Goal: Task Accomplishment & Management: Manage account settings

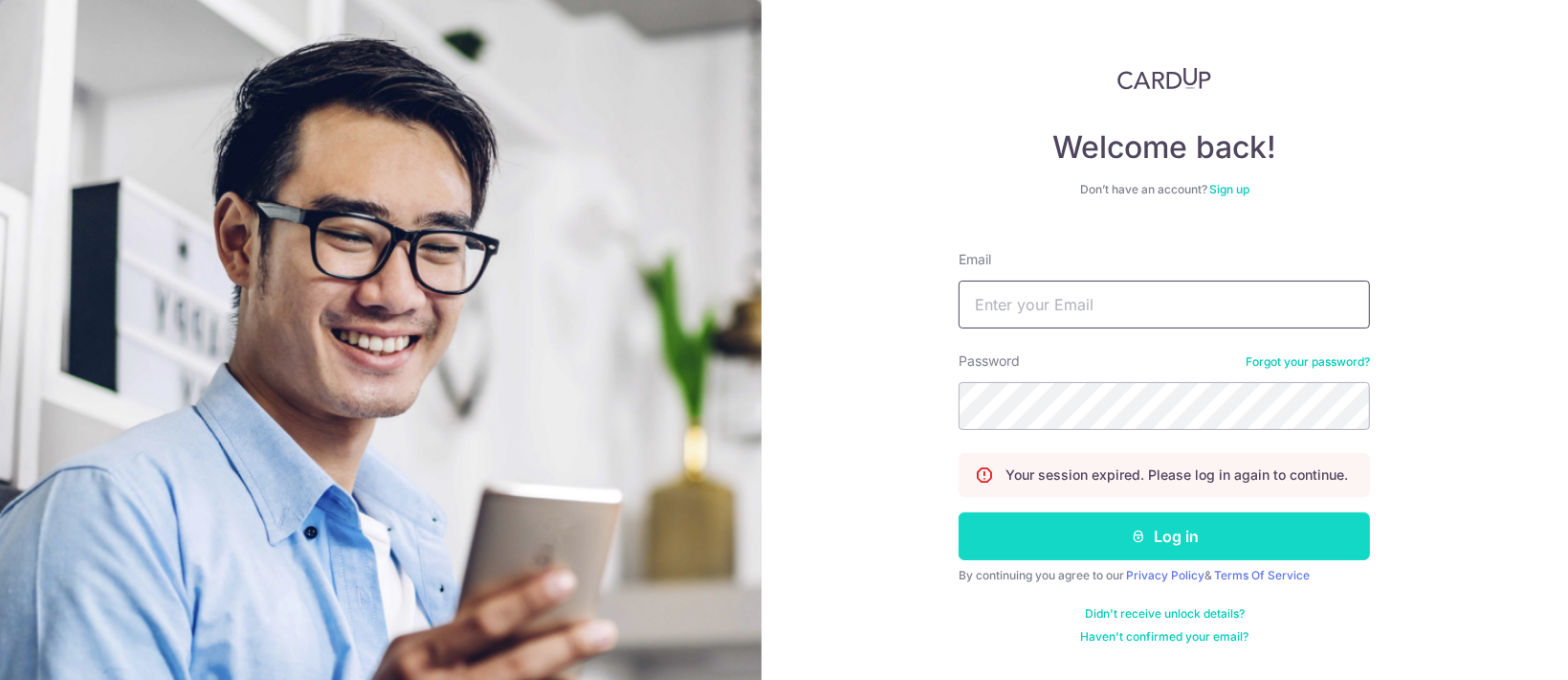
type input "[PERSON_NAME][EMAIL_ADDRESS][DOMAIN_NAME]"
click at [1193, 536] on button "Log in" at bounding box center [1164, 536] width 411 height 48
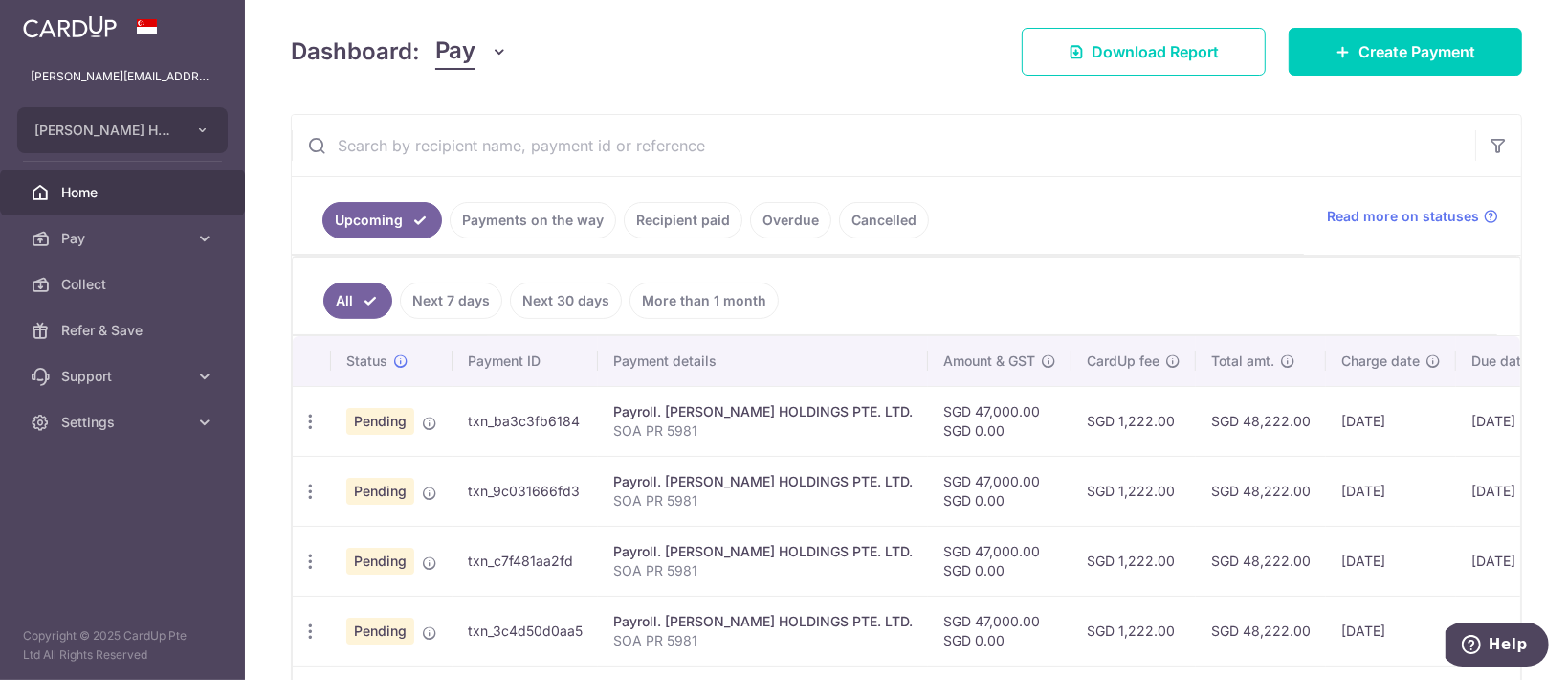
click at [543, 222] on link "Payments on the way" at bounding box center [532, 221] width 167 height 37
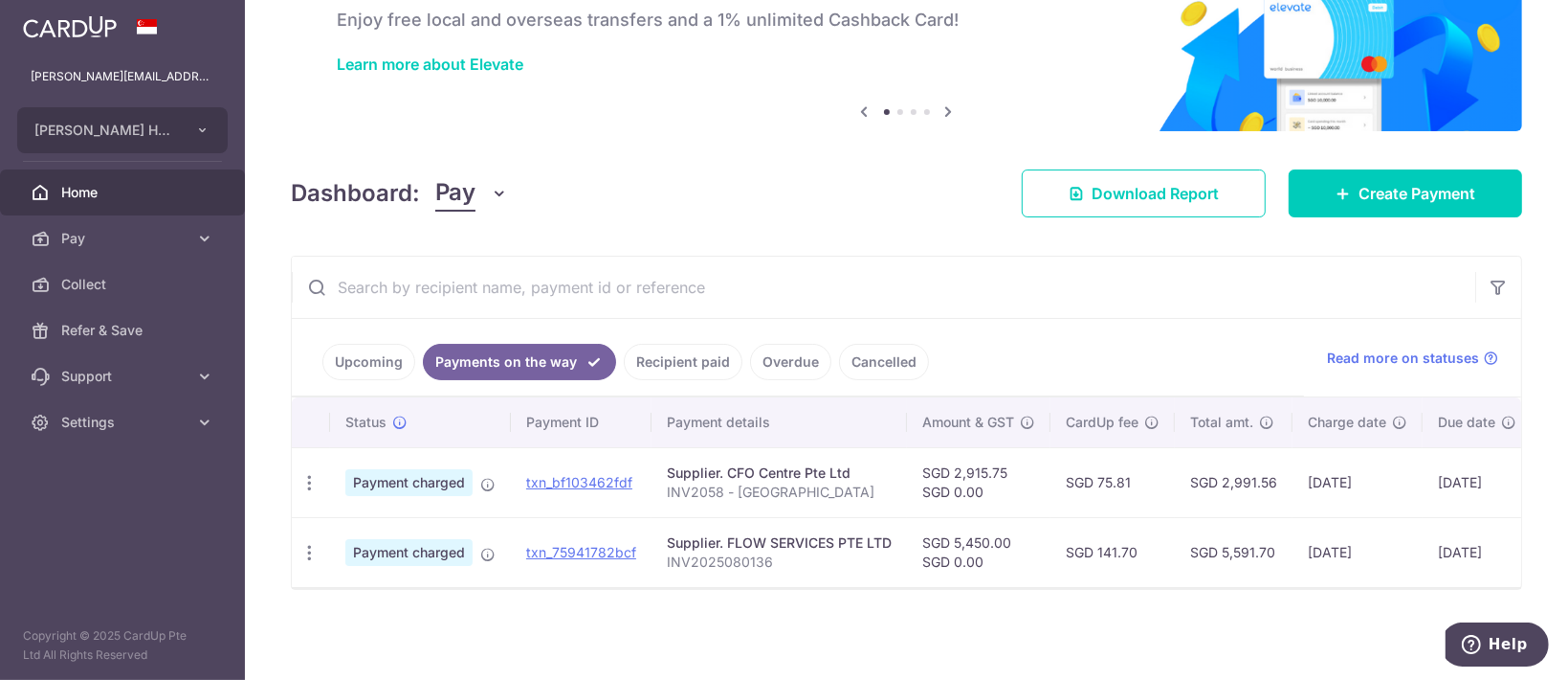
click at [354, 352] on link "Upcoming" at bounding box center [369, 362] width 92 height 37
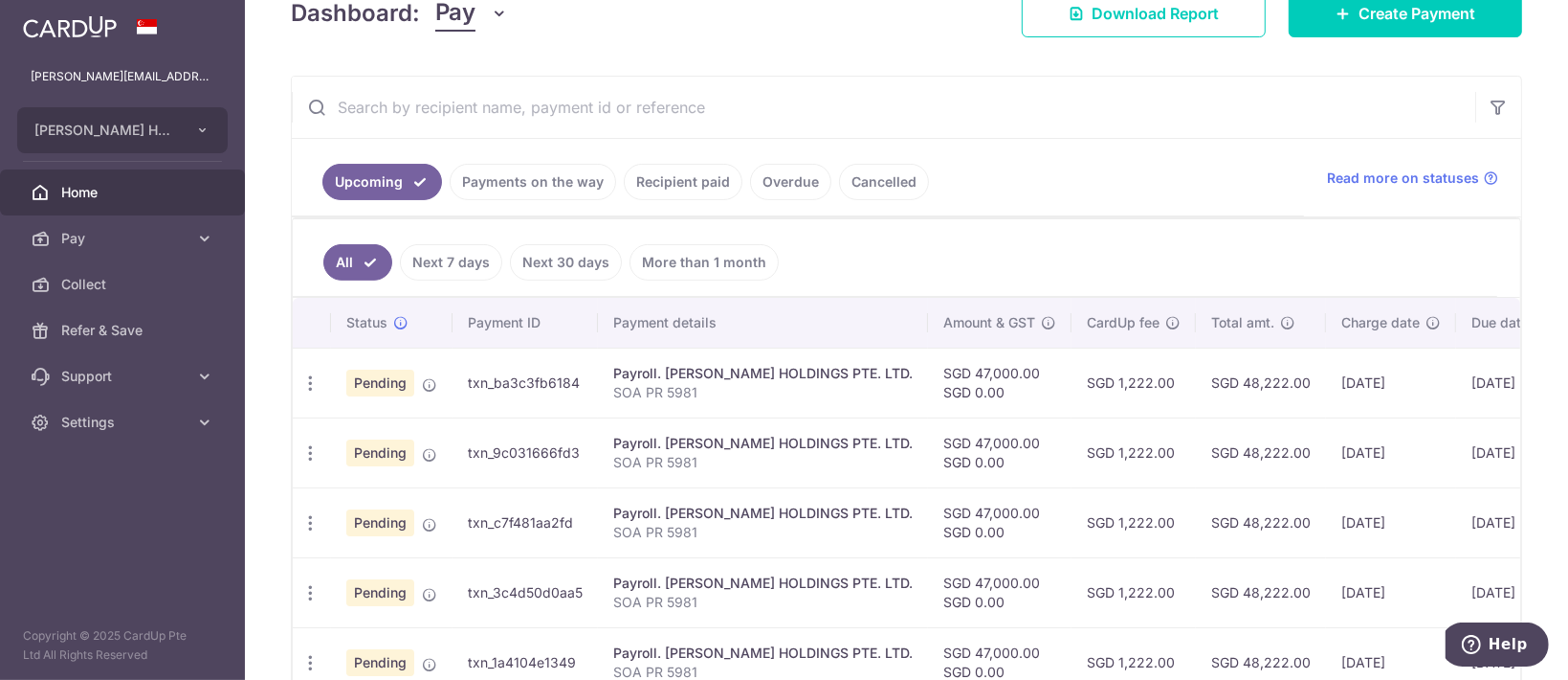
scroll to position [100, 0]
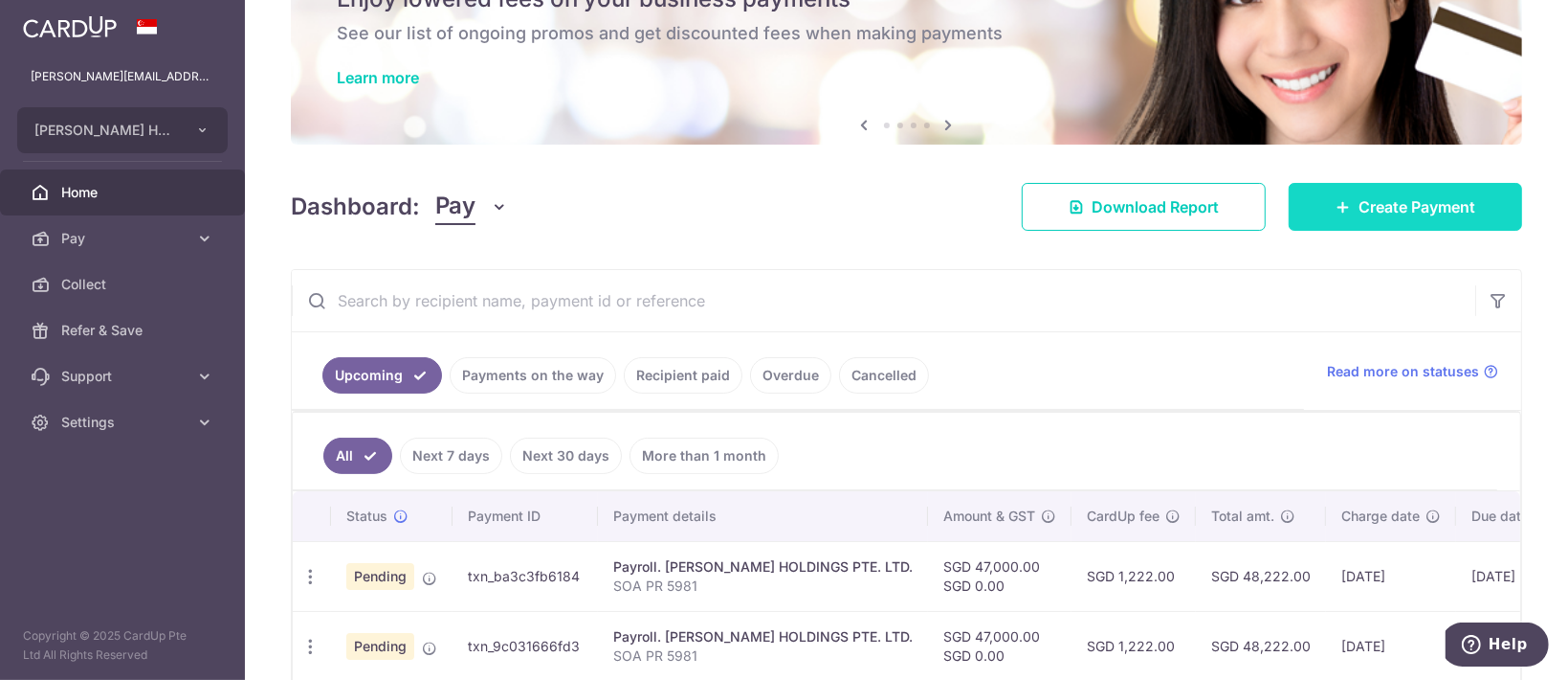
click at [1401, 198] on span "Create Payment" at bounding box center [1417, 207] width 116 height 23
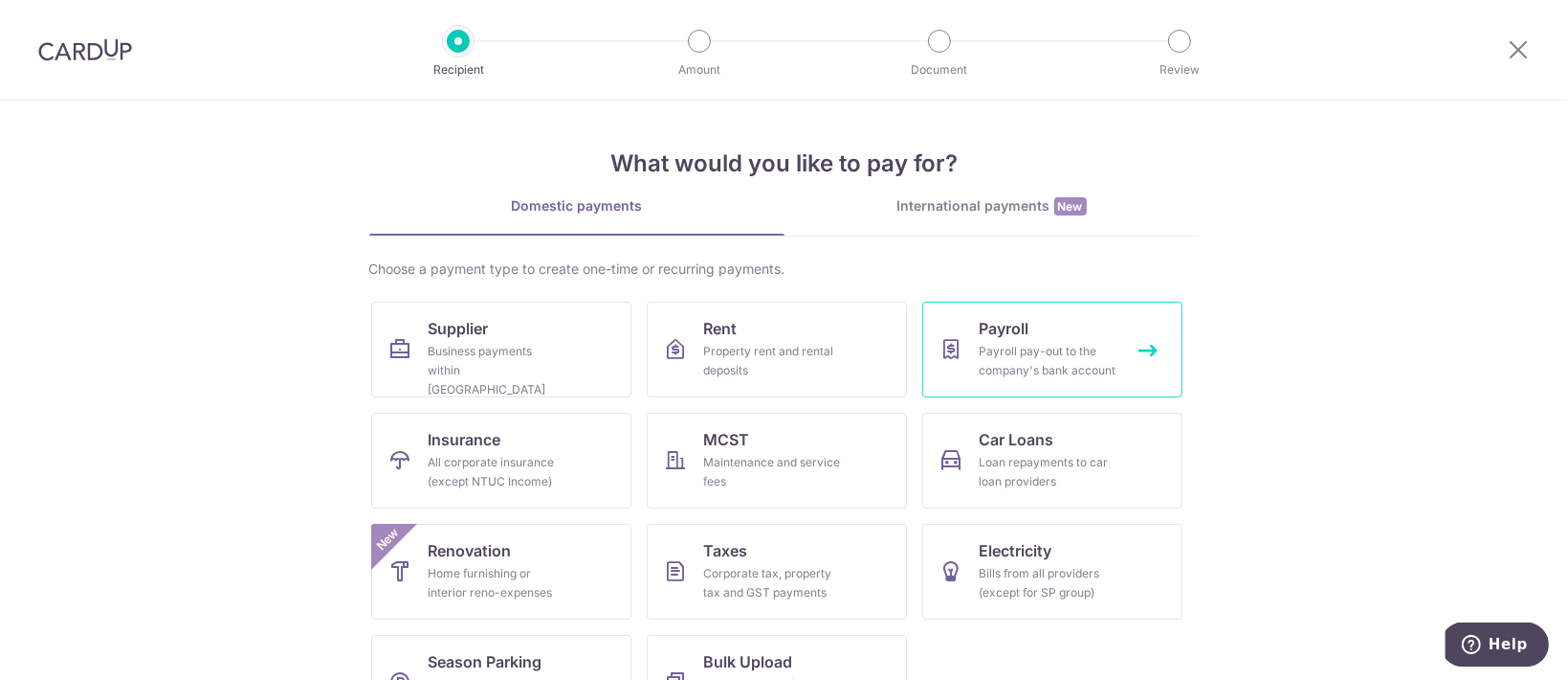
click at [1077, 330] on link "Payroll Payroll pay-out to the company's bank account" at bounding box center [1052, 349] width 260 height 95
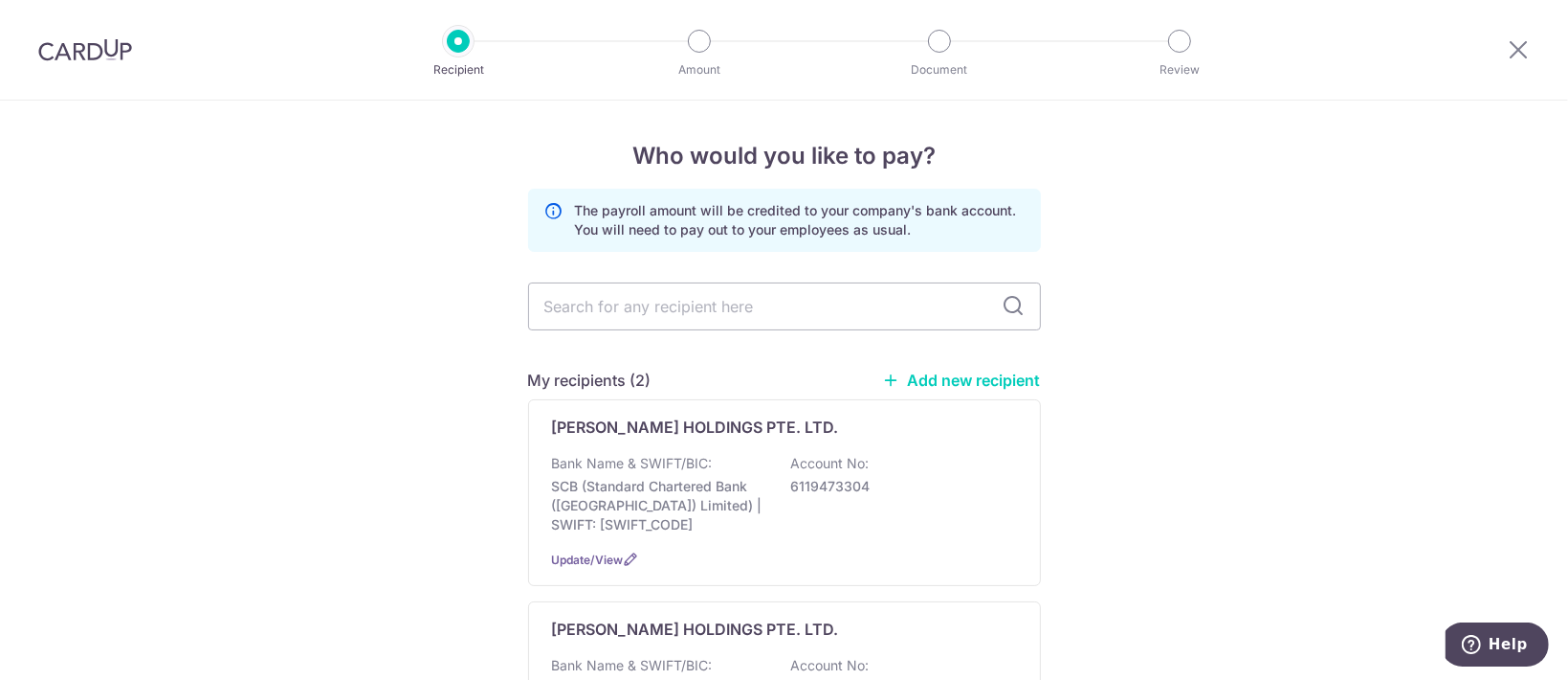
scroll to position [127, 0]
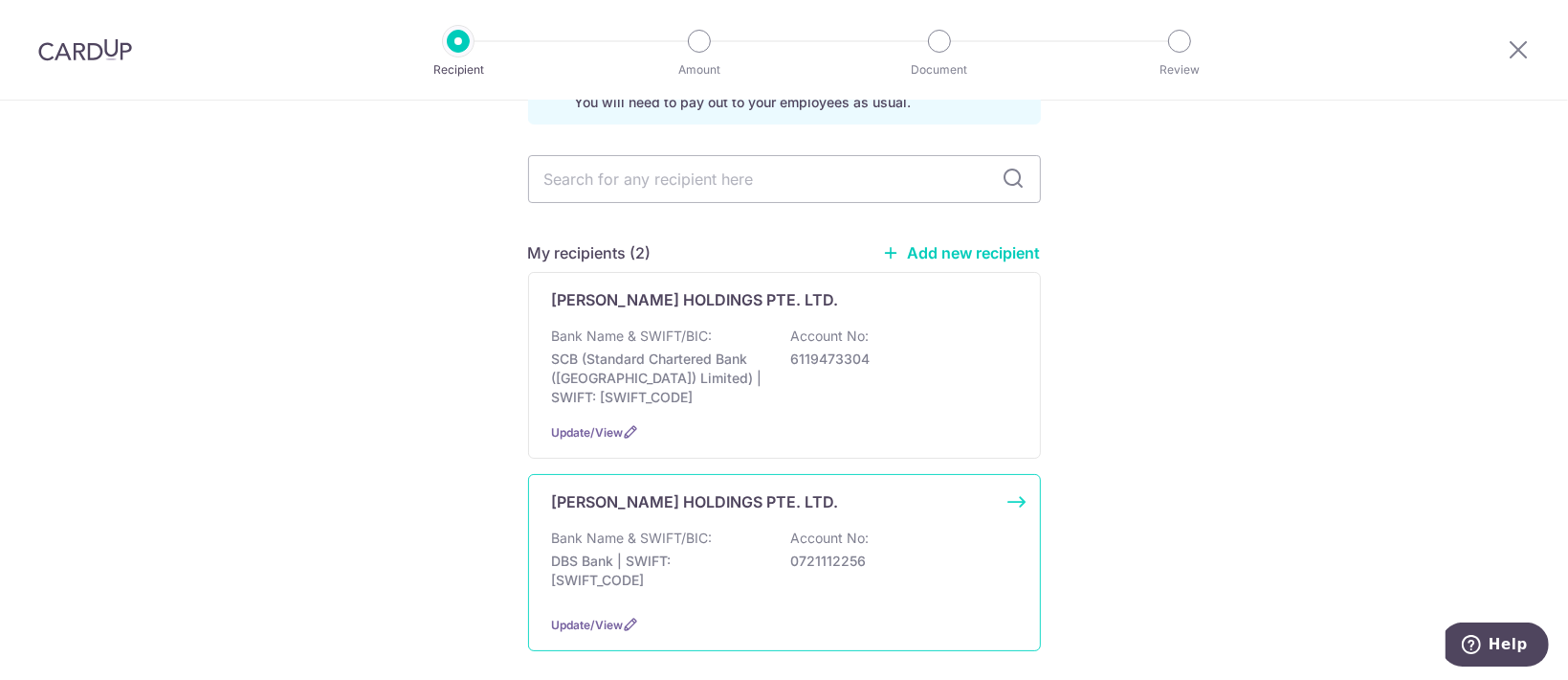
click at [889, 539] on div "Bank Name & SWIFT/BIC: DBS Bank | SWIFT: DBSSSGSGXXX Account No: 0721112256" at bounding box center [784, 564] width 465 height 71
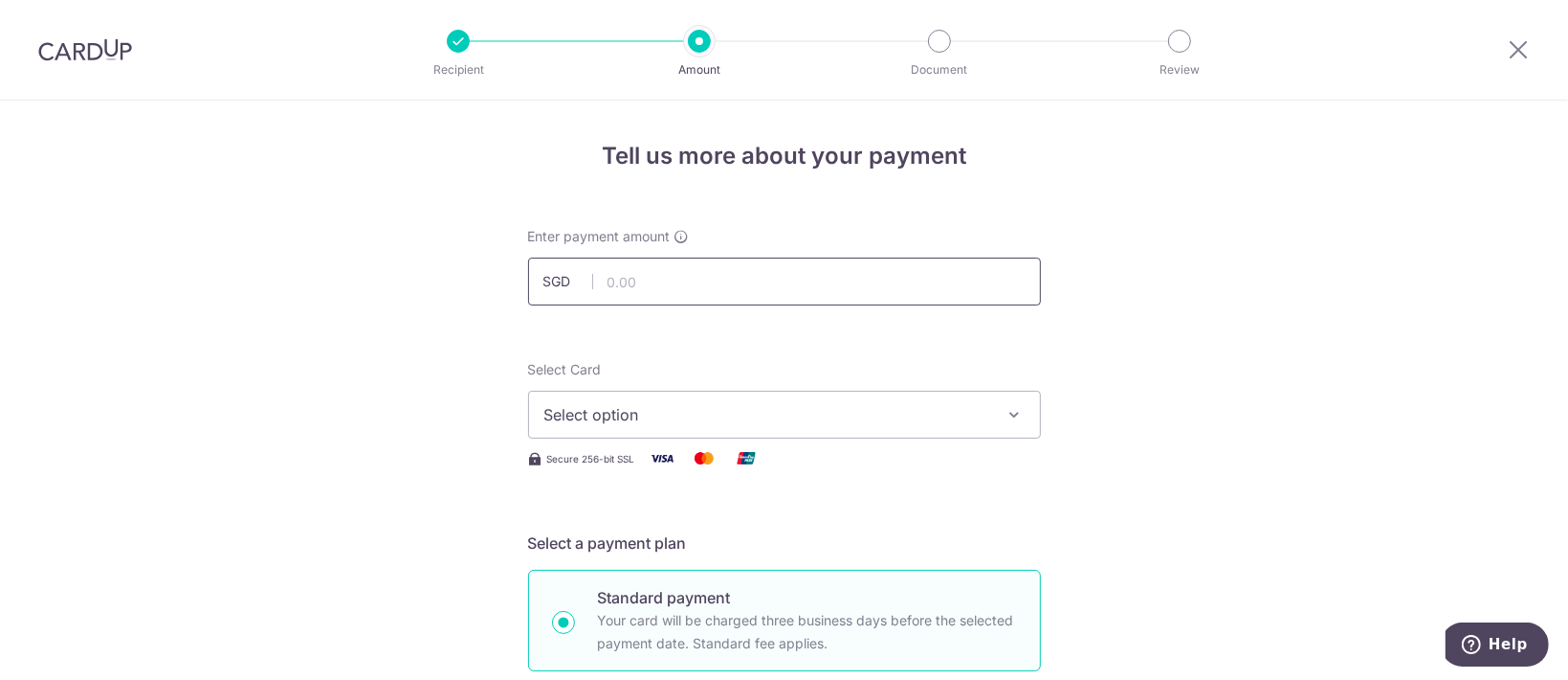
click at [835, 300] on input "text" at bounding box center [784, 281] width 513 height 48
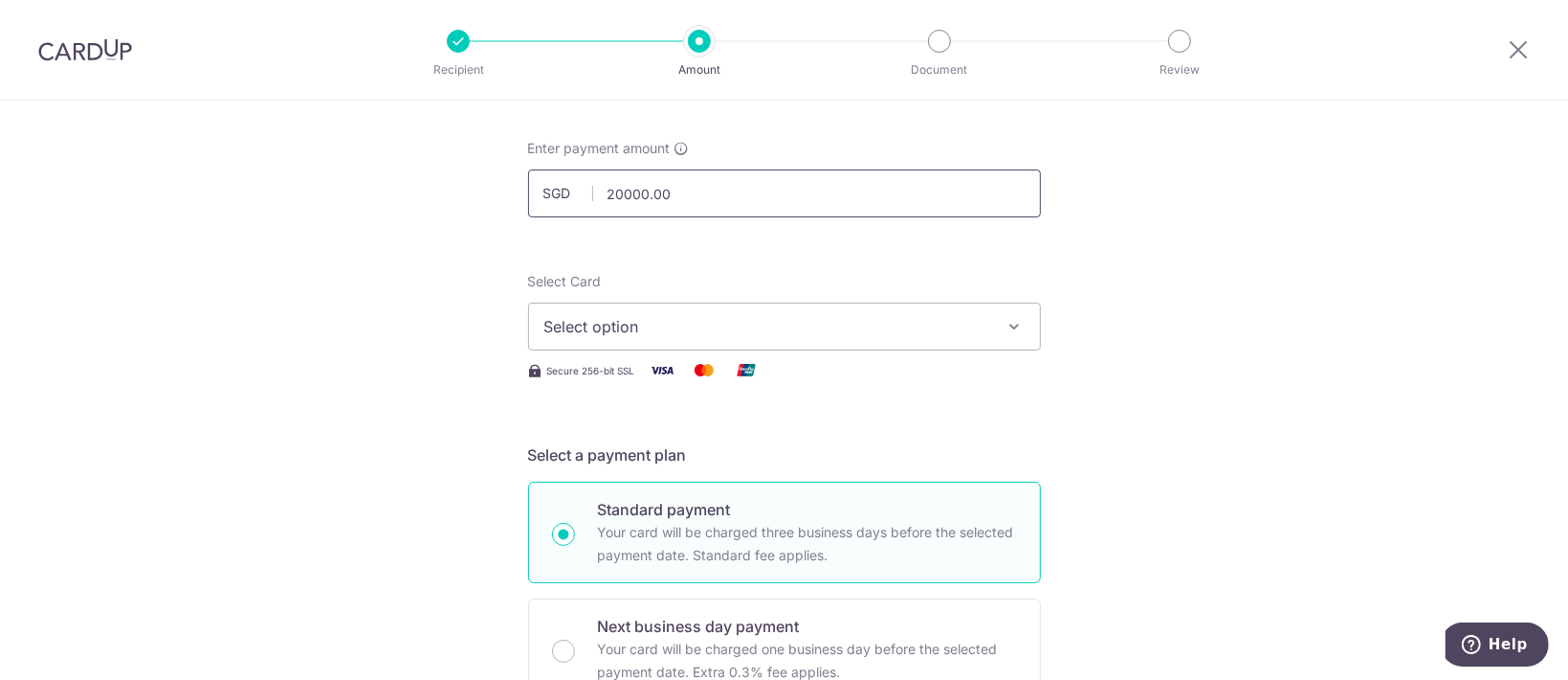
scroll to position [127, 0]
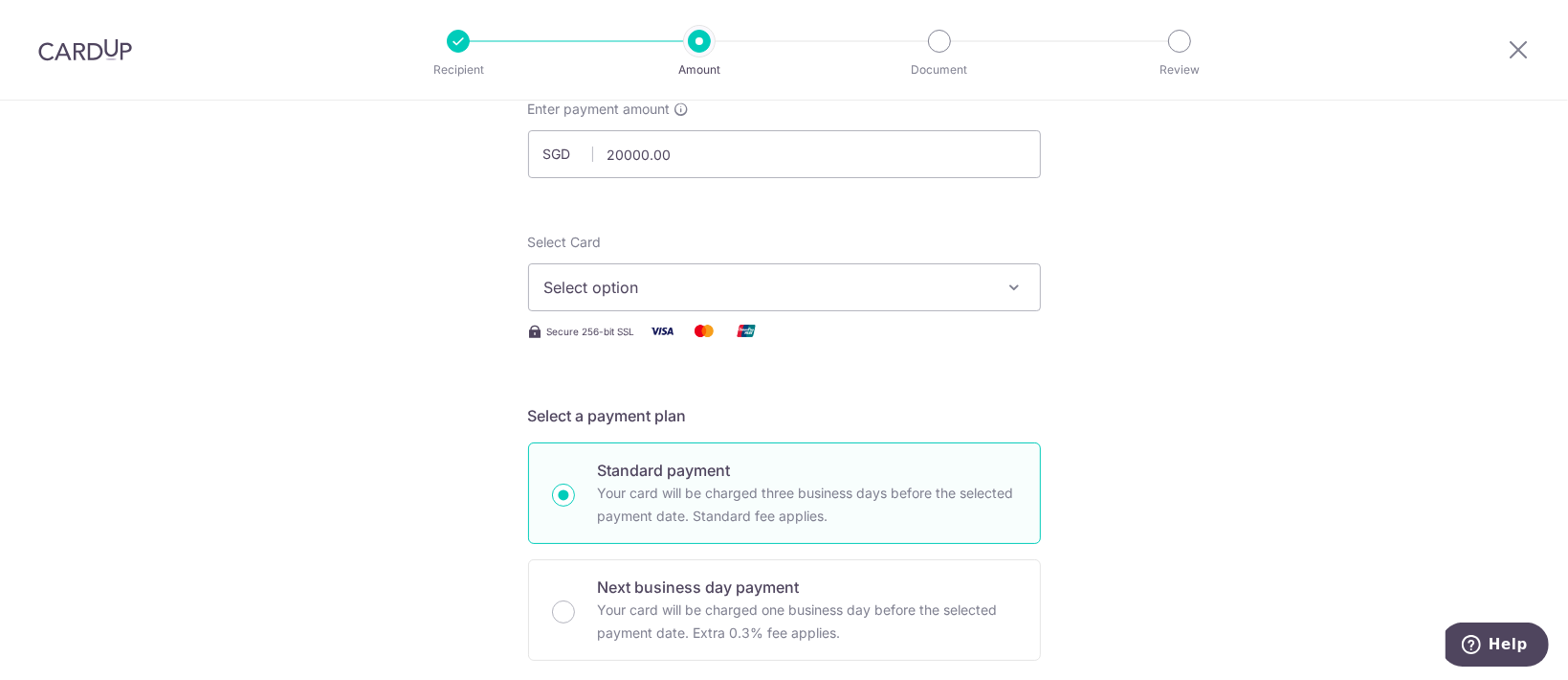
type input "20,000.00"
click at [729, 285] on span "Select option" at bounding box center [767, 287] width 446 height 23
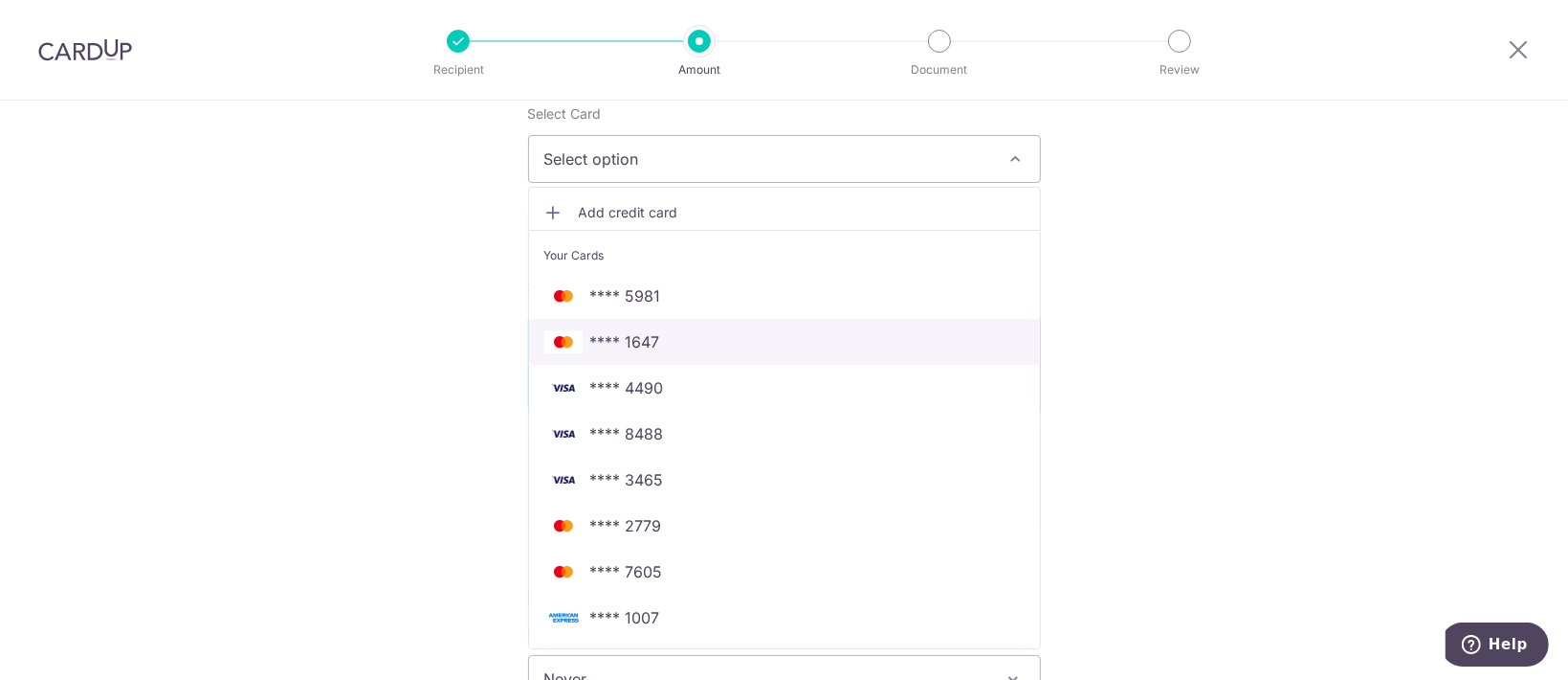
click at [687, 331] on span "**** 1647" at bounding box center [784, 342] width 480 height 23
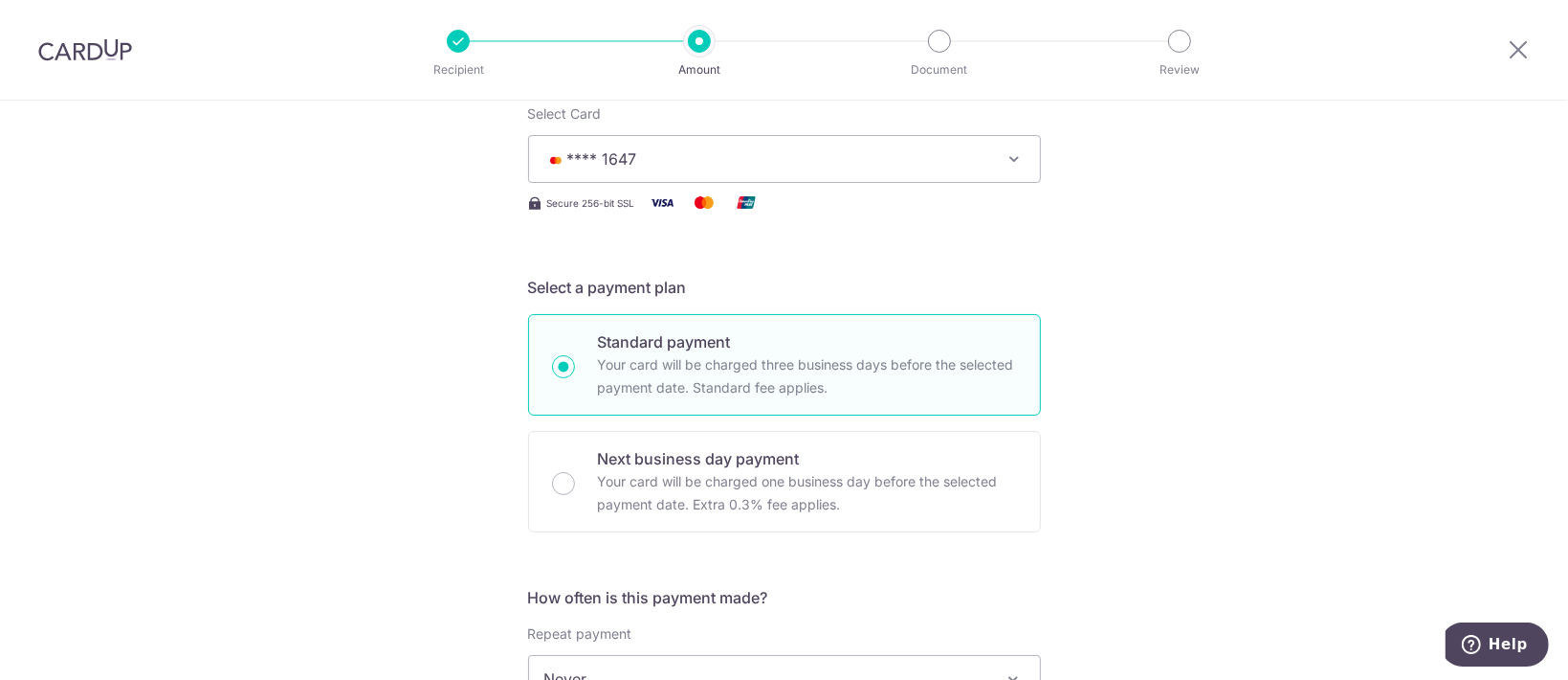
scroll to position [383, 0]
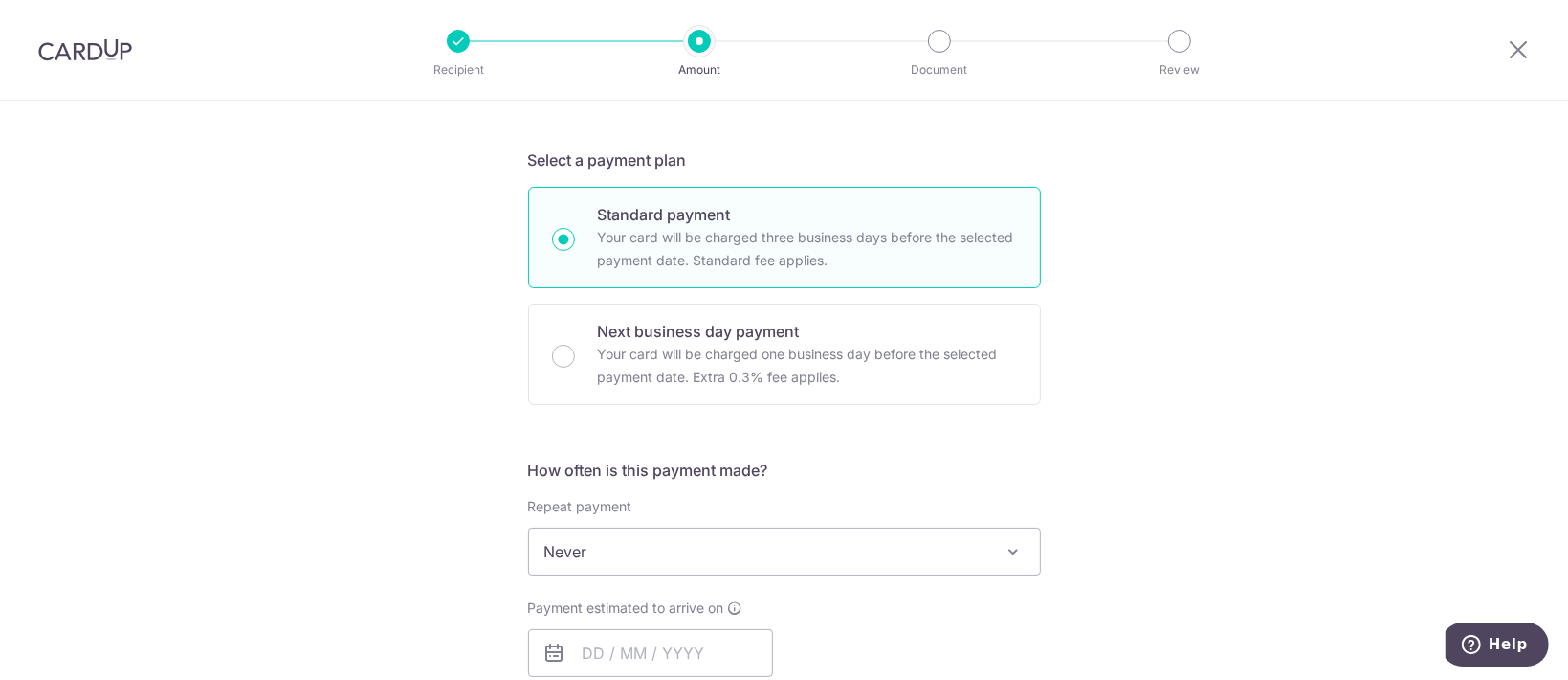
click at [707, 337] on p "Next business day payment" at bounding box center [807, 331] width 419 height 23
click at [575, 345] on input "Next business day payment Your card will be charged one business day before the…" at bounding box center [564, 356] width 23 height 23
radio input "false"
radio input "true"
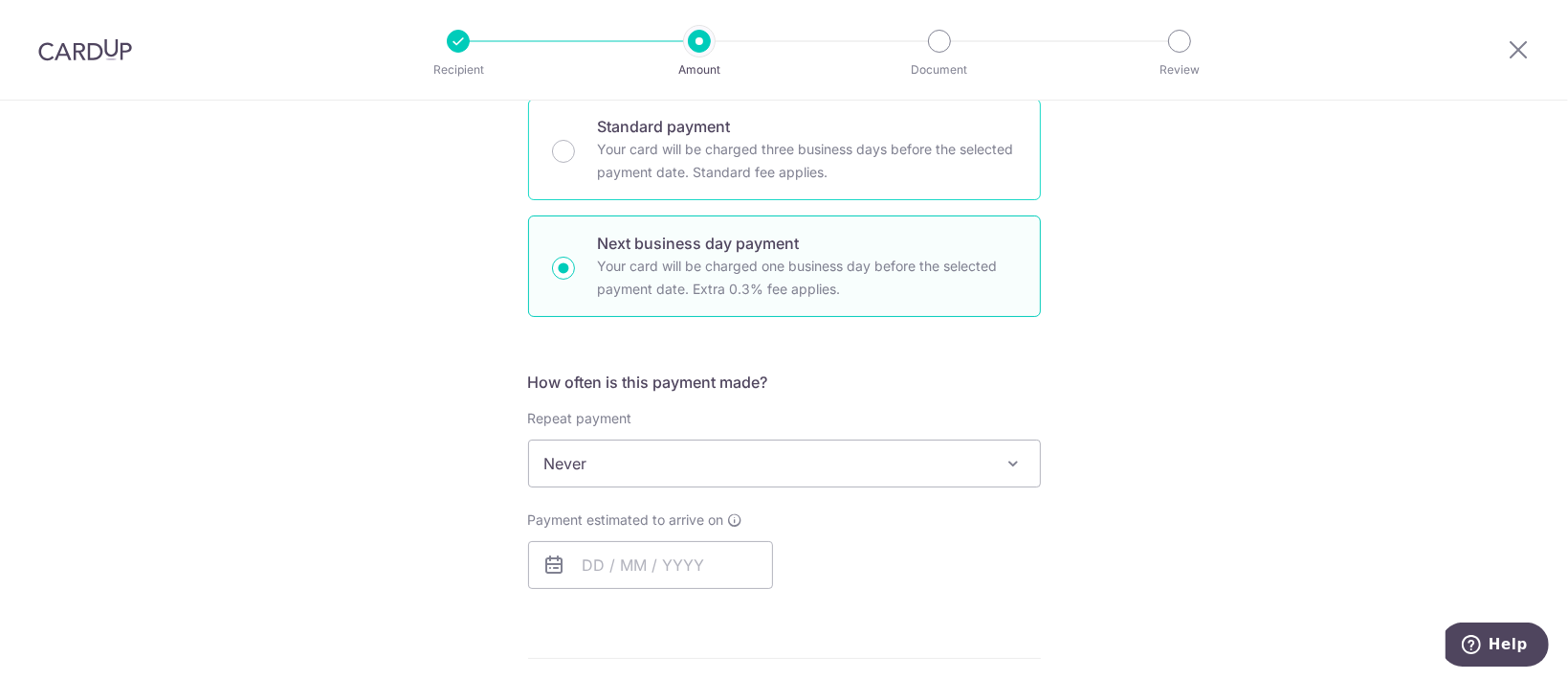
scroll to position [510, 0]
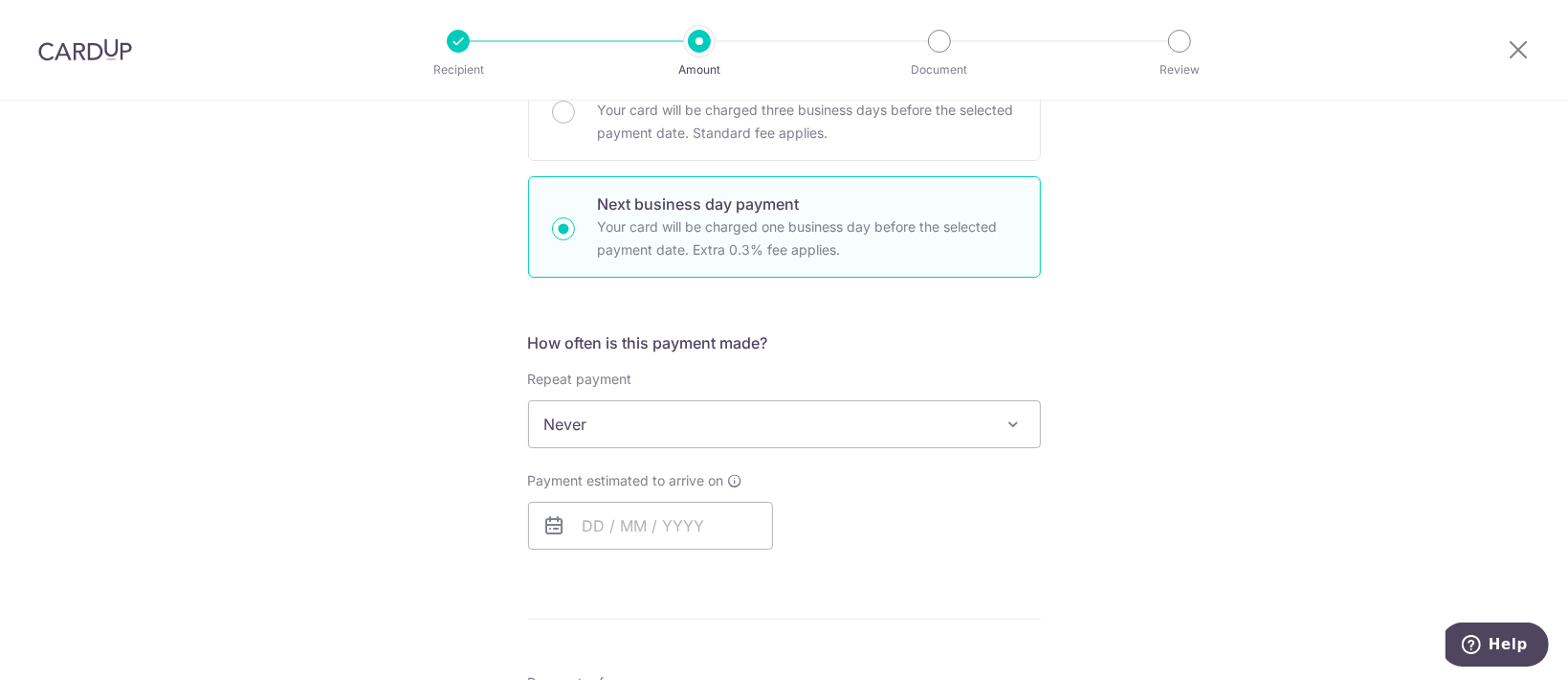
click at [634, 500] on div "Payment estimated to arrive on Your card will be charged on for the first payme…" at bounding box center [651, 510] width 244 height 79
click at [637, 518] on input "text" at bounding box center [651, 526] width 244 height 48
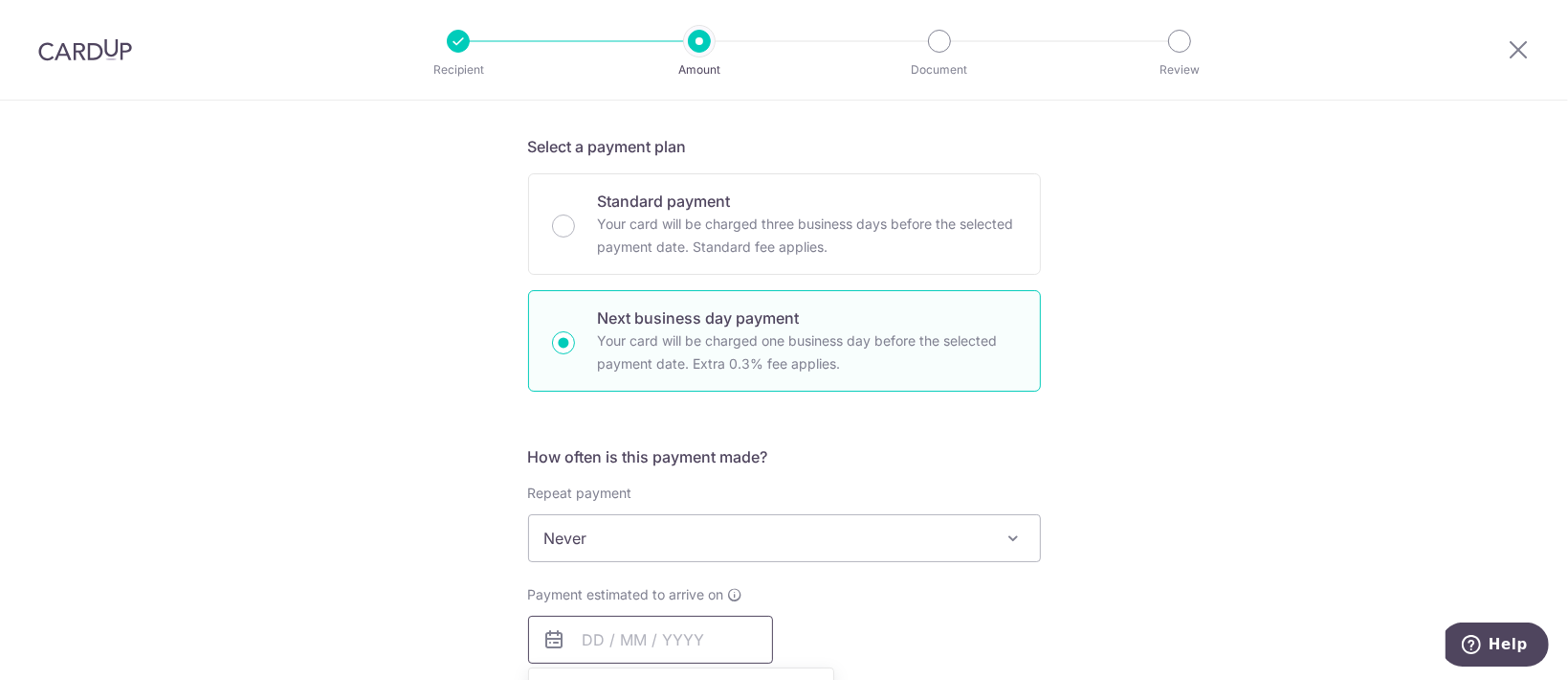
scroll to position [255, 0]
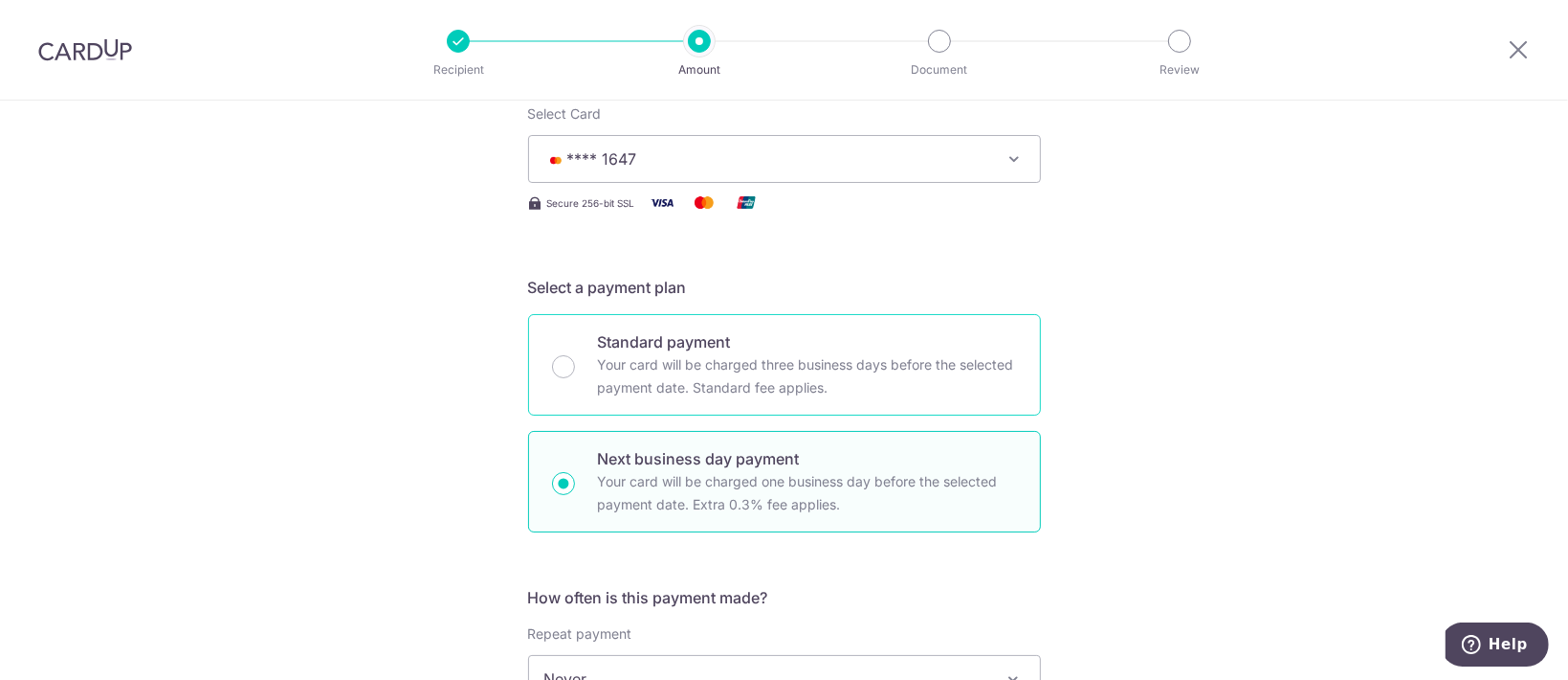
drag, startPoint x: 707, startPoint y: 384, endPoint x: 718, endPoint y: 397, distance: 17.0
click at [707, 381] on p "Your card will be charged three business days before the selected payment date.…" at bounding box center [807, 377] width 419 height 46
click at [575, 379] on input "Standard payment Your card will be charged three business days before the selec…" at bounding box center [564, 367] width 23 height 23
radio input "true"
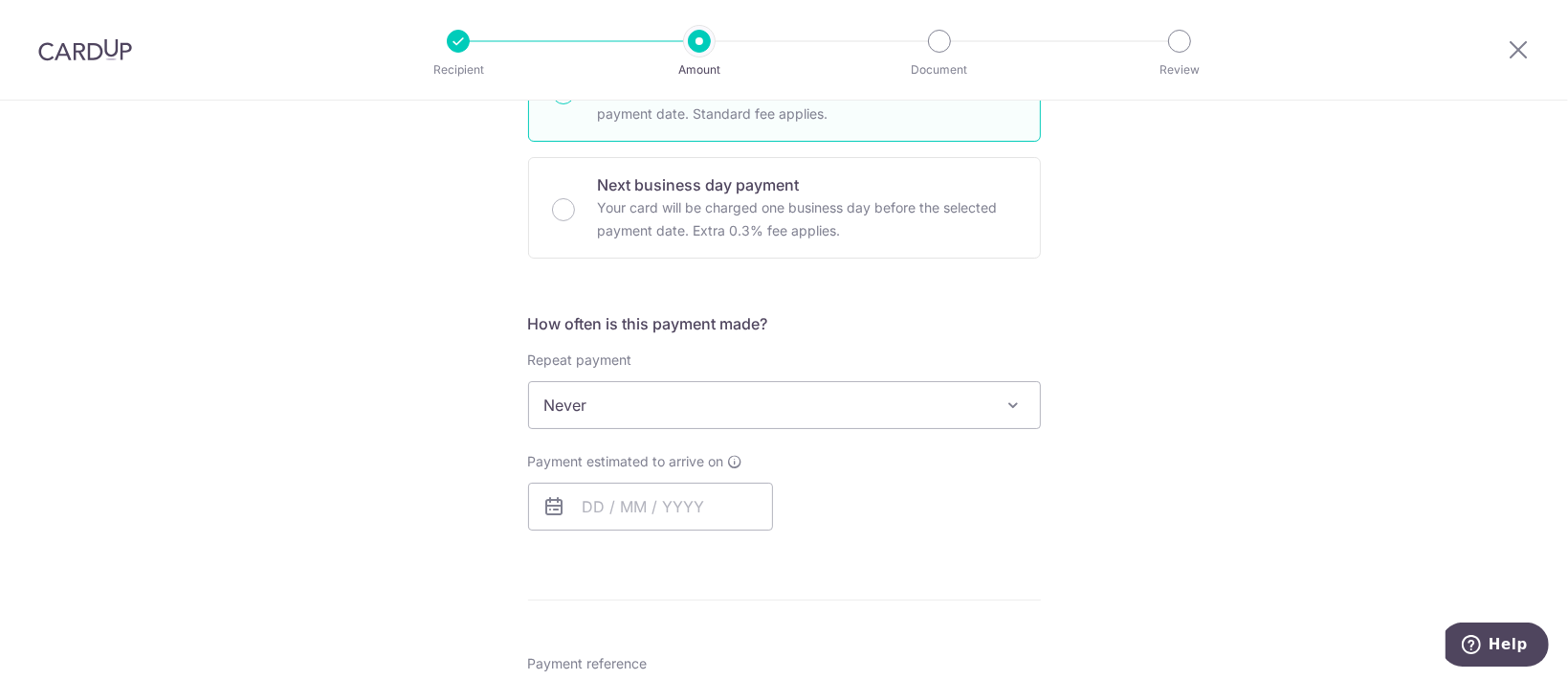
scroll to position [638, 0]
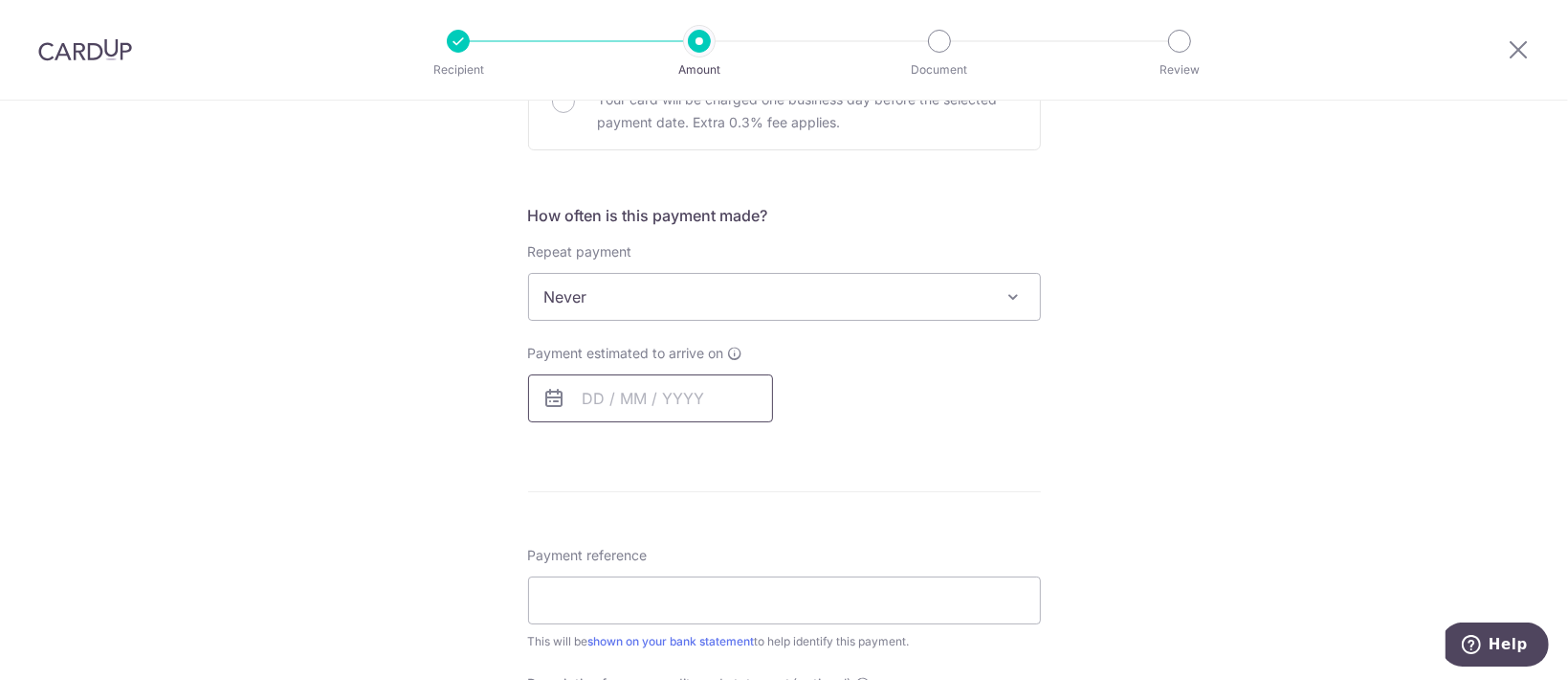
click at [688, 401] on input "text" at bounding box center [651, 399] width 244 height 48
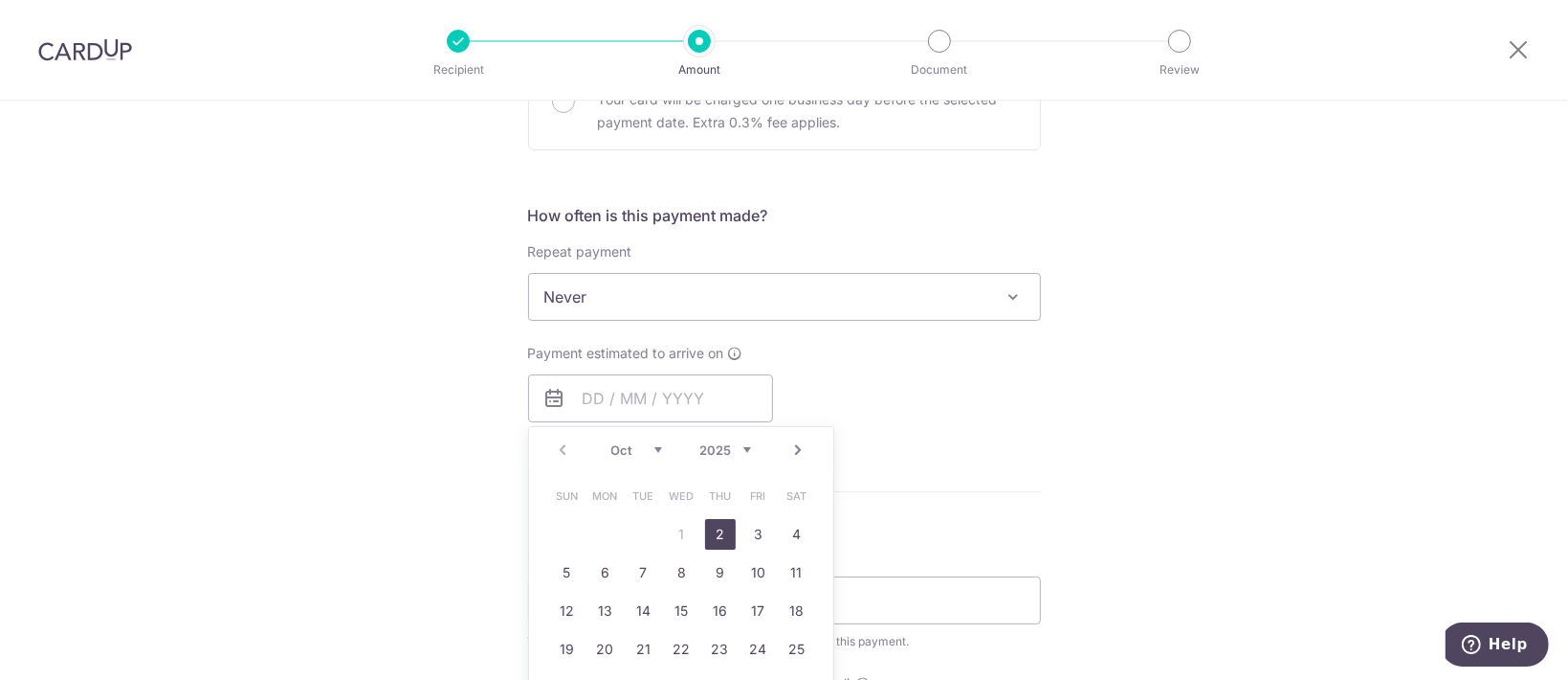
click at [714, 532] on link "2" at bounding box center [721, 535] width 31 height 31
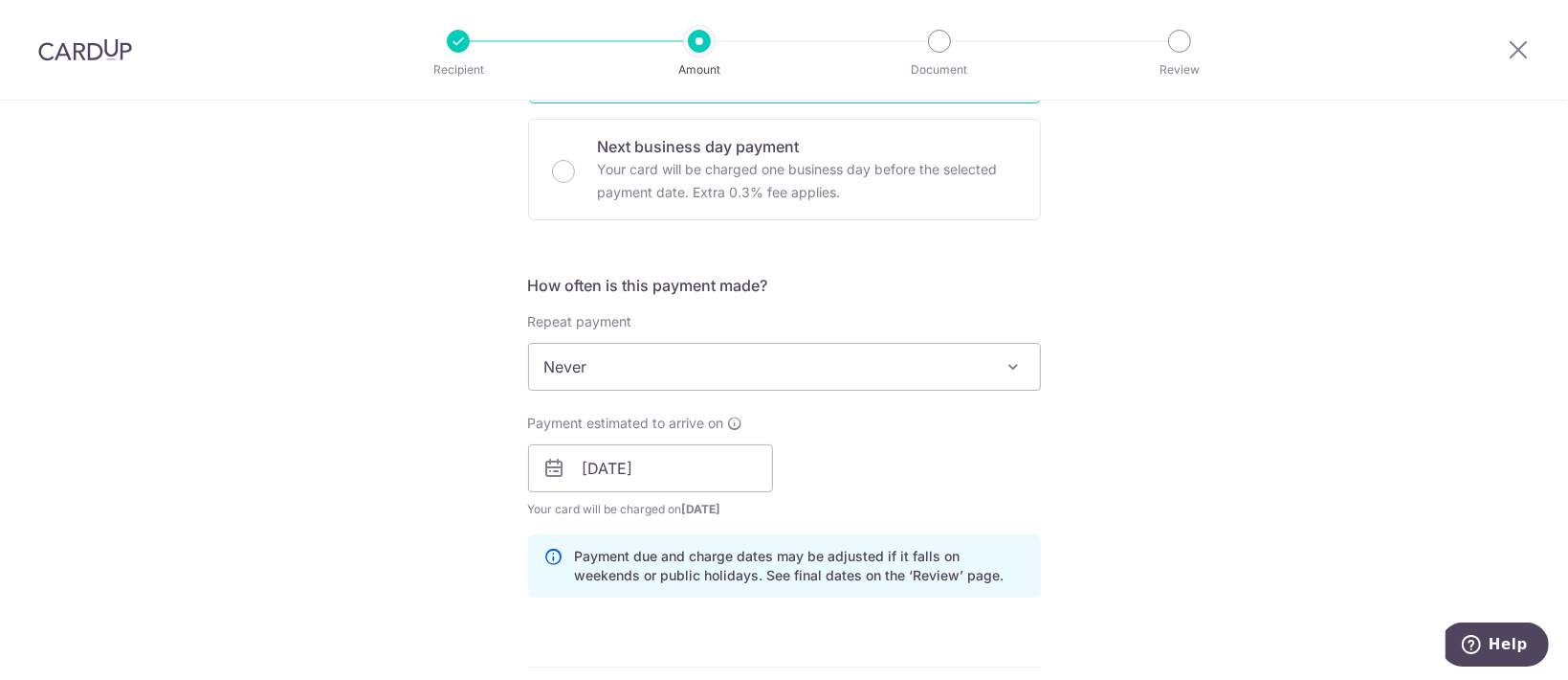
scroll to position [510, 0]
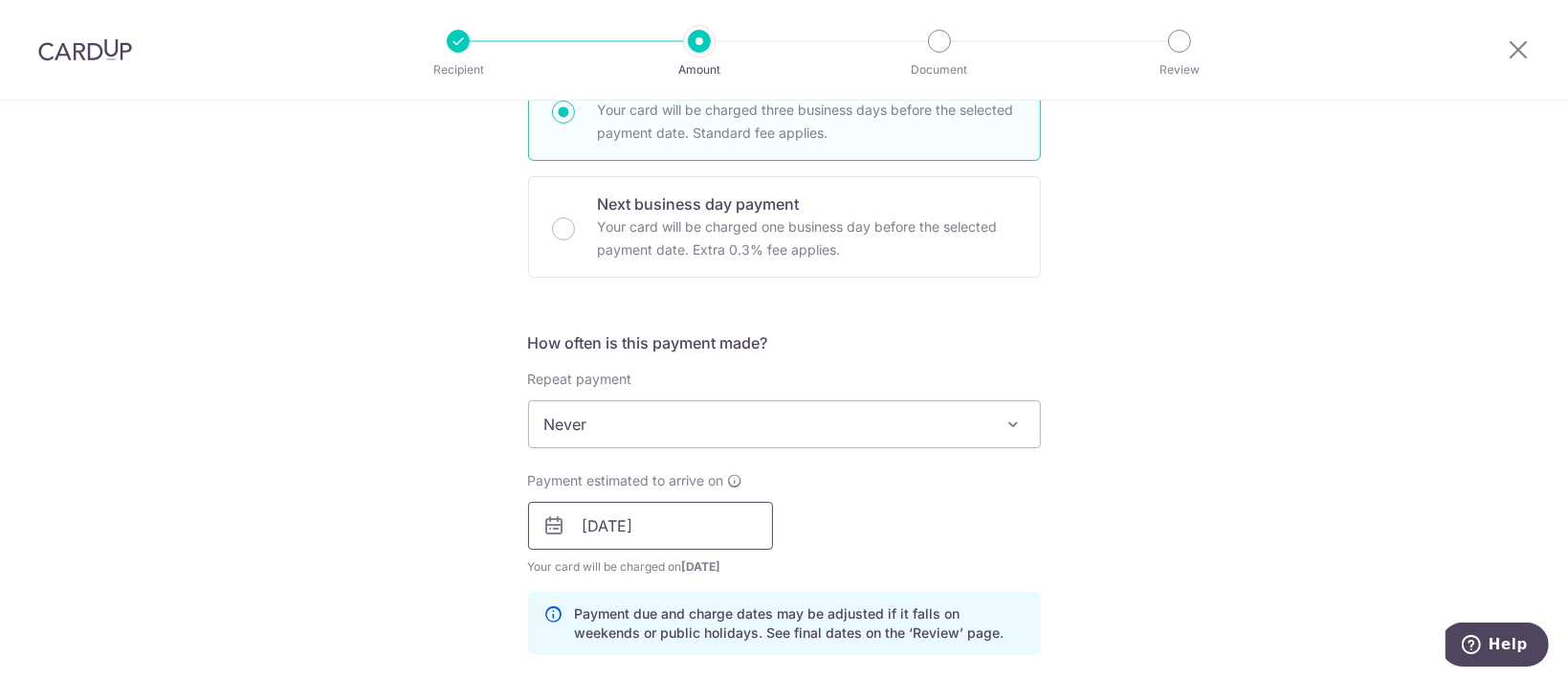
click at [620, 526] on input "02/10/2025" at bounding box center [651, 526] width 244 height 48
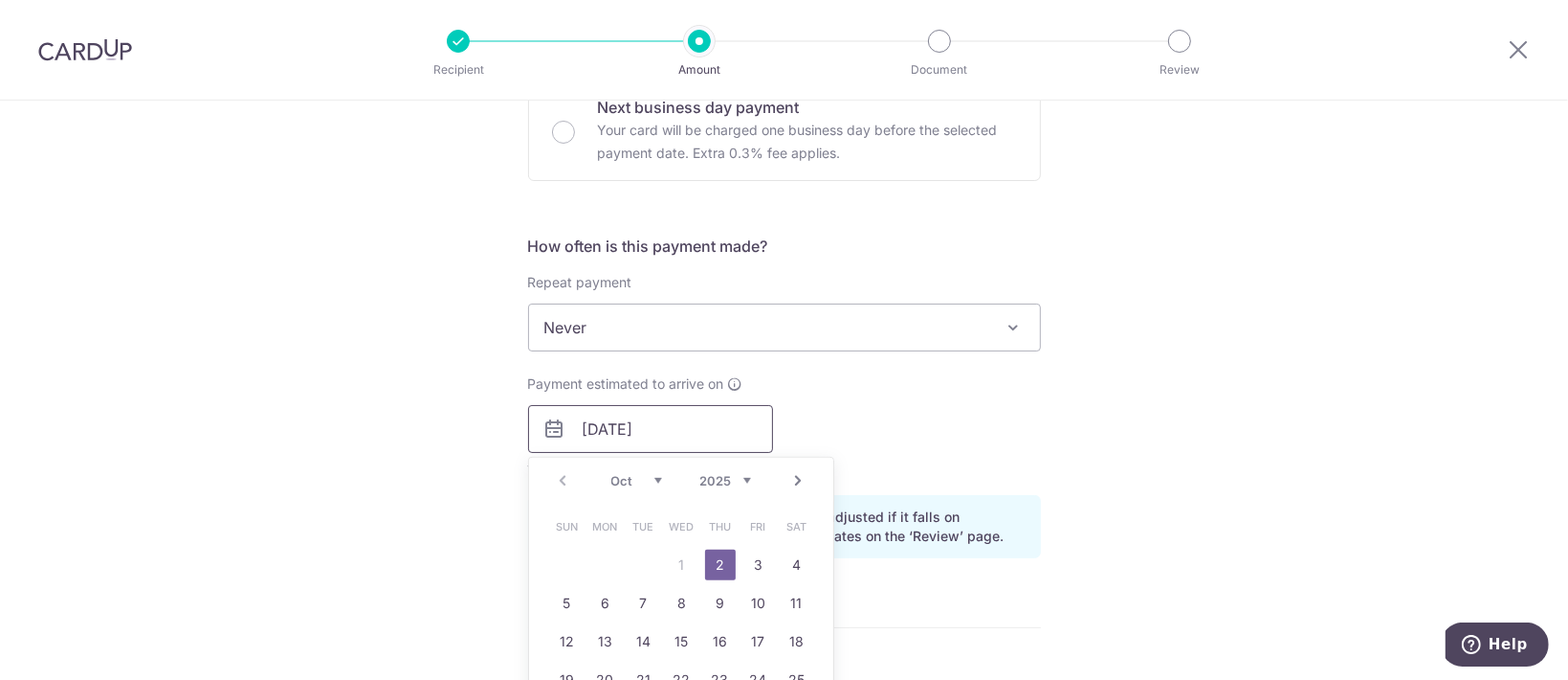
scroll to position [638, 0]
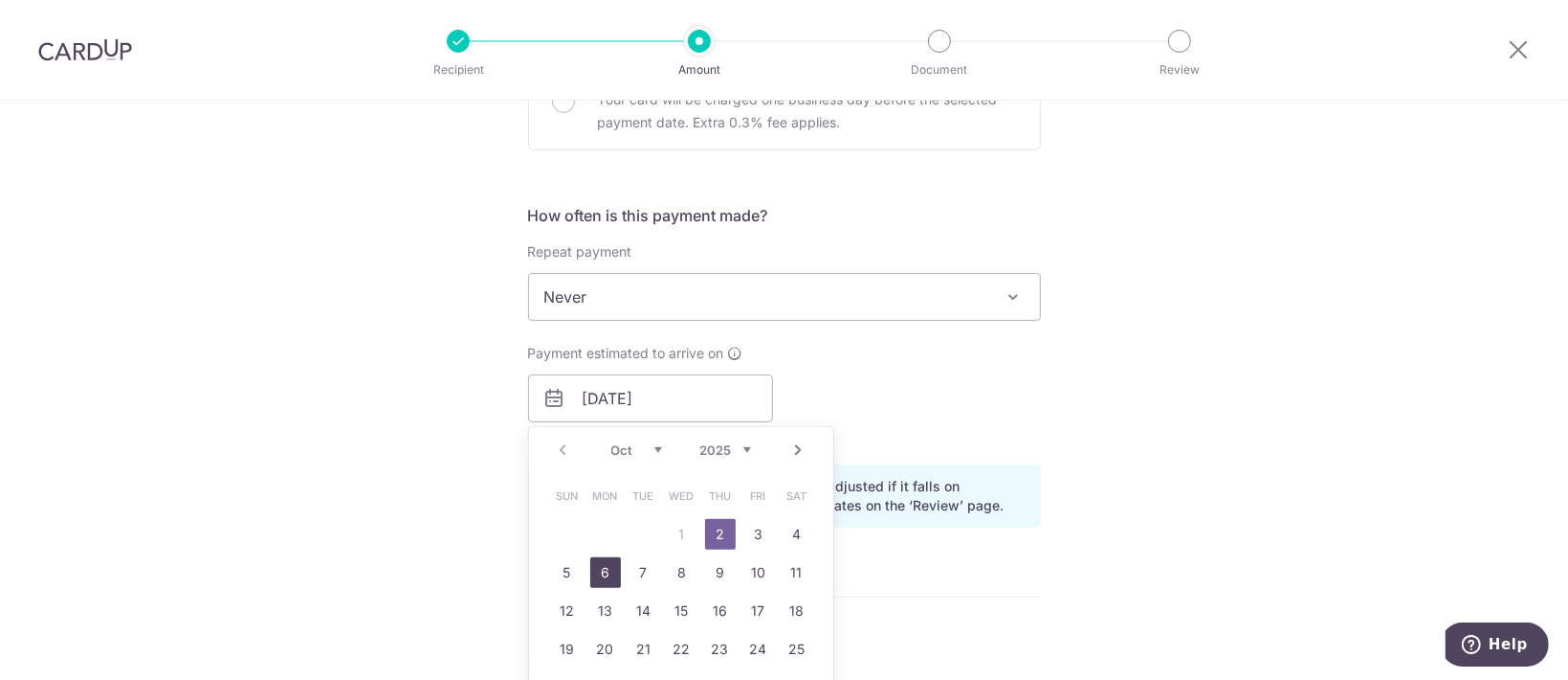
click at [608, 569] on link "6" at bounding box center [605, 573] width 31 height 31
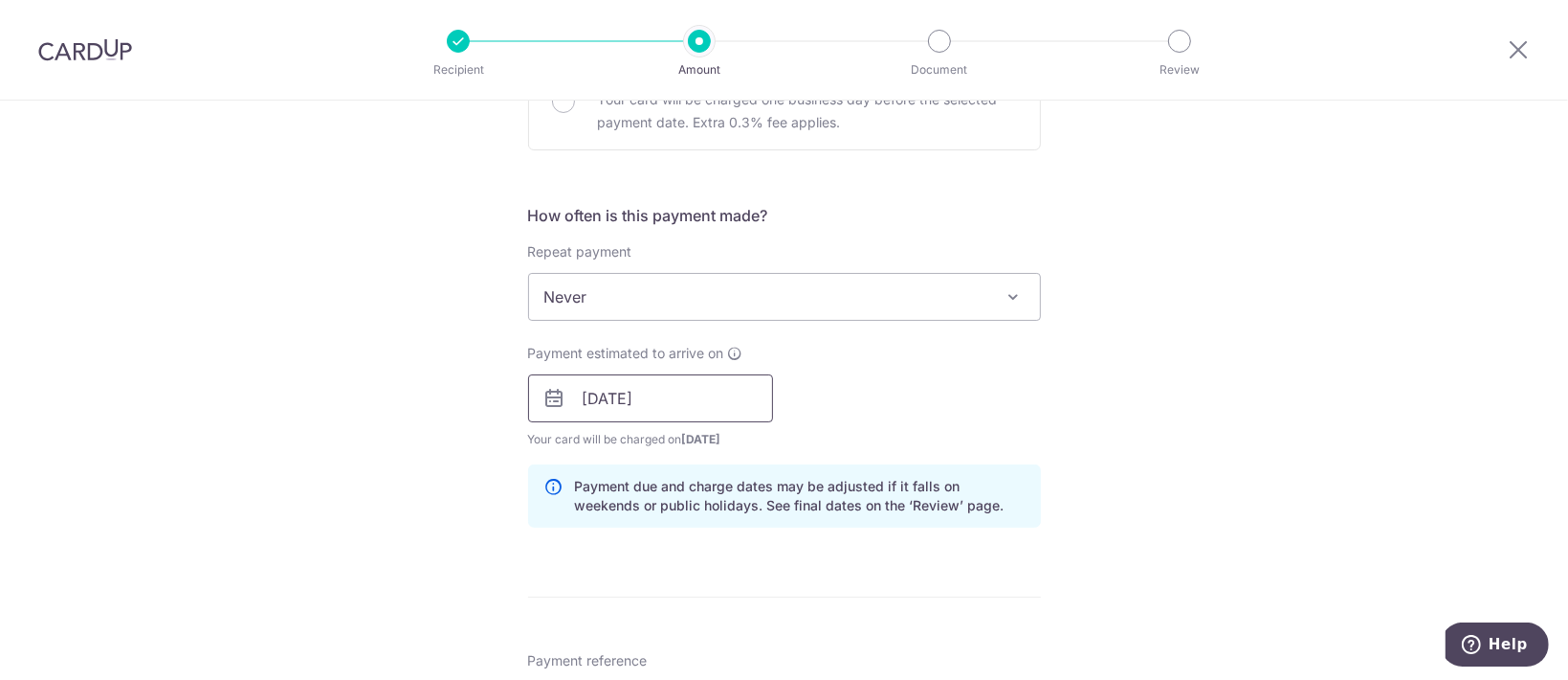
click at [639, 392] on input "[DATE]" at bounding box center [651, 399] width 244 height 48
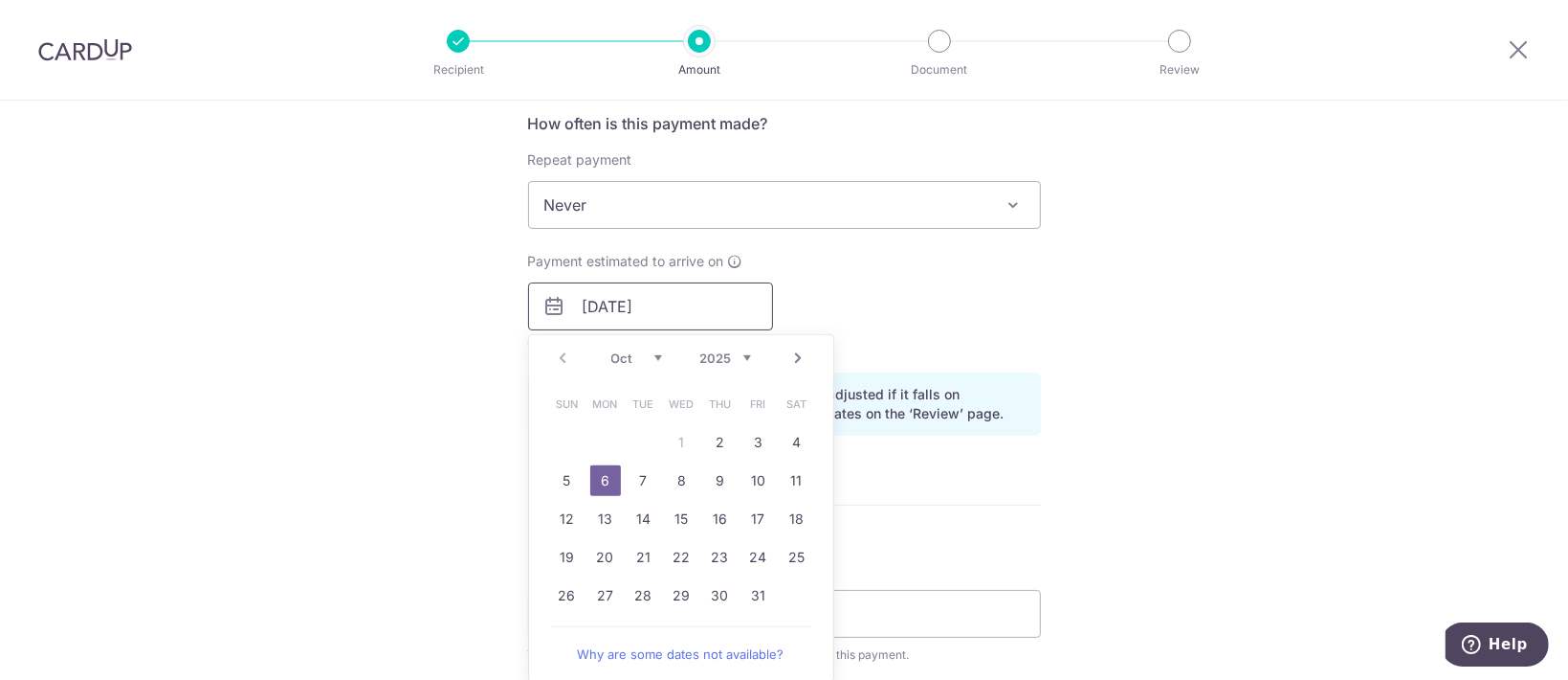
scroll to position [766, 0]
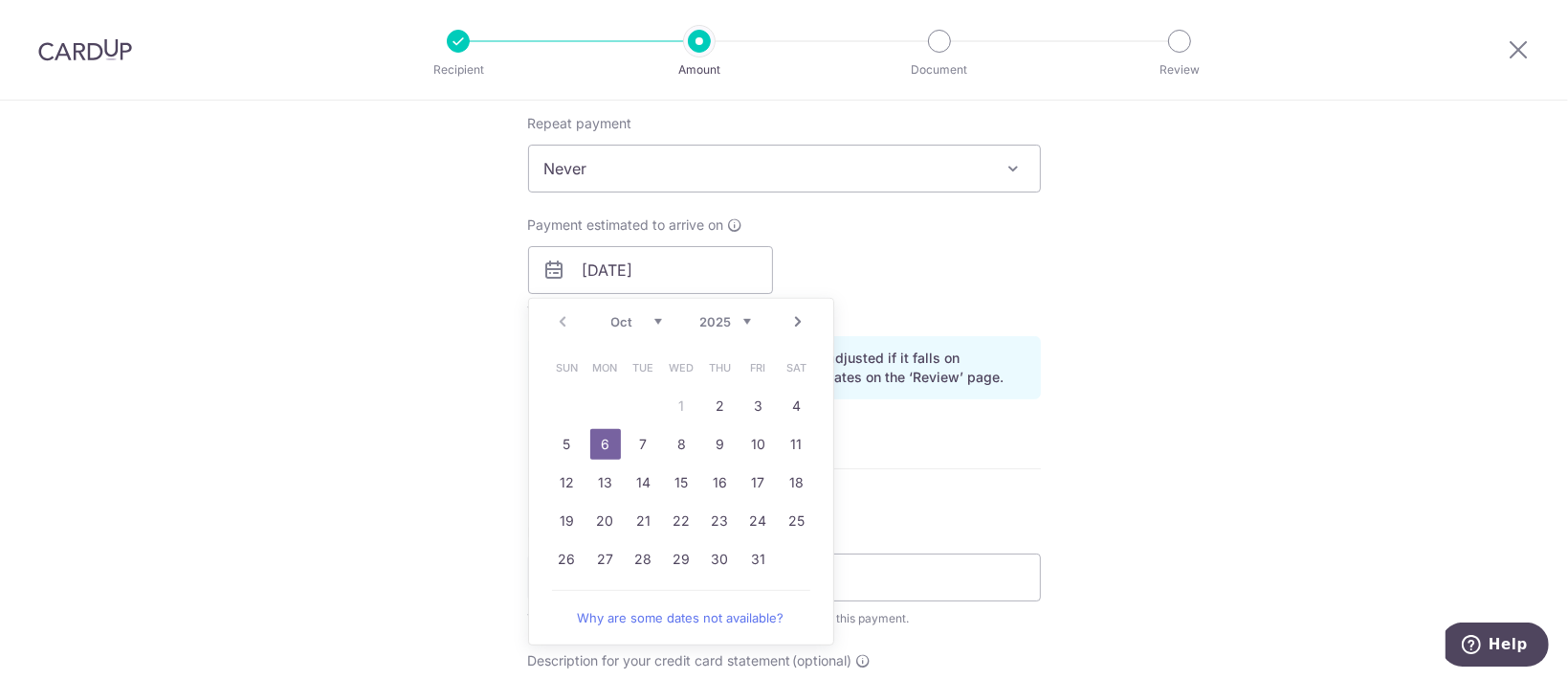
click at [563, 320] on div "Prev Next Oct Nov Dec 2025 2026 2027 2028 2029 2030 2031 2032 2033 2034 2035" at bounding box center [681, 322] width 304 height 46
click at [706, 402] on link "2" at bounding box center [721, 406] width 31 height 31
type input "02/10/2025"
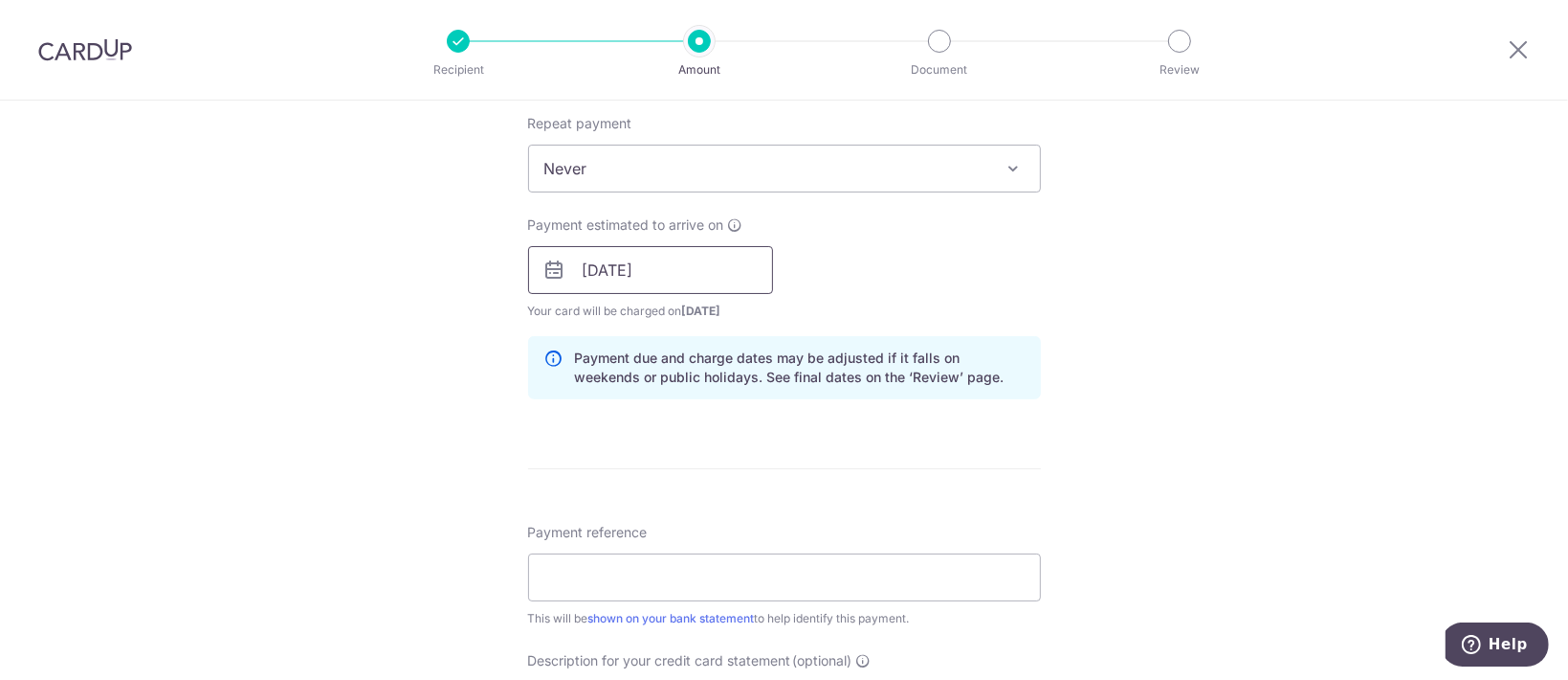
click at [664, 278] on input "02/10/2025" at bounding box center [651, 270] width 244 height 48
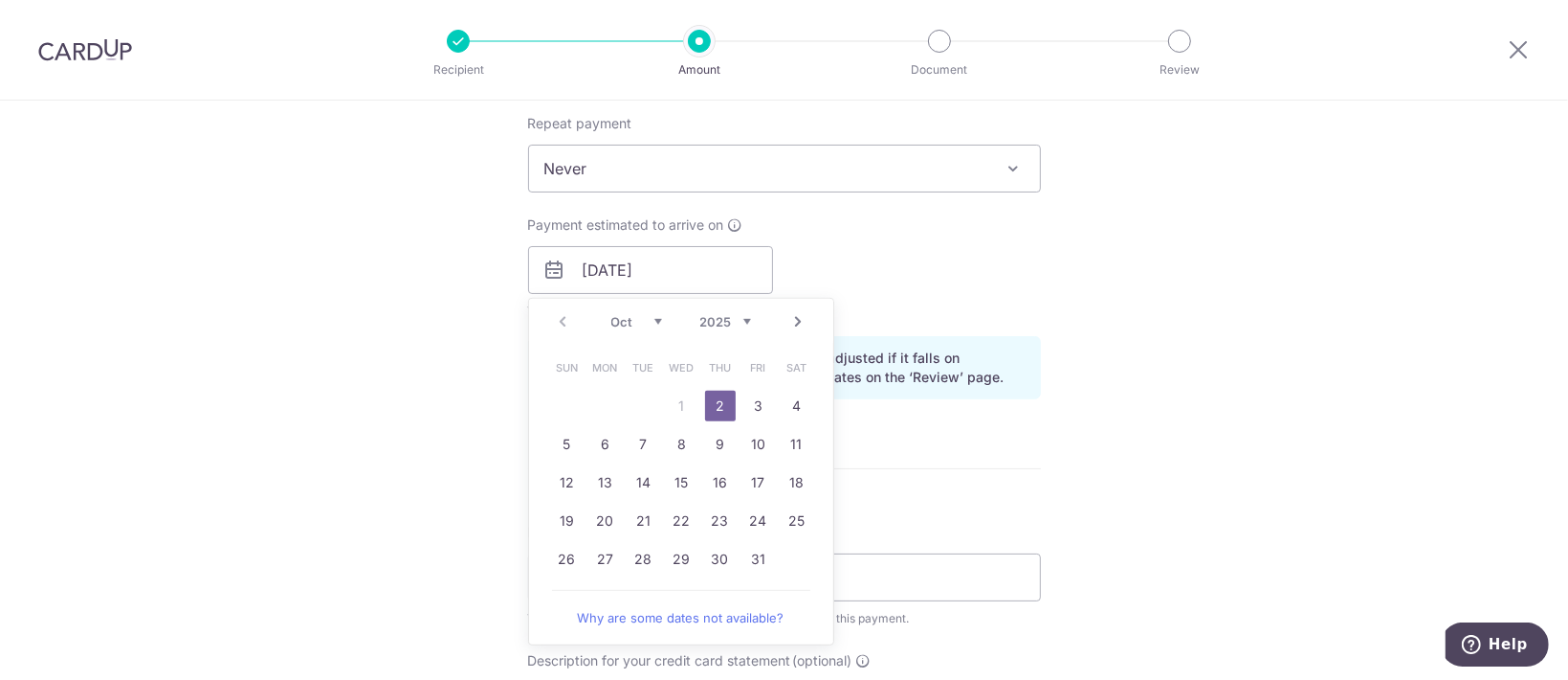
click at [554, 320] on div "Prev Next Oct Nov Dec 2025 2026 2027 2028 2029 2030 2031 2032 2033 2034 2035" at bounding box center [681, 322] width 304 height 46
click at [715, 395] on link "2" at bounding box center [721, 406] width 31 height 31
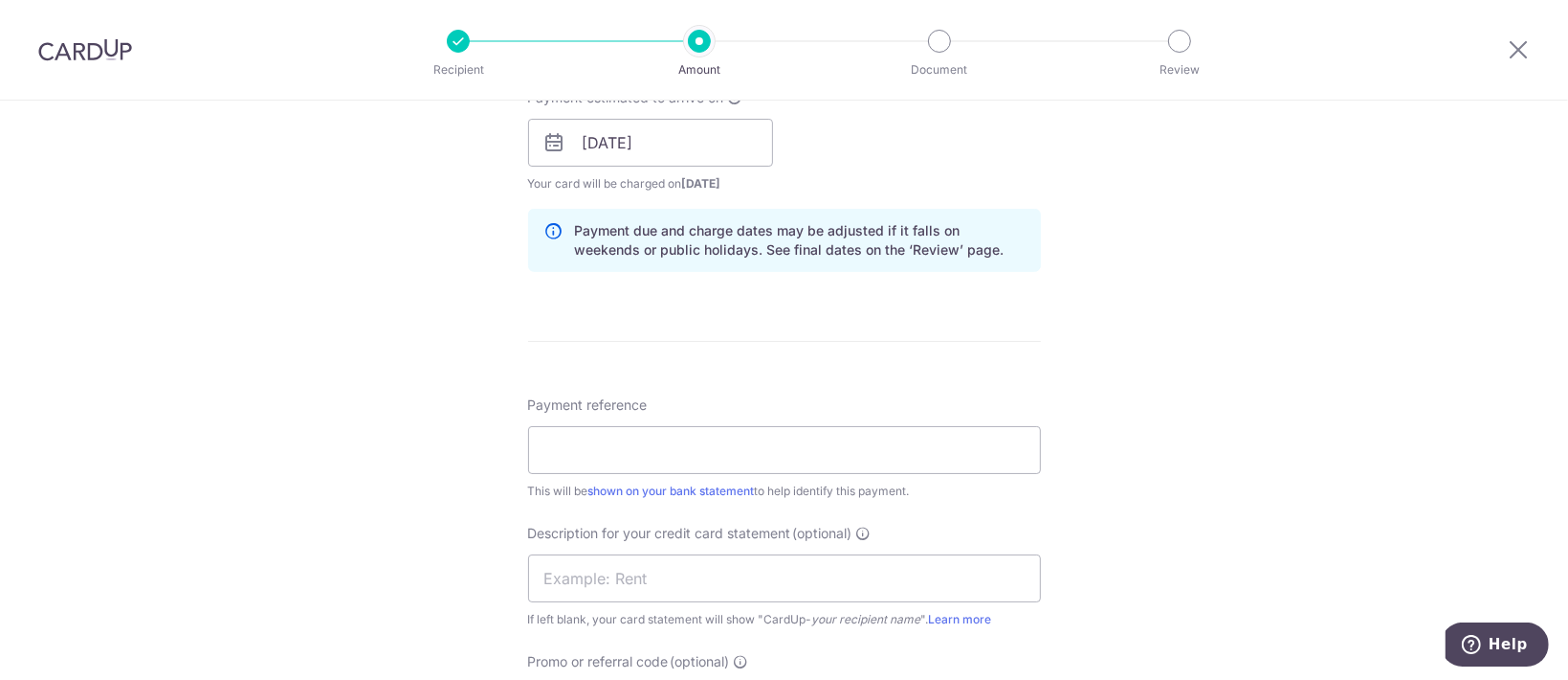
scroll to position [638, 0]
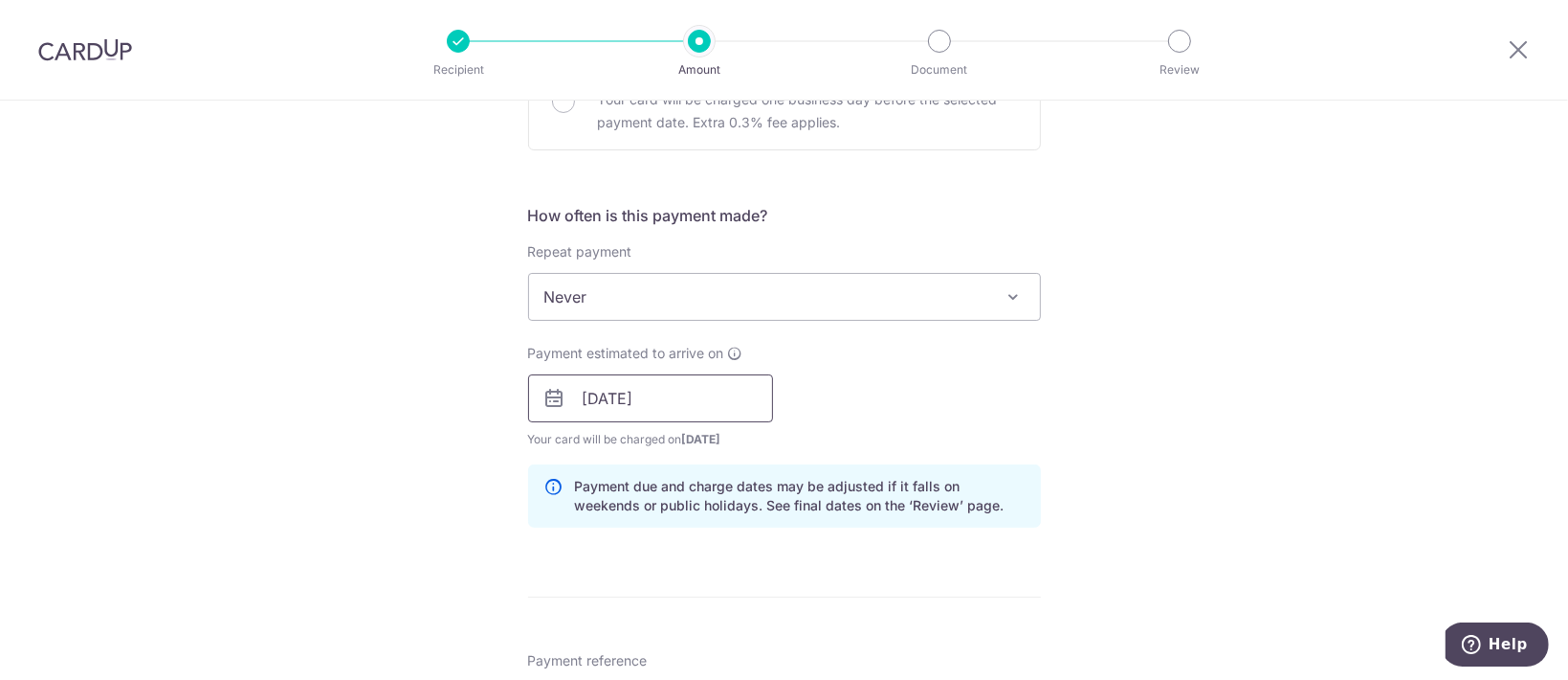
click at [691, 380] on input "02/10/2025" at bounding box center [651, 399] width 244 height 48
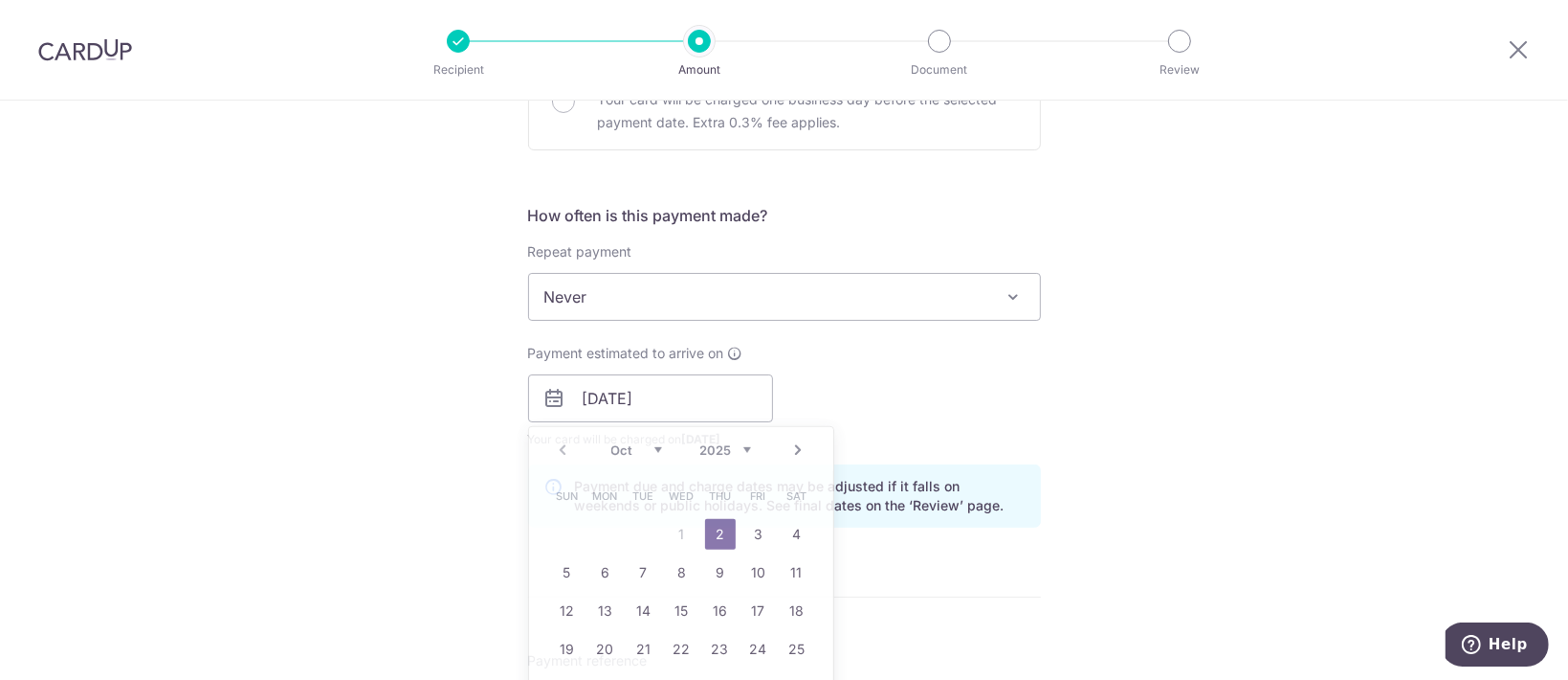
click at [917, 378] on div "Payment estimated to arrive on 02/10/2025 Prev Next Oct Nov Dec 2025 2026 2027 …" at bounding box center [784, 396] width 536 height 105
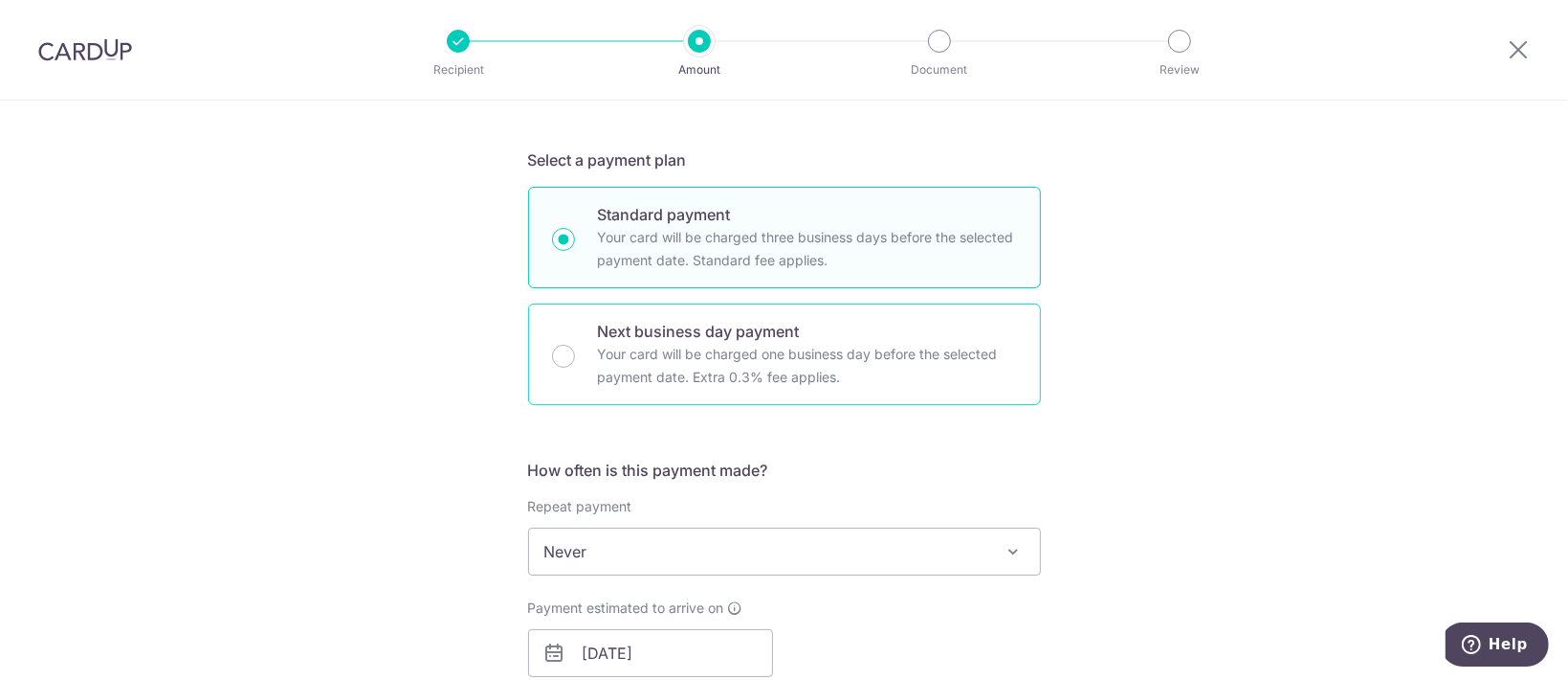
click at [776, 343] on p "Your card will be charged one business day before the selected payment date. Ex…" at bounding box center [807, 366] width 419 height 46
click at [575, 345] on input "Next business day payment Your card will be charged one business day before the…" at bounding box center [564, 356] width 23 height 23
radio input "false"
radio input "true"
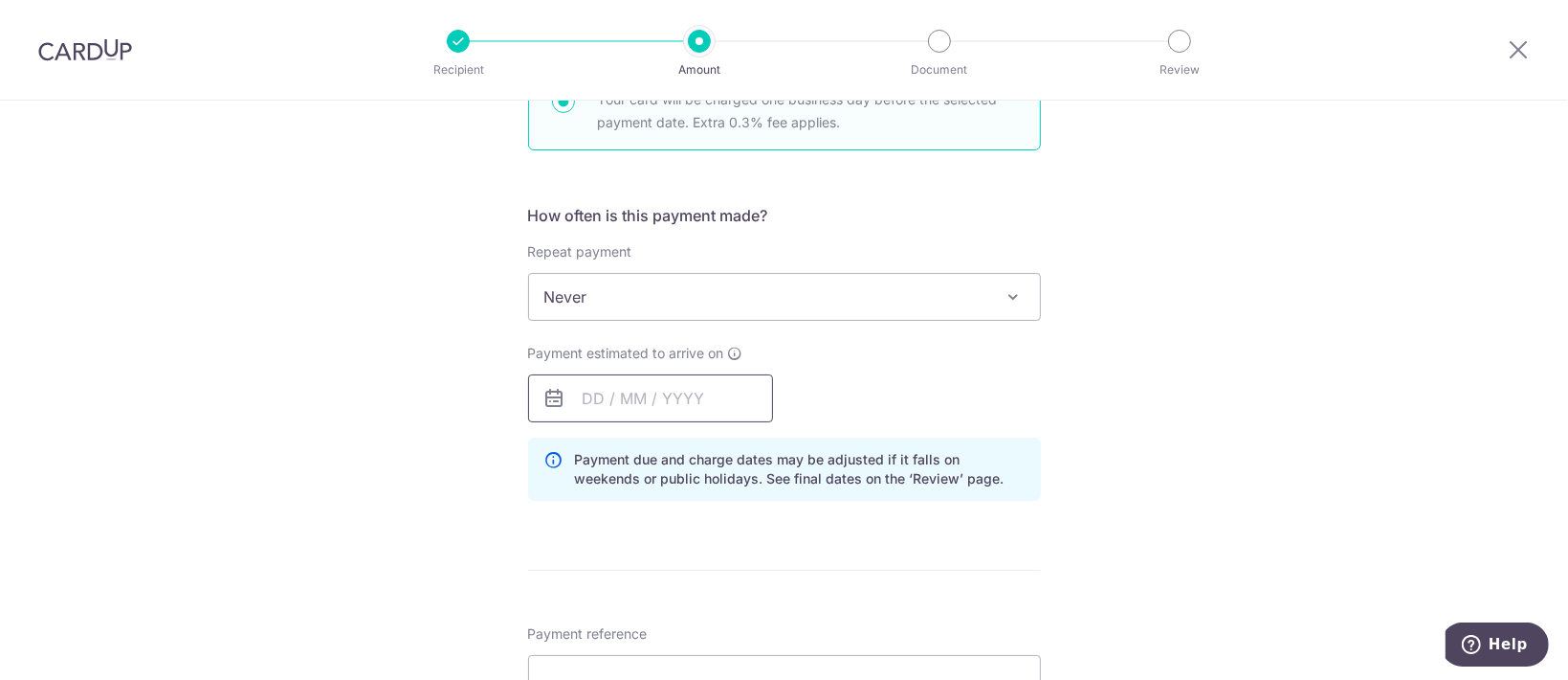
click at [707, 393] on input "text" at bounding box center [651, 399] width 244 height 48
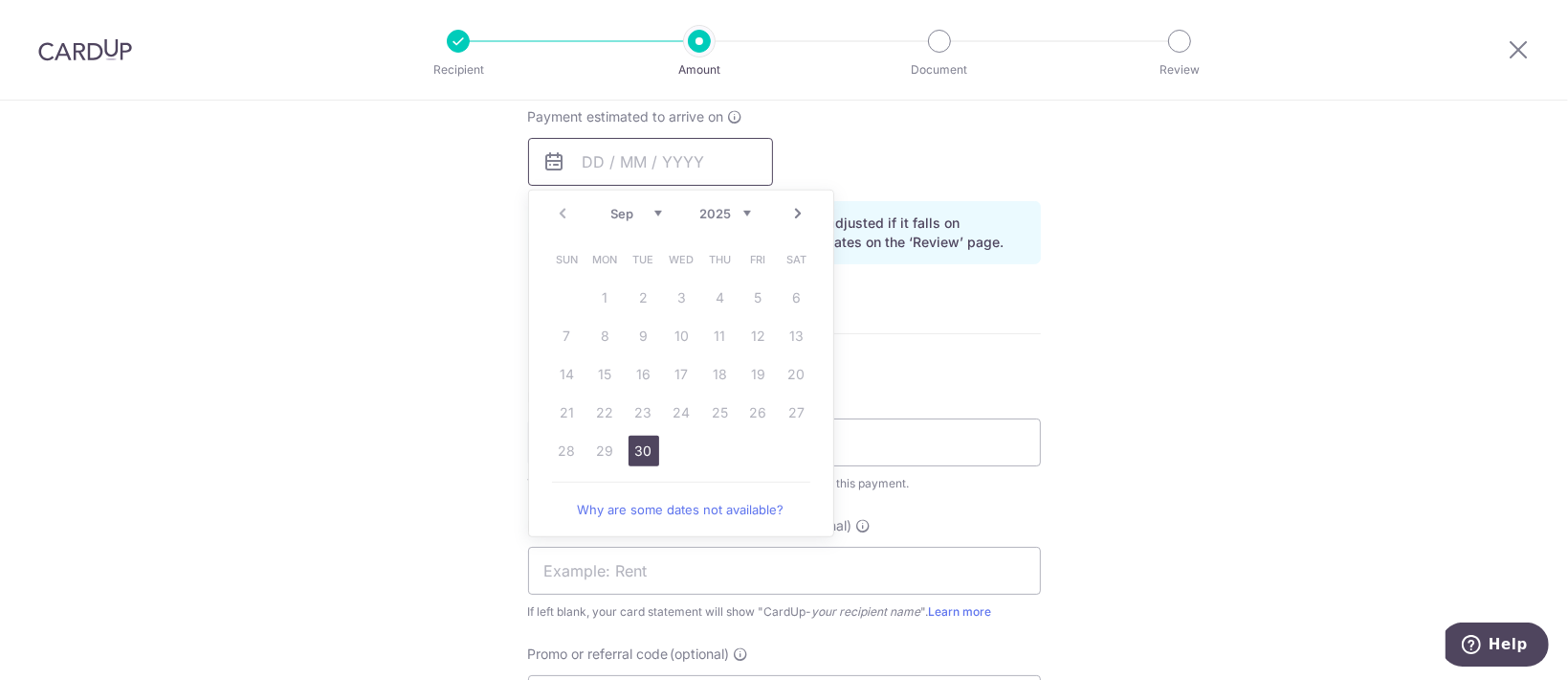
scroll to position [893, 0]
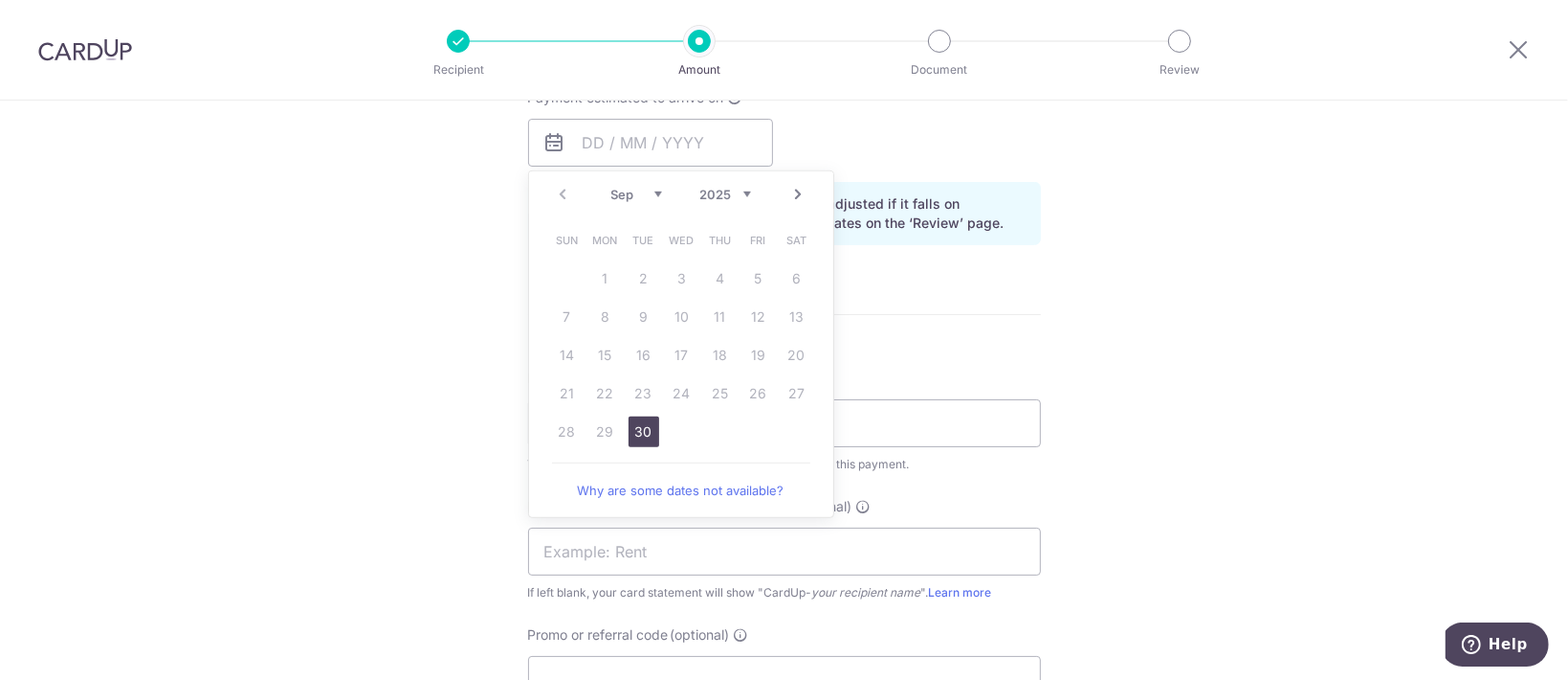
click at [791, 200] on link "Next" at bounding box center [799, 195] width 23 height 23
click at [718, 277] on link "2" at bounding box center [721, 278] width 31 height 31
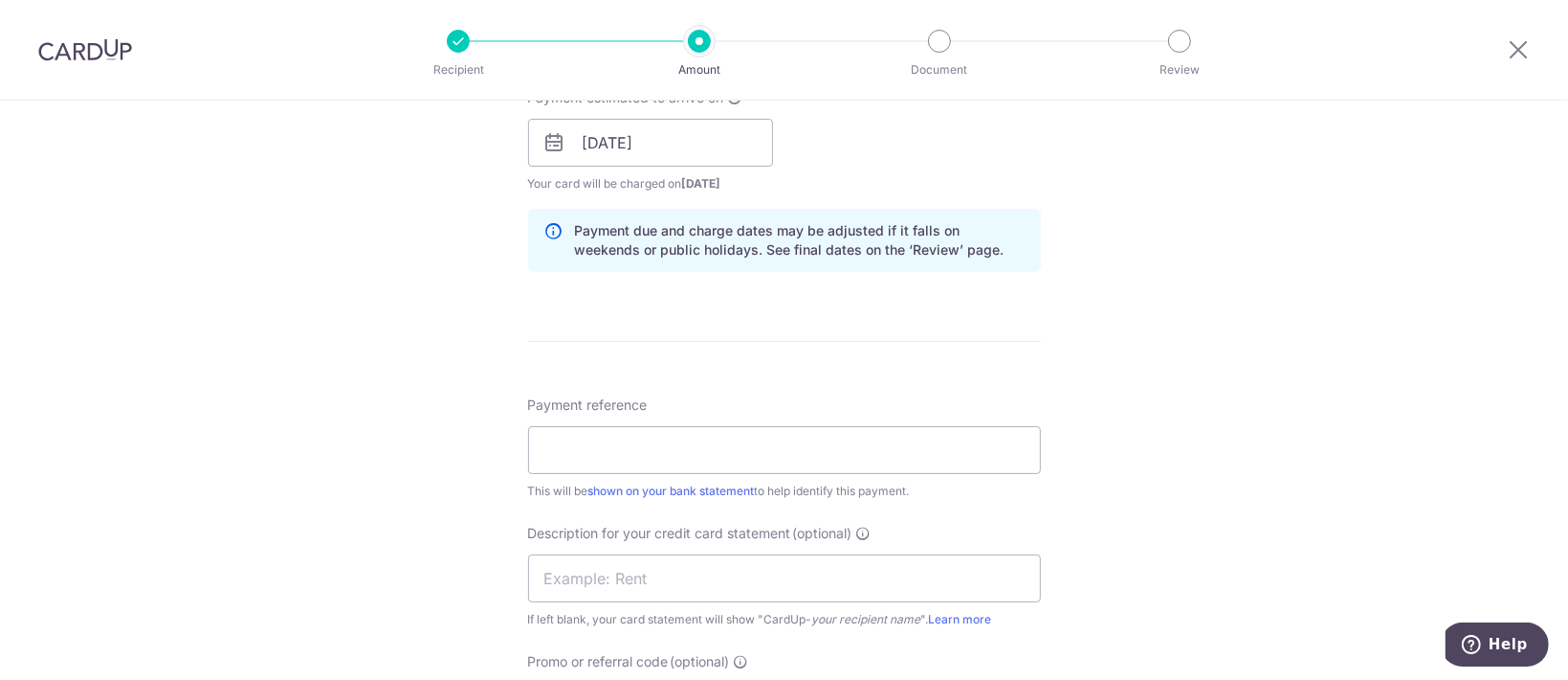
scroll to position [766, 0]
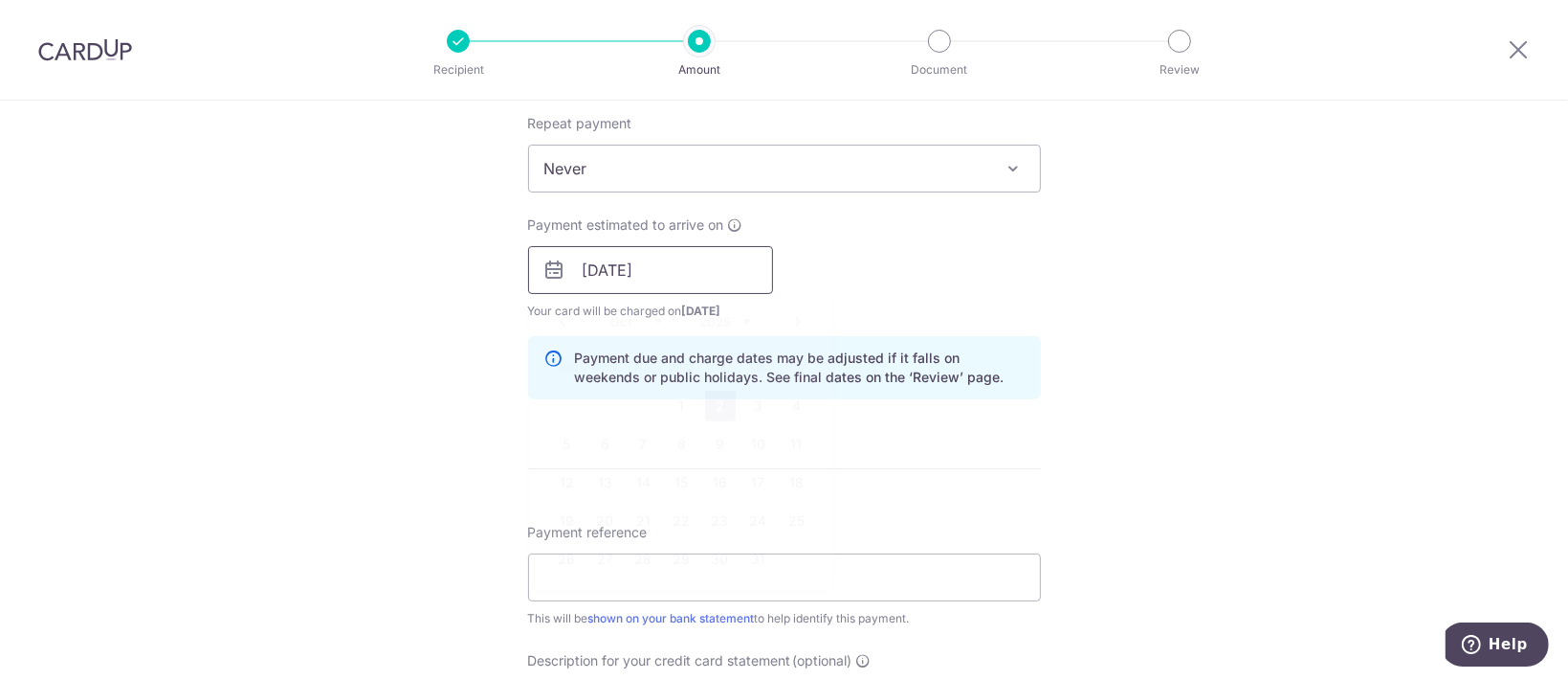
click at [713, 275] on input "02/10/2025" at bounding box center [651, 270] width 244 height 48
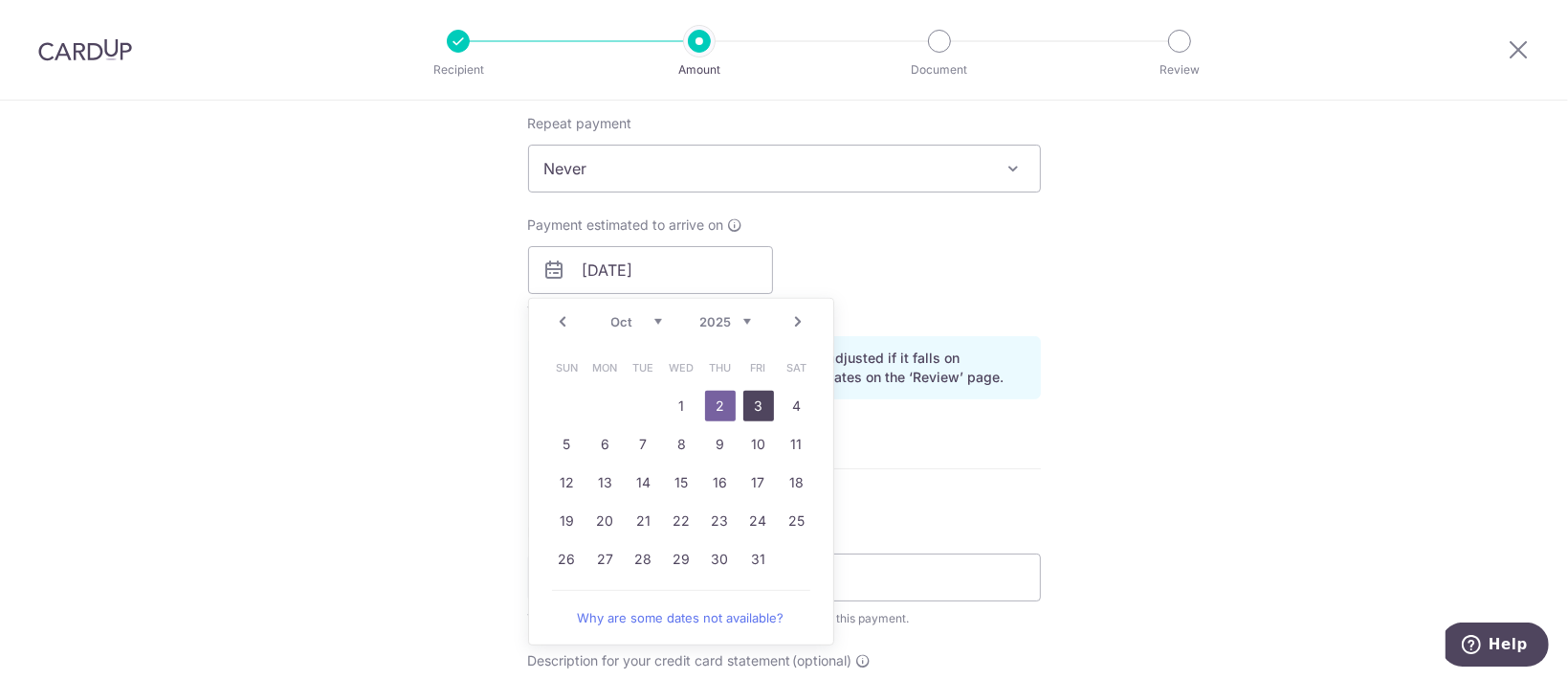
click at [743, 406] on link "3" at bounding box center [758, 406] width 31 height 31
type input "03/10/2025"
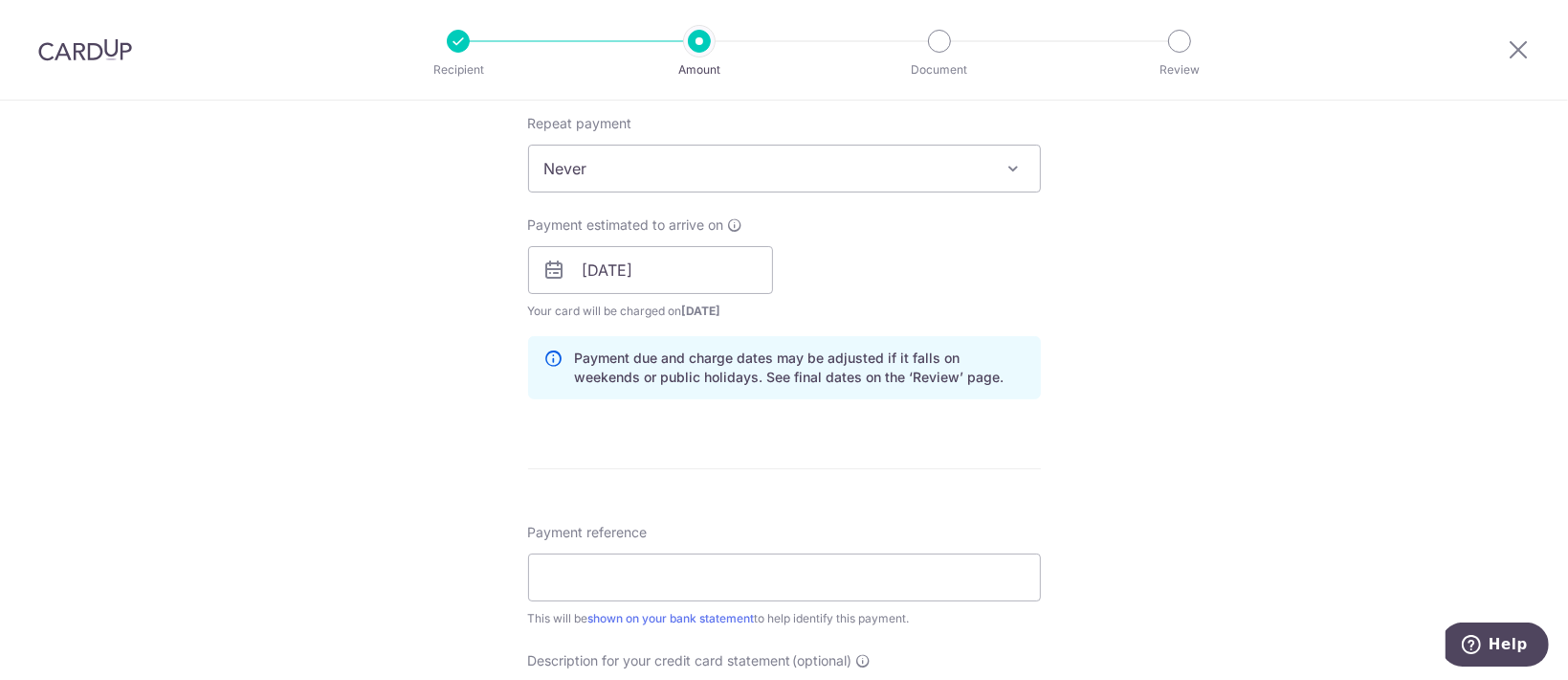
click at [898, 374] on p "Payment due and charge dates may be adjusted if it falls on weekends or public …" at bounding box center [799, 368] width 450 height 39
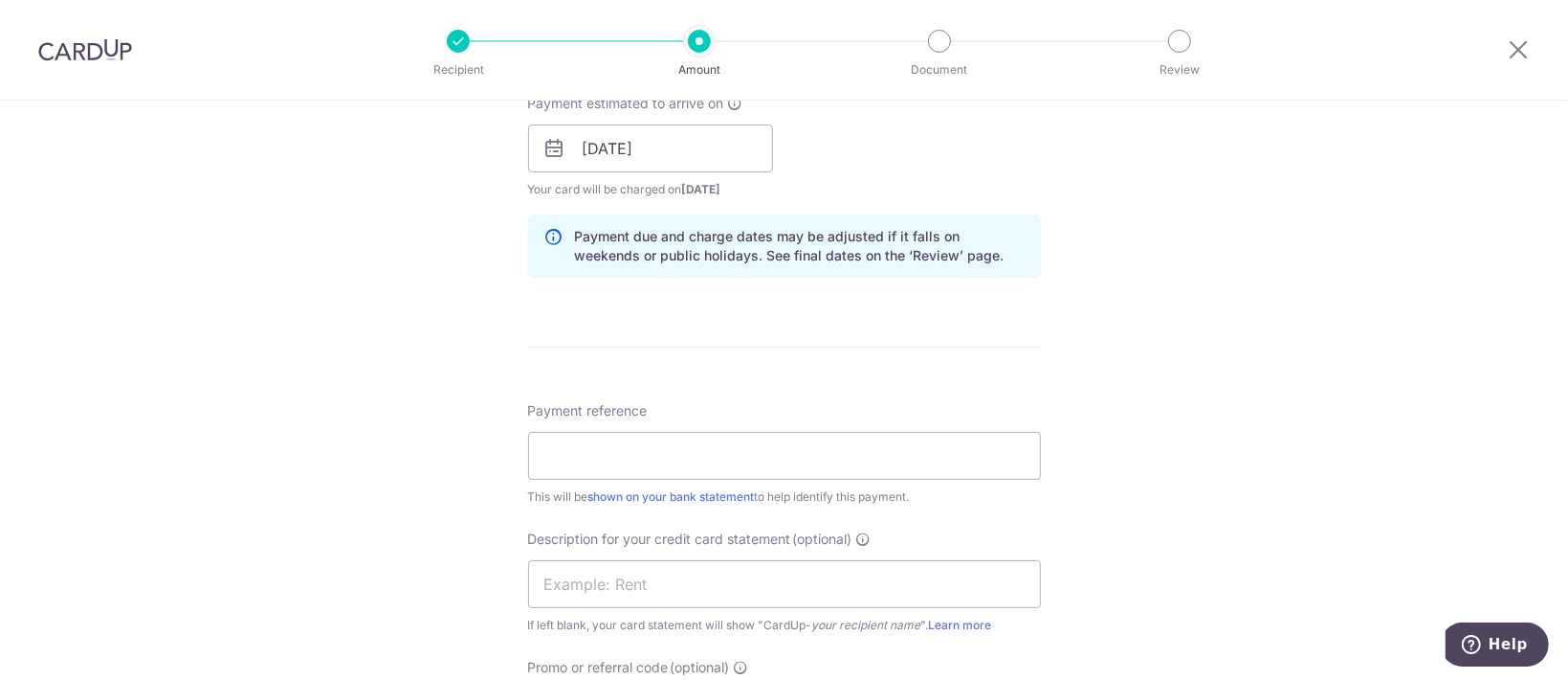
scroll to position [1021, 0]
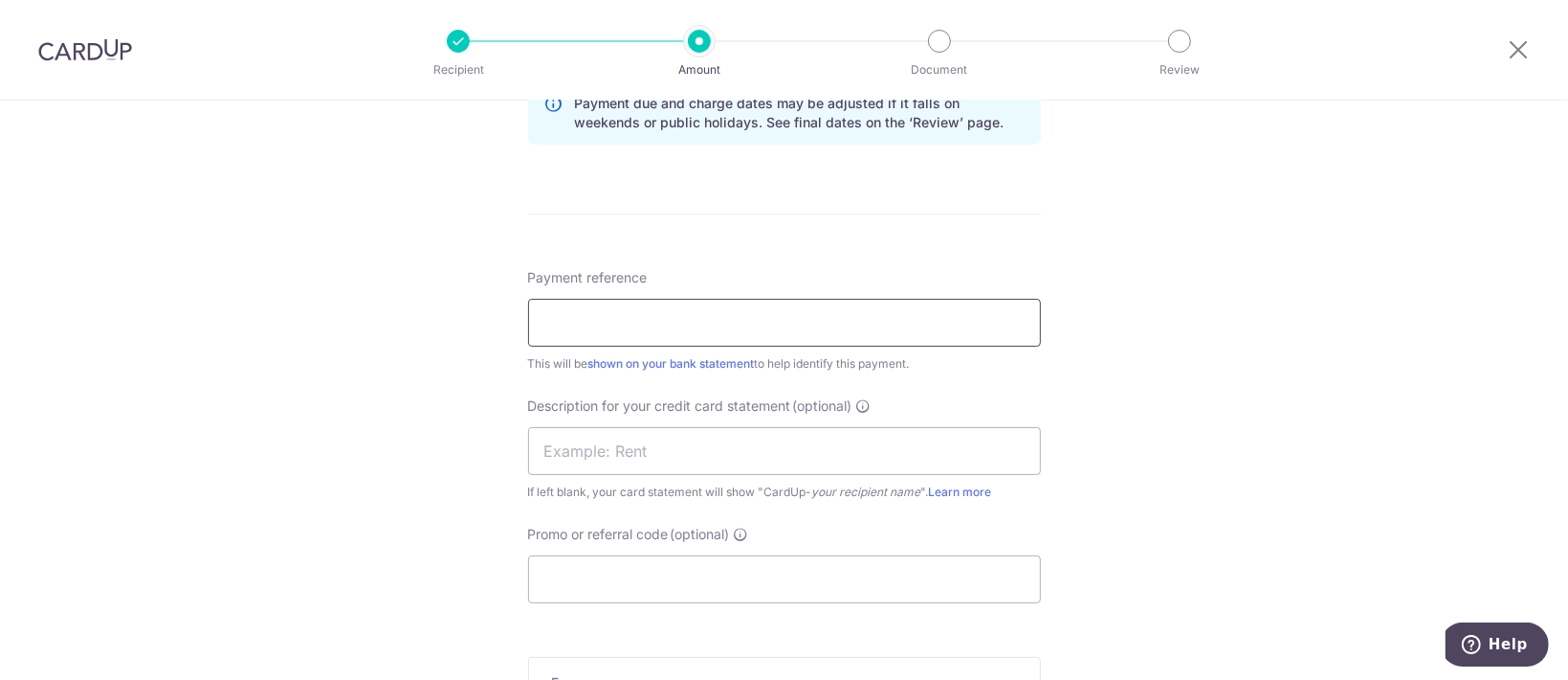
click at [657, 328] on input "Payment reference" at bounding box center [784, 323] width 513 height 48
drag, startPoint x: 739, startPoint y: 320, endPoint x: 450, endPoint y: 324, distance: 289.0
click at [450, 324] on div "Tell us more about your payment Enter payment amount SGD 20,000.00 20000.00 Sel…" at bounding box center [784, 86] width 1568 height 2012
click at [754, 344] on input "Edith Patisserie - SOA-PR" at bounding box center [784, 323] width 513 height 48
drag, startPoint x: 734, startPoint y: 320, endPoint x: 503, endPoint y: 312, distance: 231.1
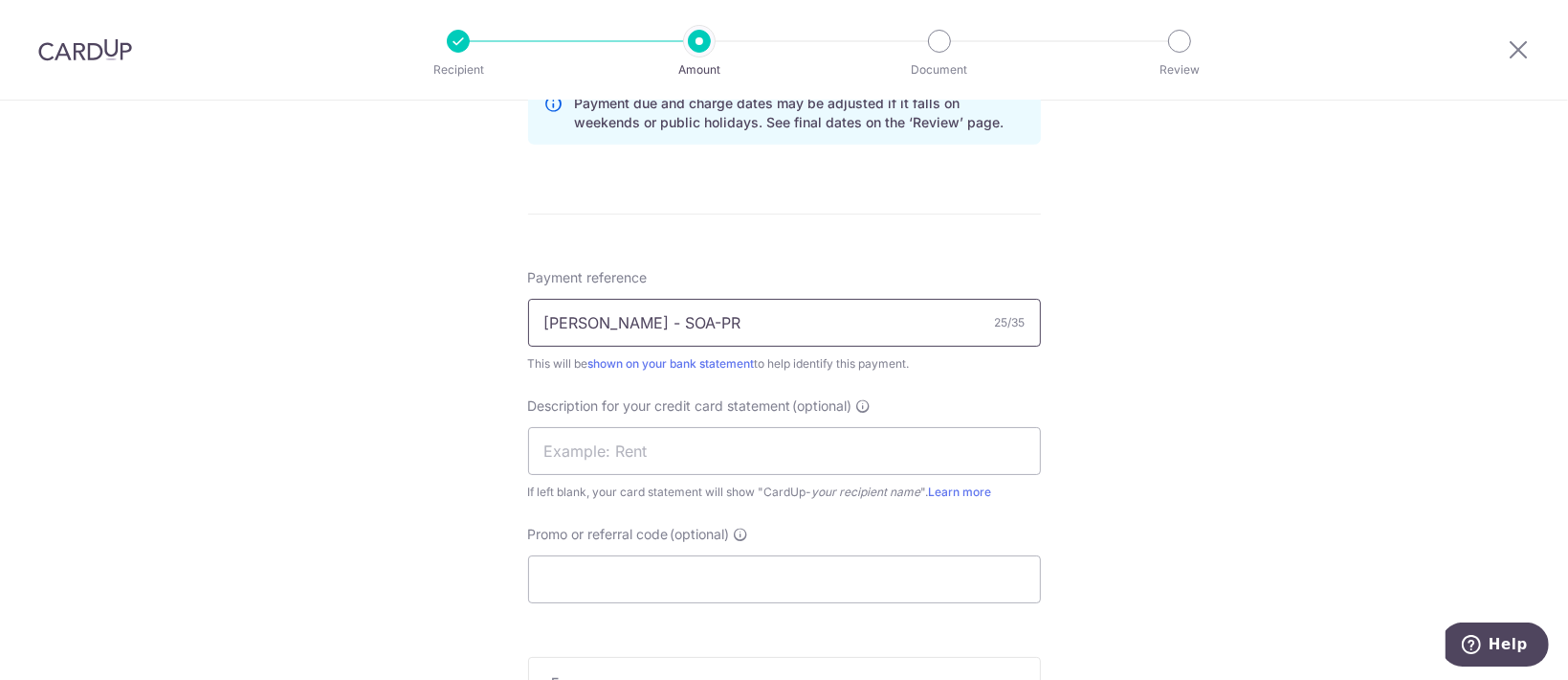
click at [503, 312] on div "Tell us more about your payment Enter payment amount SGD 20,000.00 20000.00 Sel…" at bounding box center [784, 86] width 1568 height 2012
type input "SOA-PR-1647"
click at [627, 447] on input "text" at bounding box center [784, 451] width 513 height 48
paste input "SOA-PR-1647"
drag, startPoint x: 601, startPoint y: 442, endPoint x: 458, endPoint y: 450, distance: 143.2
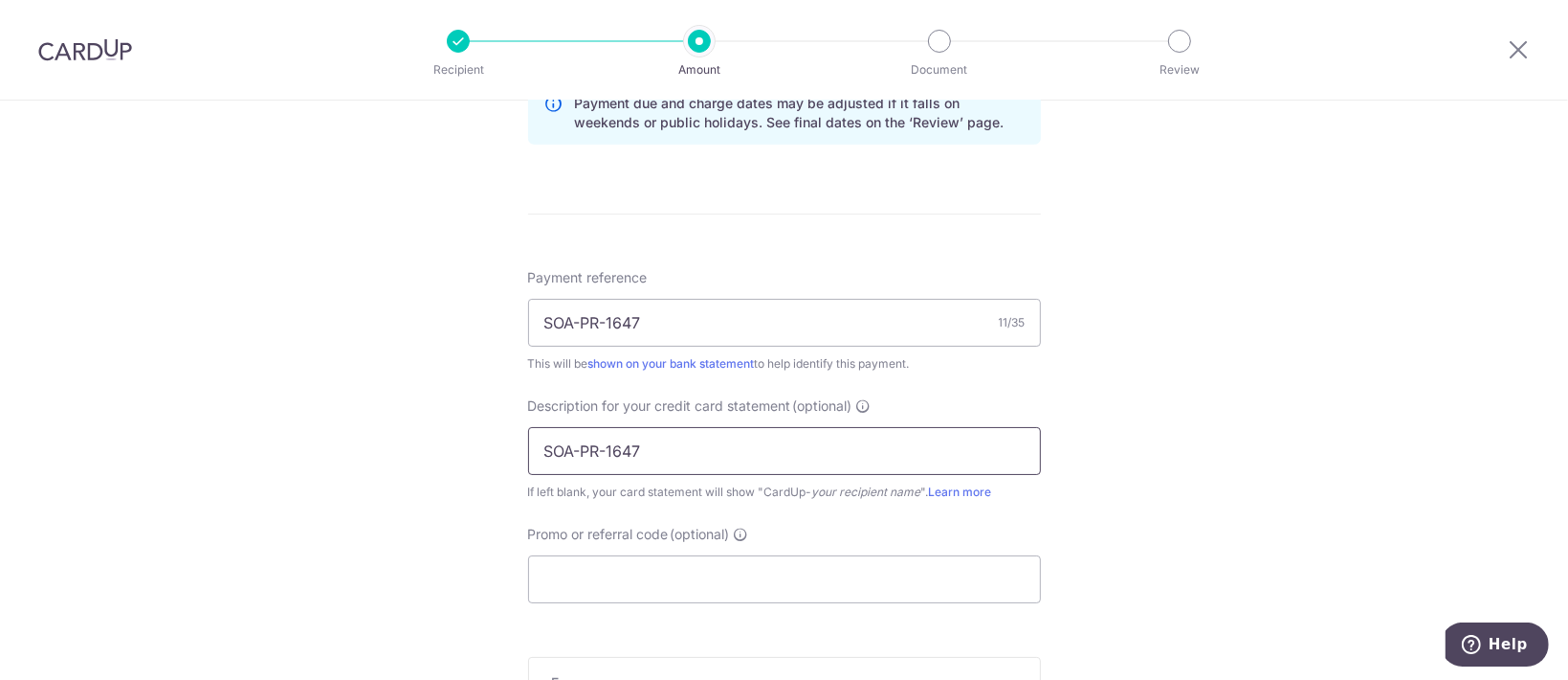
click at [459, 450] on div "Tell us more about your payment Enter payment amount SGD 20,000.00 20000.00 Sel…" at bounding box center [784, 86] width 1568 height 2012
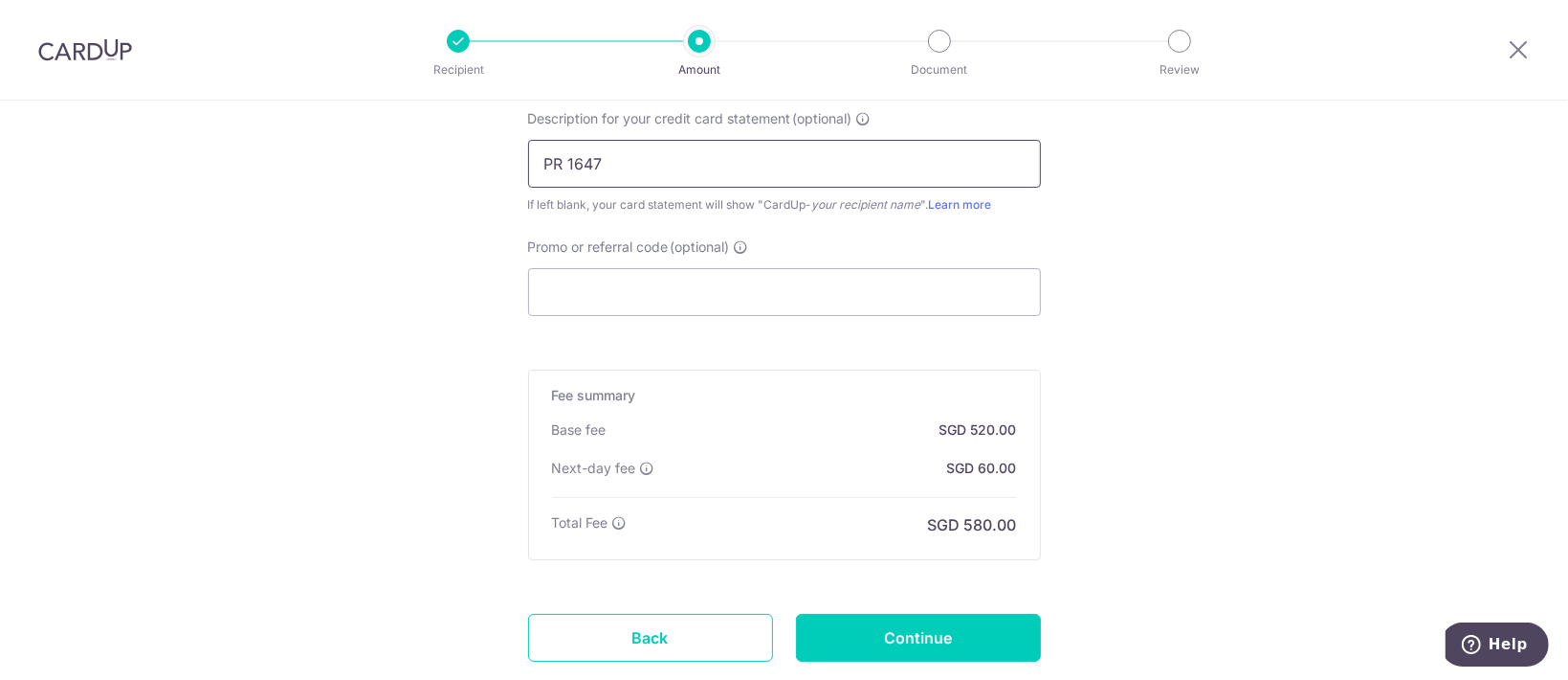
scroll to position [1403, 0]
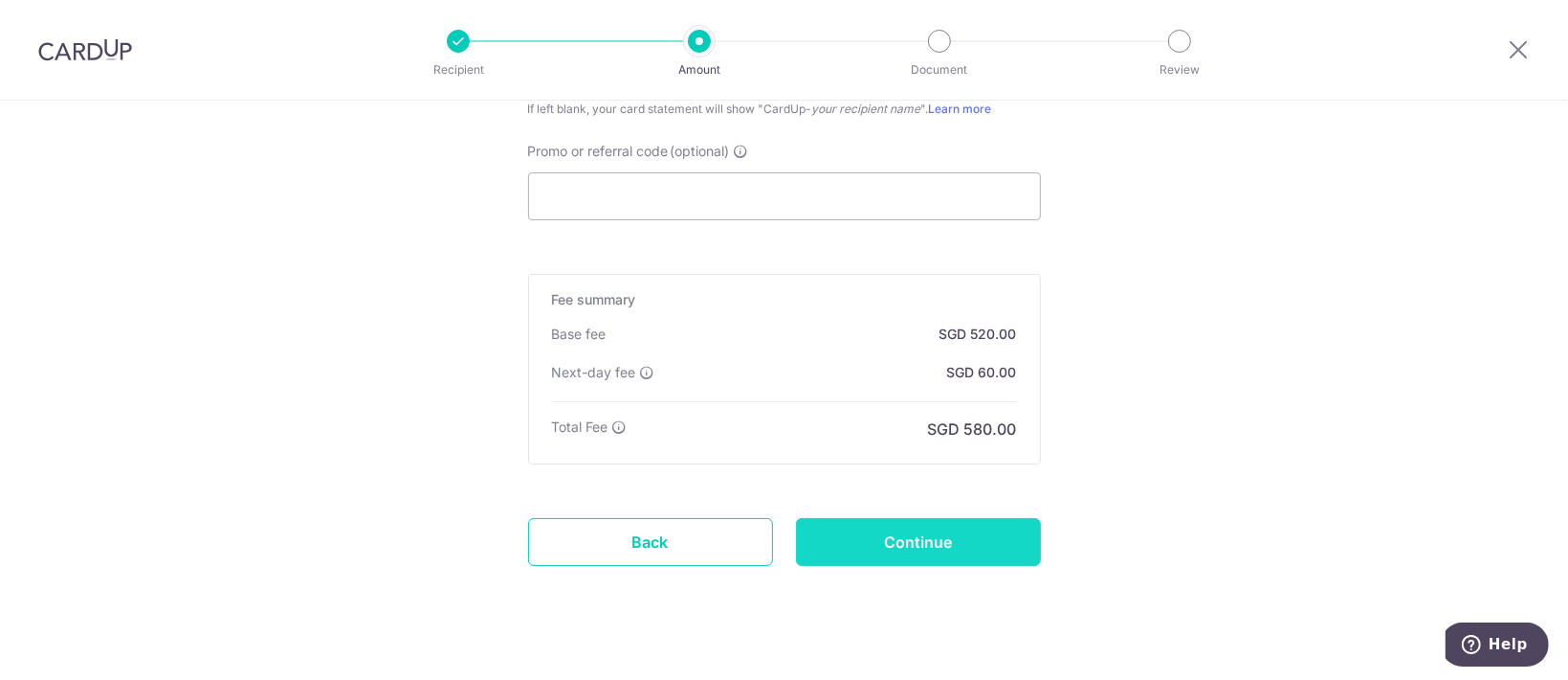
type input "PR 1647"
click at [918, 555] on input "Continue" at bounding box center [918, 542] width 244 height 48
type input "Create Schedule"
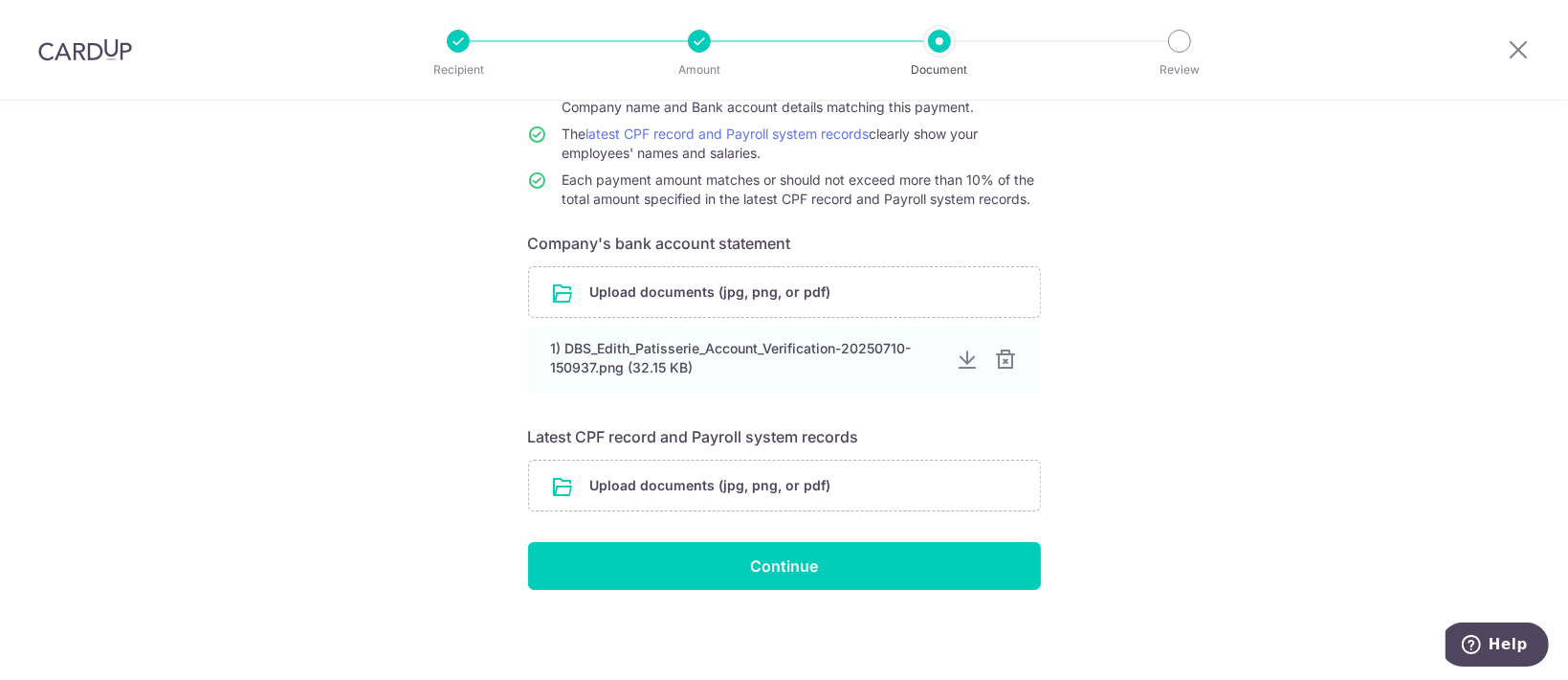
scroll to position [211, 0]
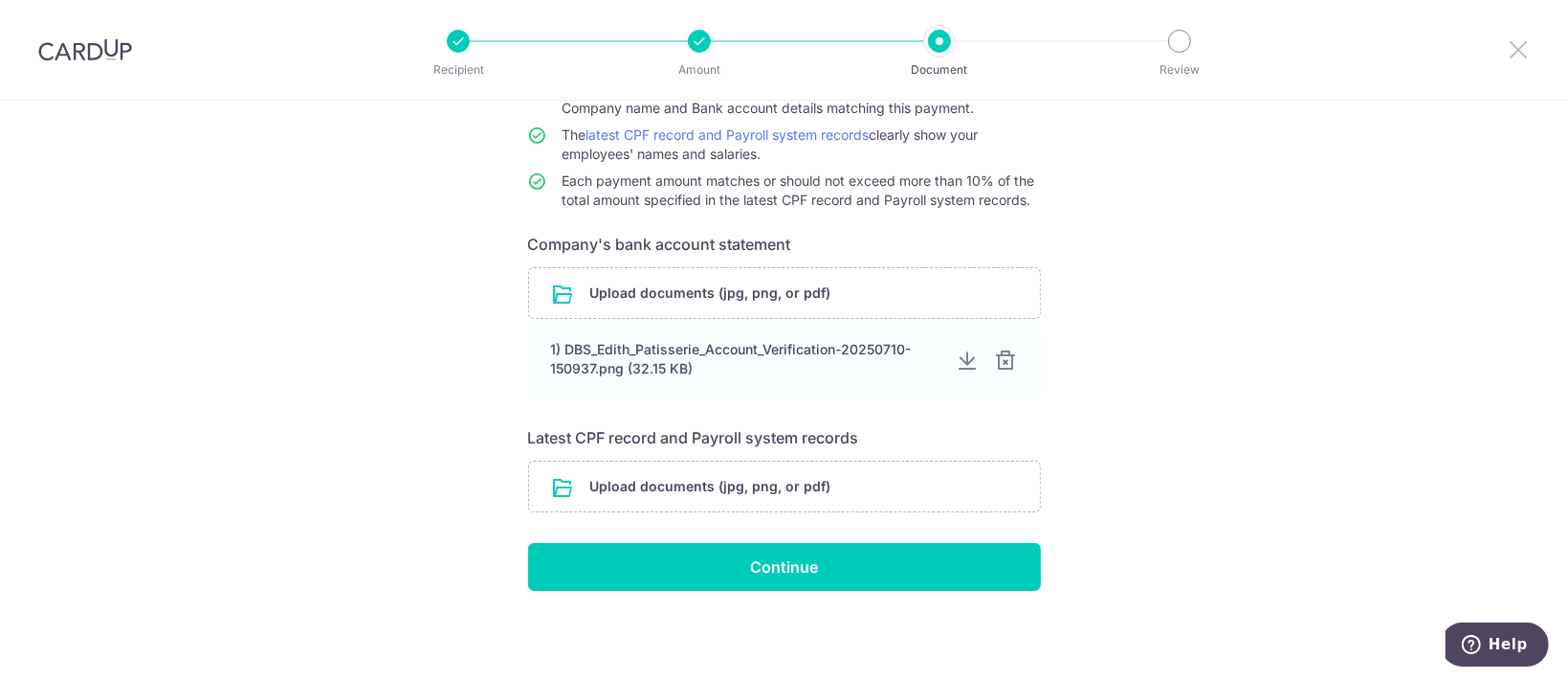
drag, startPoint x: 1525, startPoint y: 47, endPoint x: 885, endPoint y: 101, distance: 642.3
click at [1526, 47] on icon at bounding box center [1519, 49] width 23 height 24
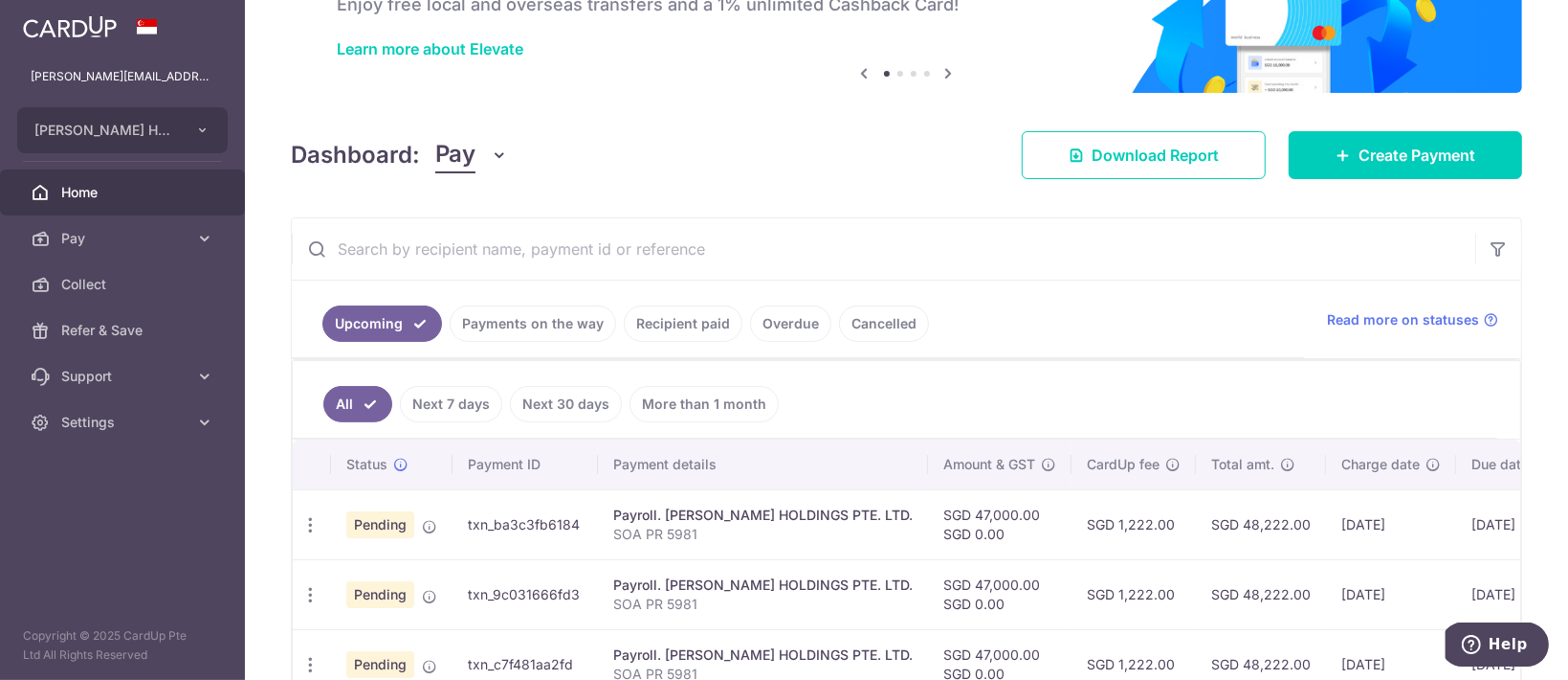
scroll to position [127, 0]
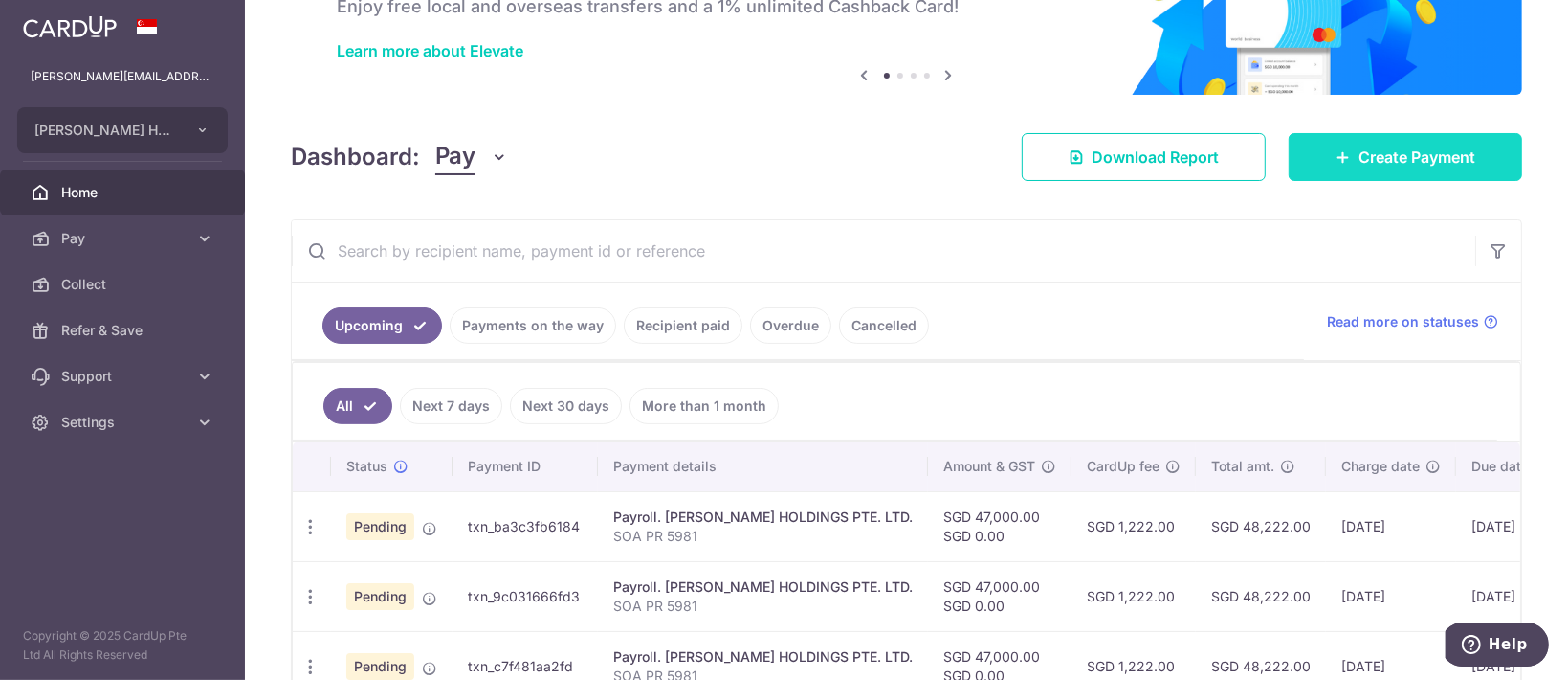
click at [1329, 144] on link "Create Payment" at bounding box center [1405, 157] width 234 height 48
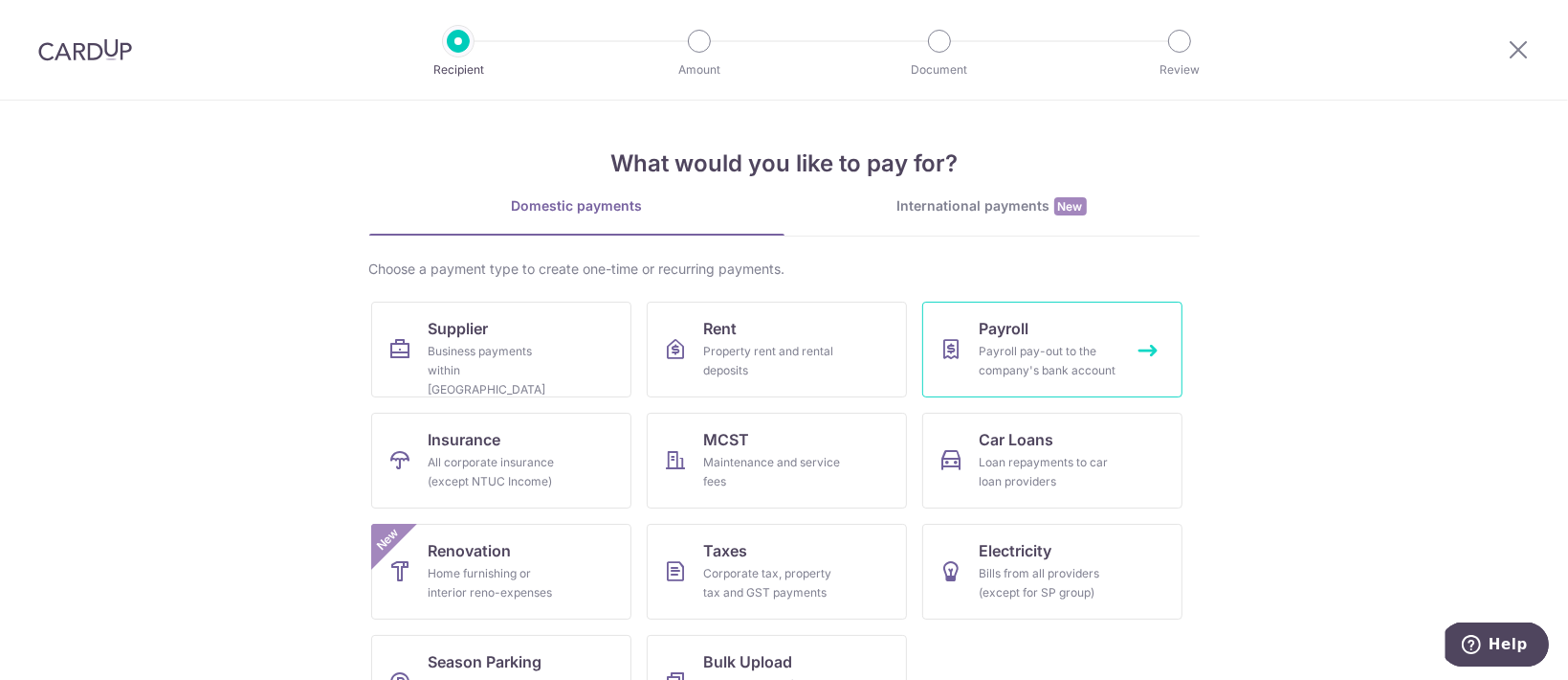
click at [931, 337] on link "Payroll Payroll pay-out to the company's bank account" at bounding box center [1052, 349] width 260 height 95
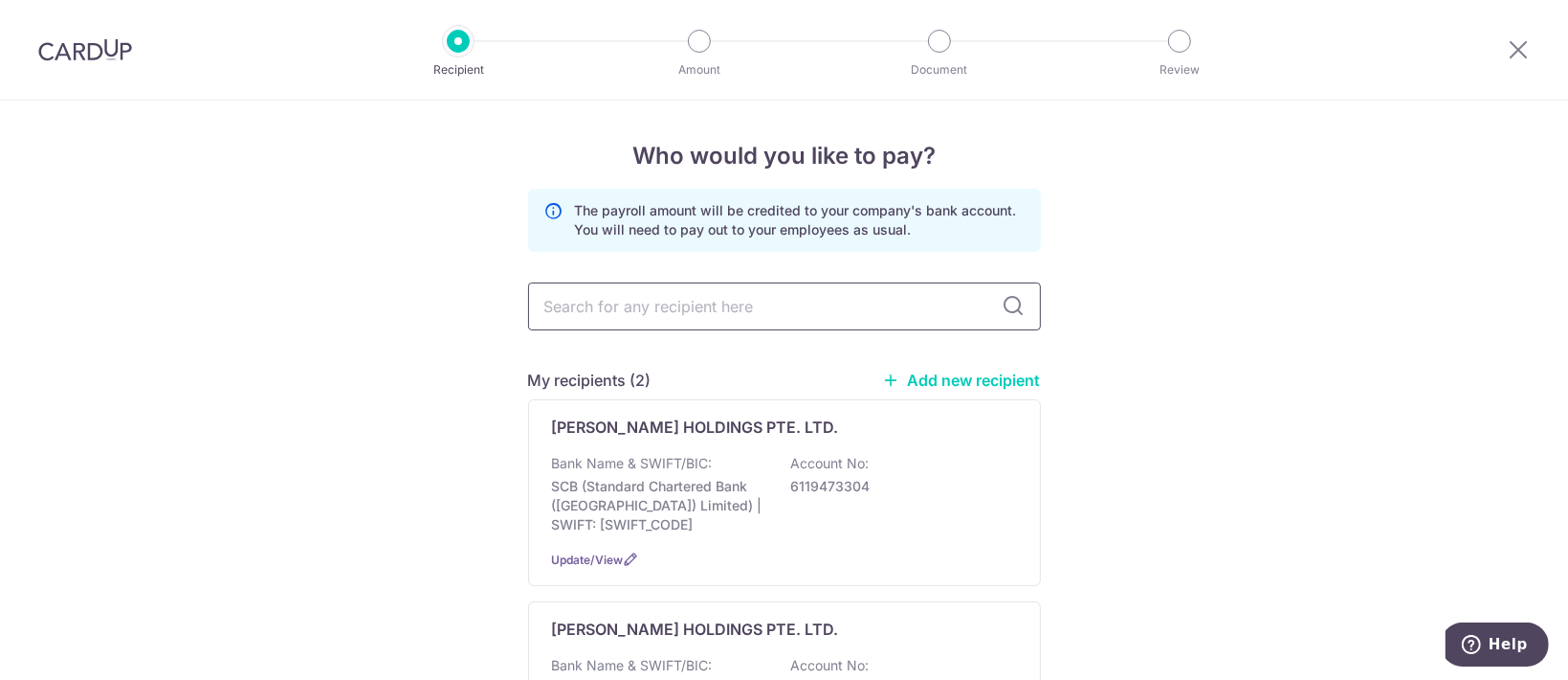
scroll to position [127, 0]
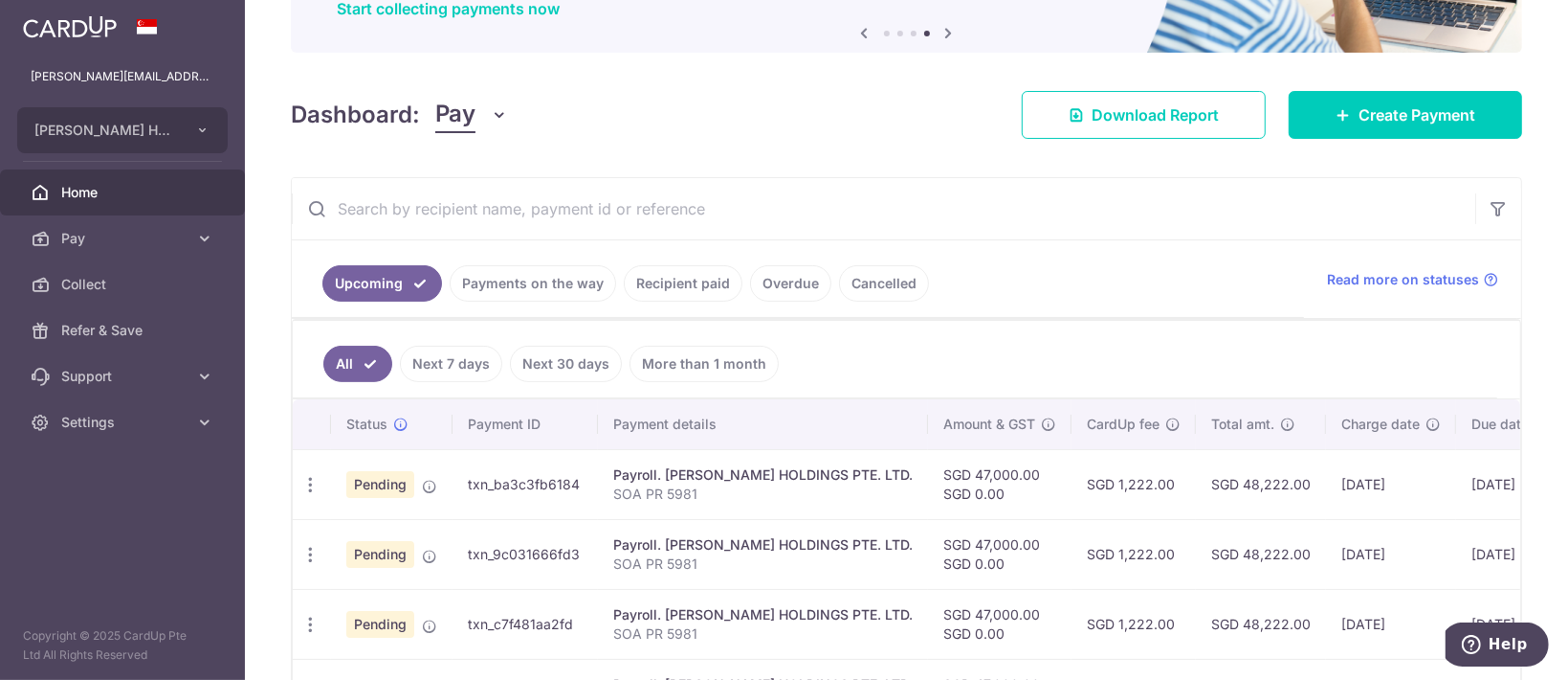
scroll to position [229, 0]
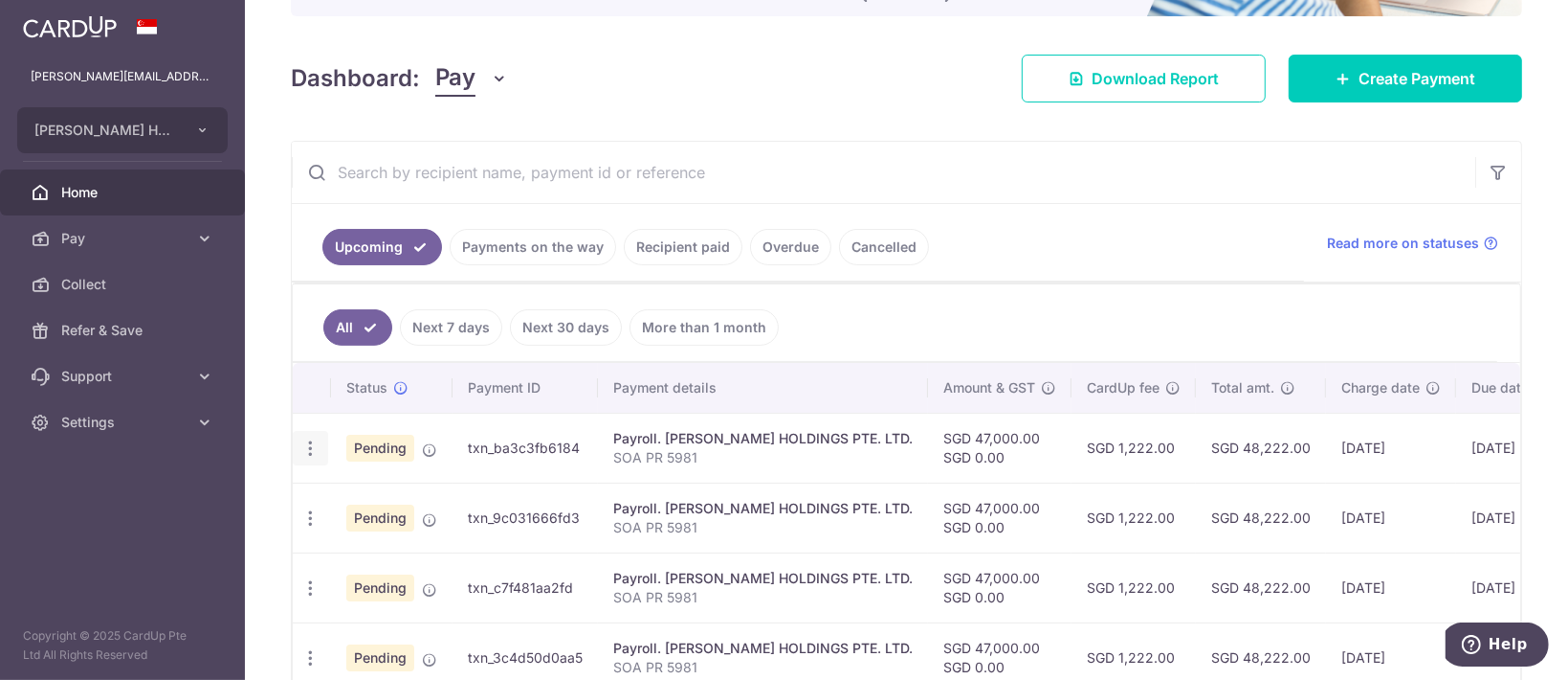
click at [316, 450] on icon "button" at bounding box center [310, 448] width 20 height 20
click at [336, 486] on link "Update payment" at bounding box center [393, 501] width 199 height 46
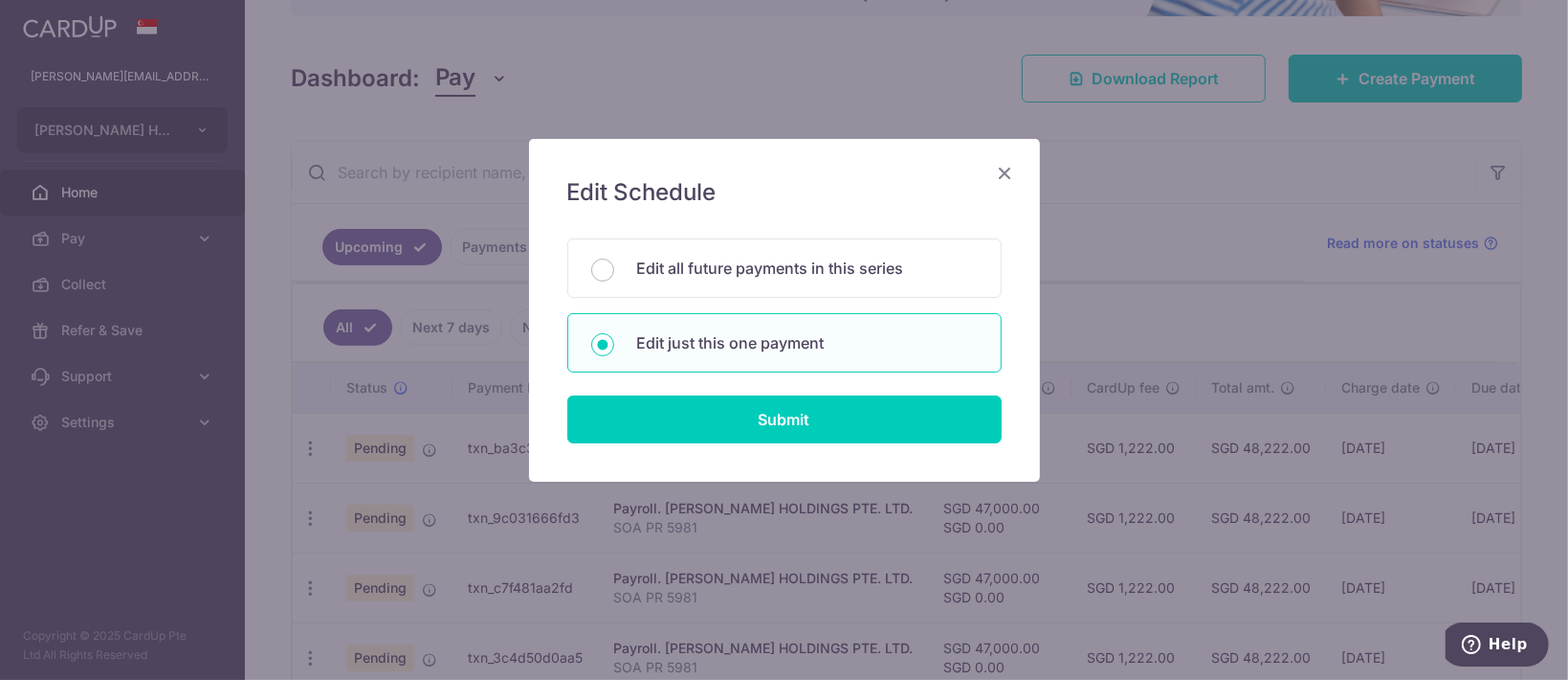
click at [1079, 309] on div "Edit Schedule You will be editing all 6 payments to EDITH PATISSERIE HOLDINGS P…" at bounding box center [784, 340] width 1568 height 680
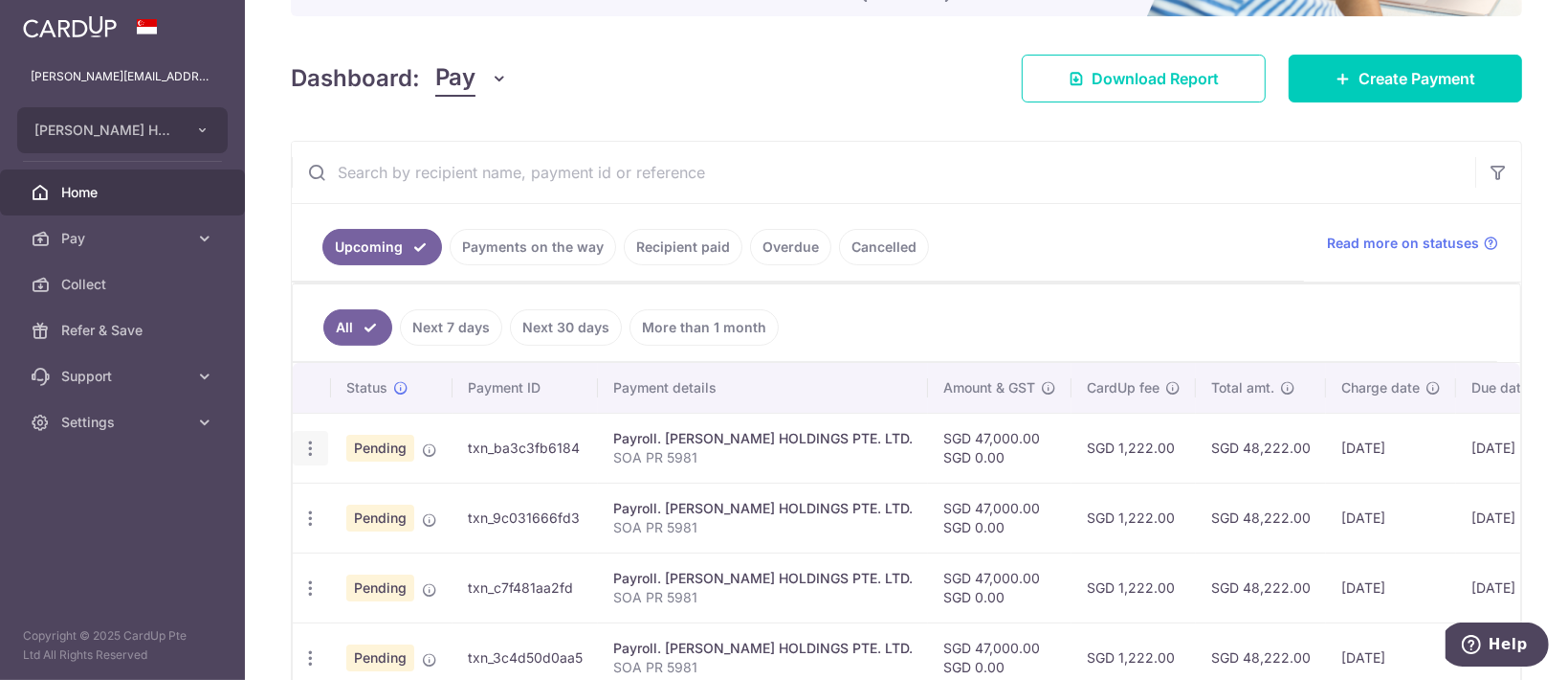
click at [306, 438] on icon "button" at bounding box center [310, 448] width 20 height 20
click at [364, 489] on span "Update payment" at bounding box center [412, 501] width 130 height 23
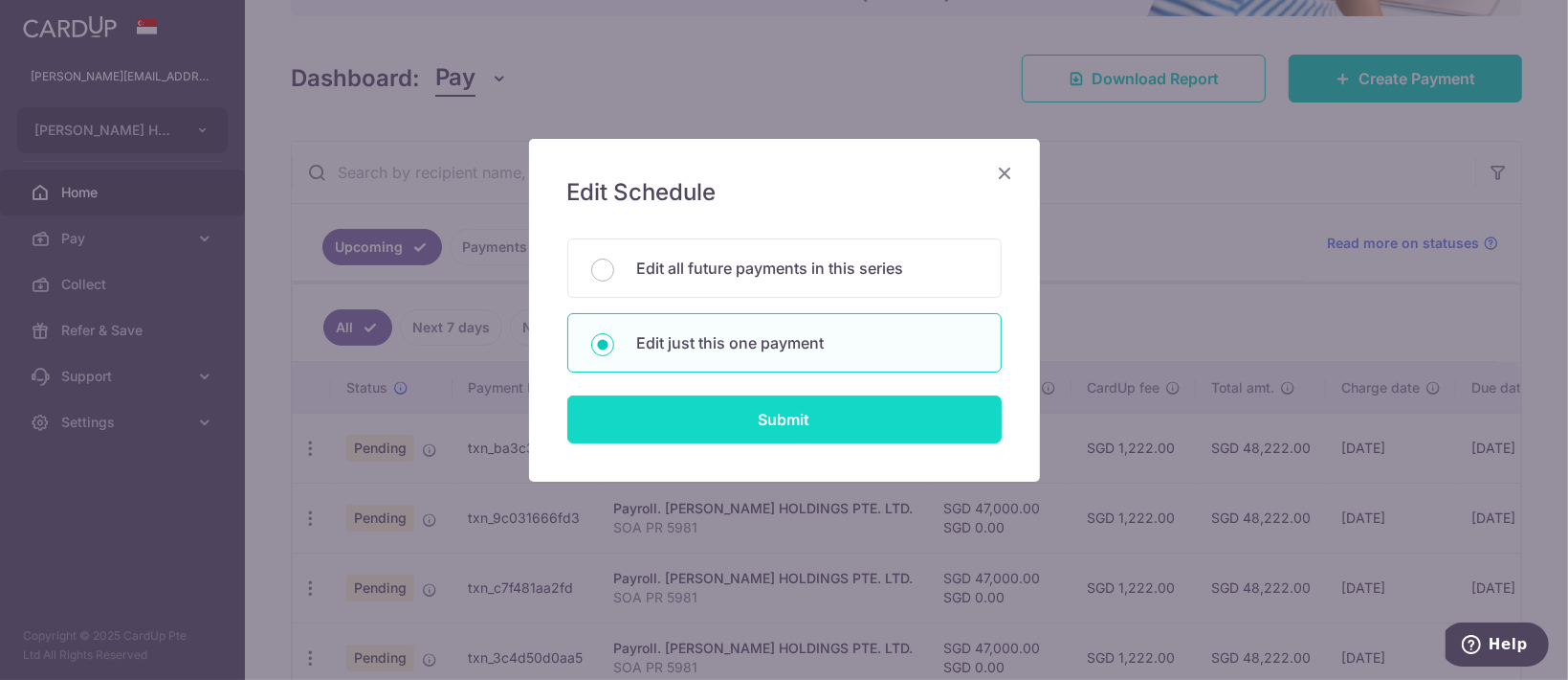
click at [769, 411] on input "Submit" at bounding box center [784, 420] width 434 height 48
radio input "true"
type input "47,000.00"
type input "[DATE]"
type input "SOA PR 5981"
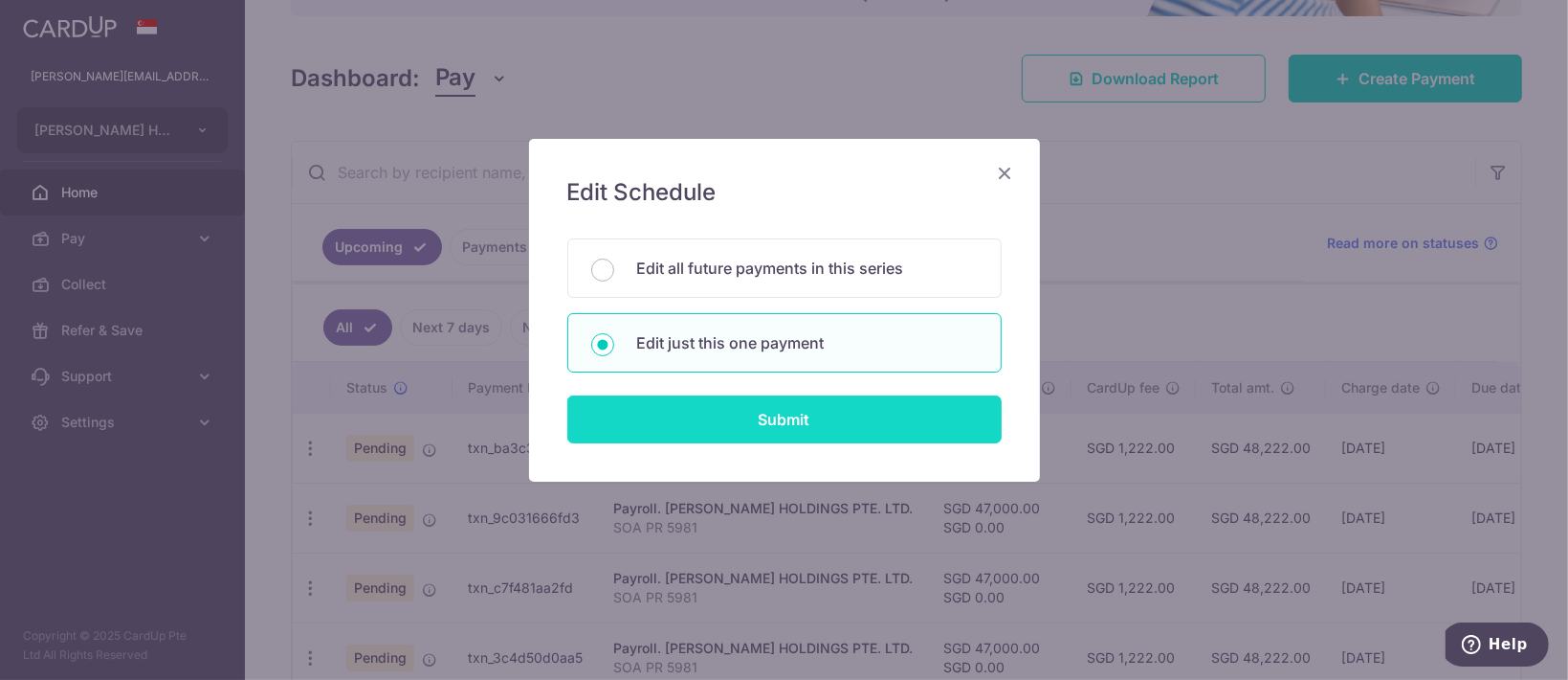
type input "SOA PR 5981"
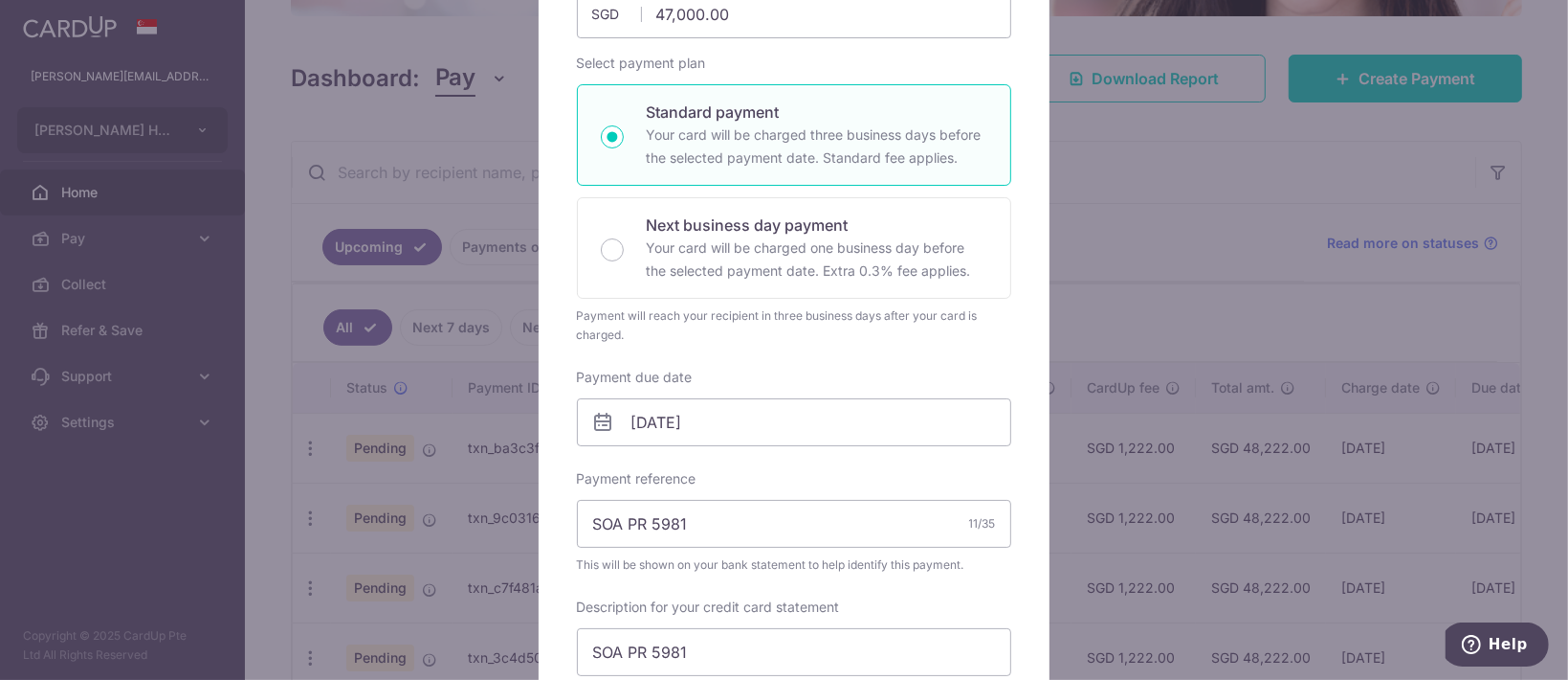
scroll to position [0, 0]
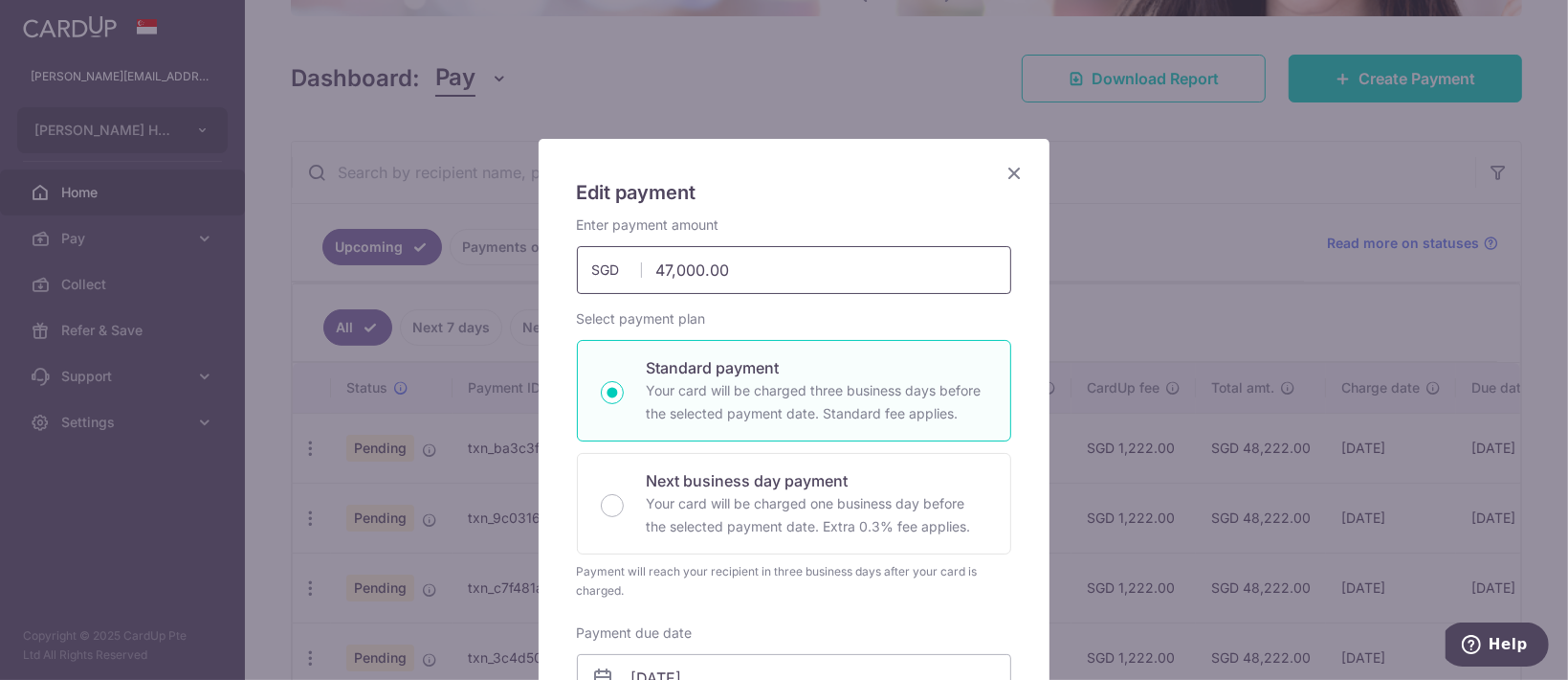
drag, startPoint x: 729, startPoint y: 279, endPoint x: 602, endPoint y: 278, distance: 127.0
click at [602, 278] on div "47,000.00 47000.00 SGD" at bounding box center [793, 270] width 434 height 48
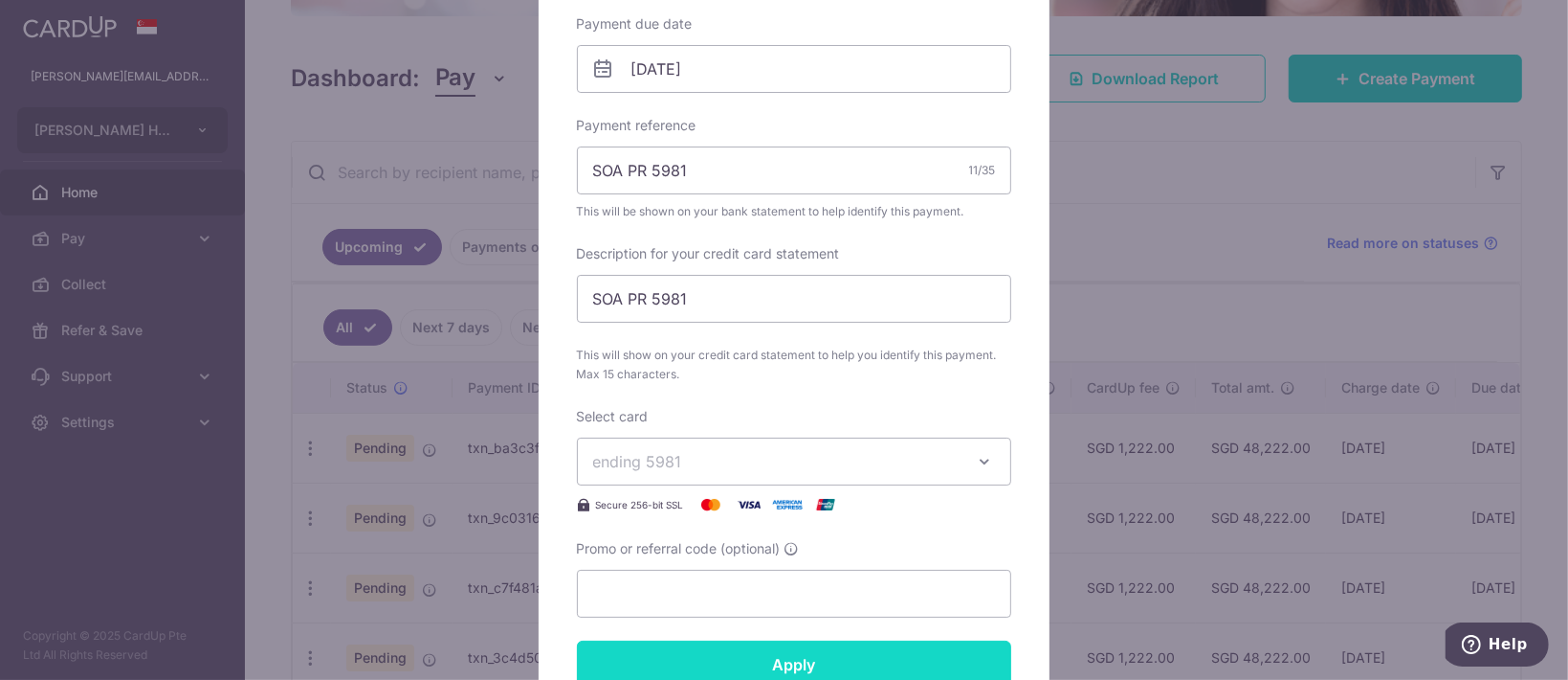
scroll to position [766, 0]
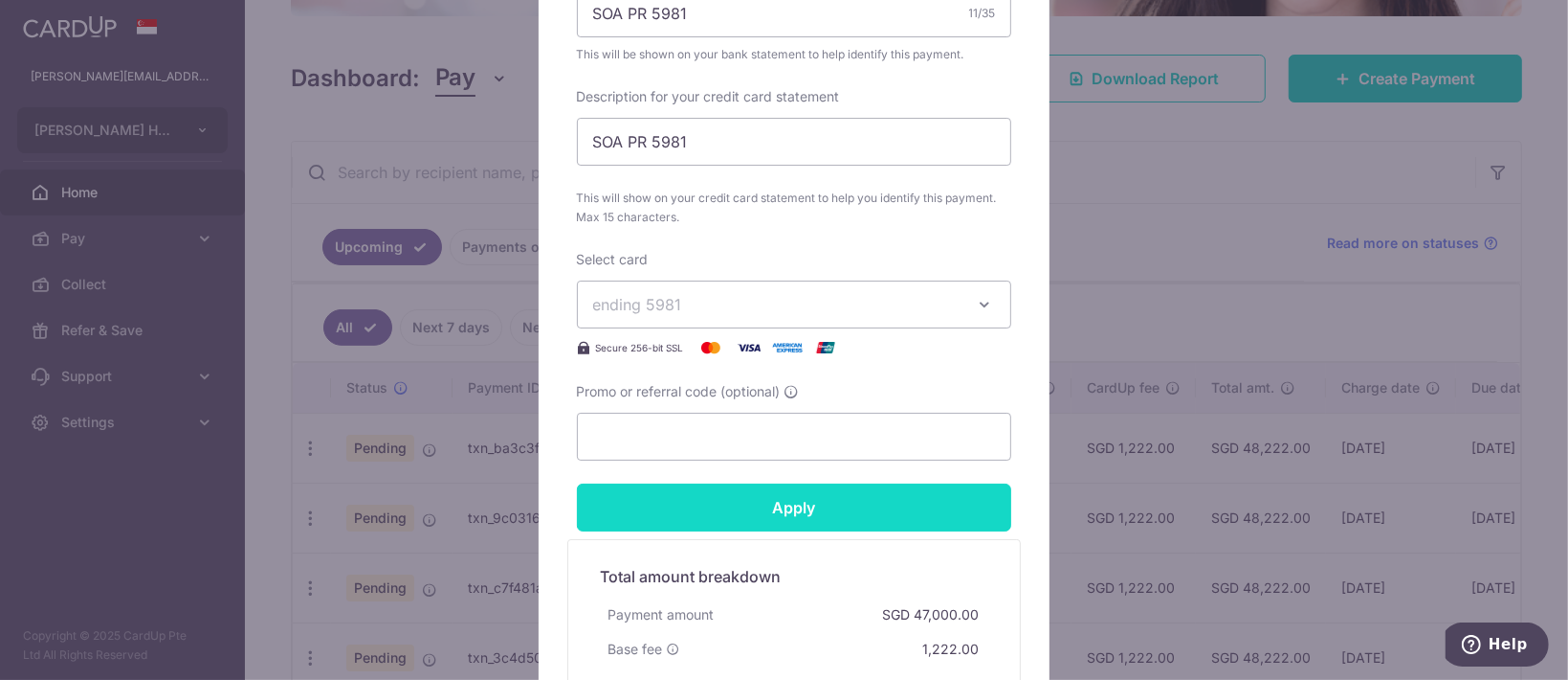
type input "40,000.00"
click at [818, 507] on input "Apply" at bounding box center [793, 508] width 434 height 48
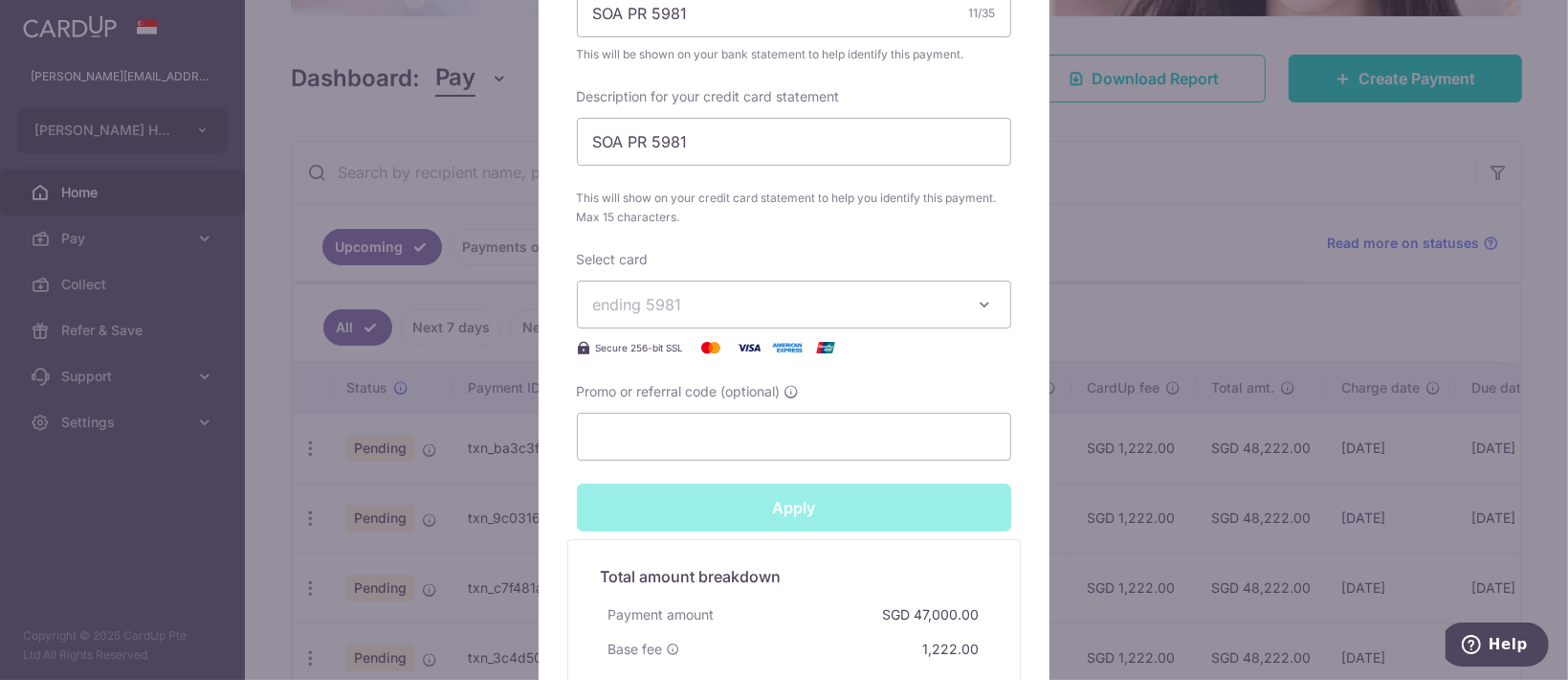
type input "Successfully Applied"
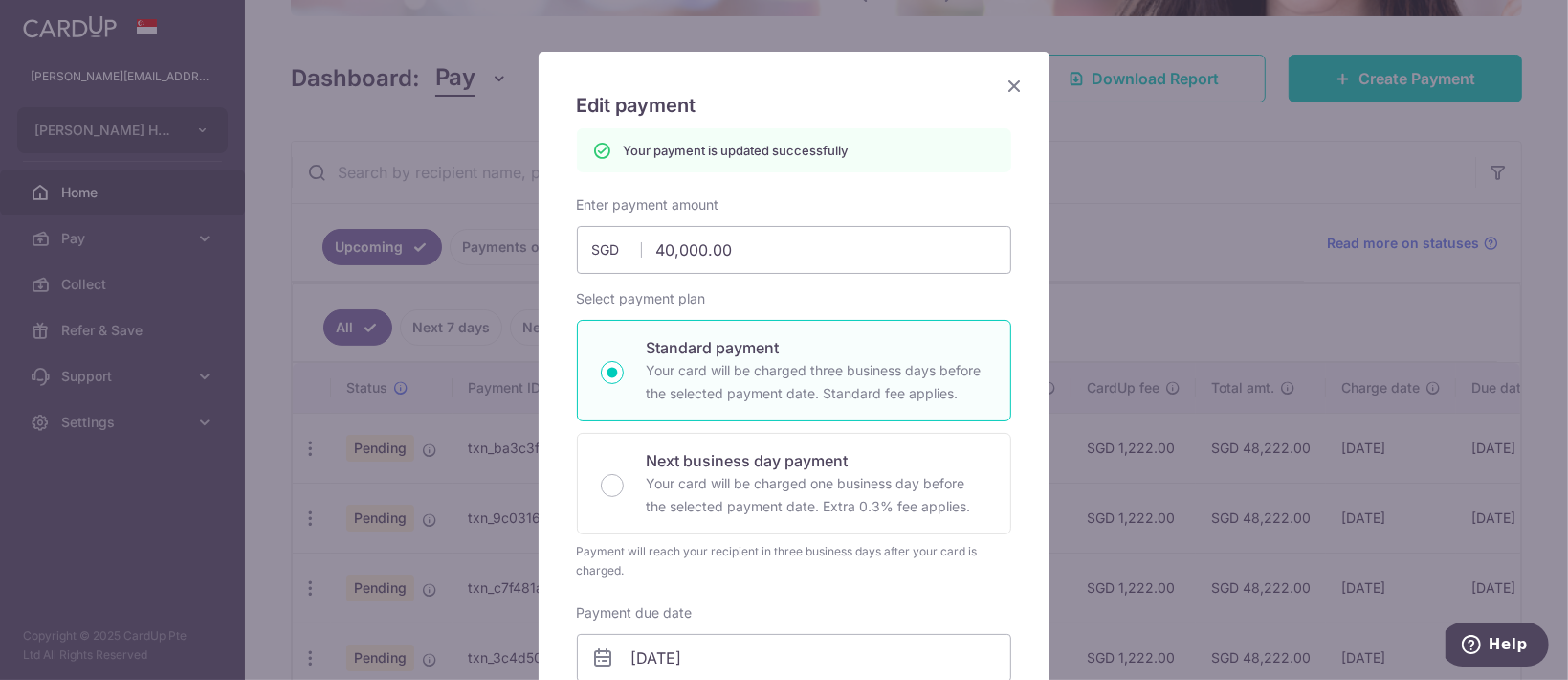
scroll to position [0, 0]
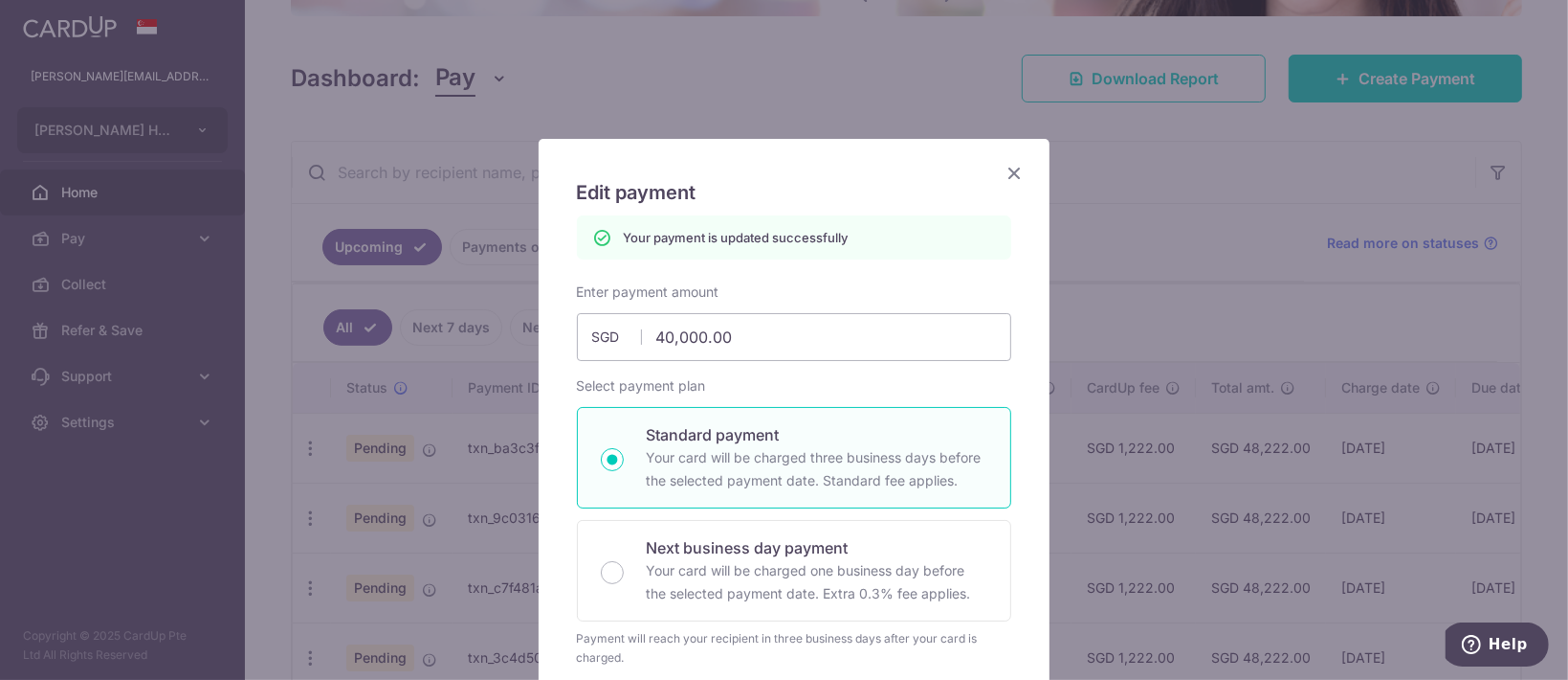
click at [1004, 166] on icon "Close" at bounding box center [1015, 172] width 23 height 24
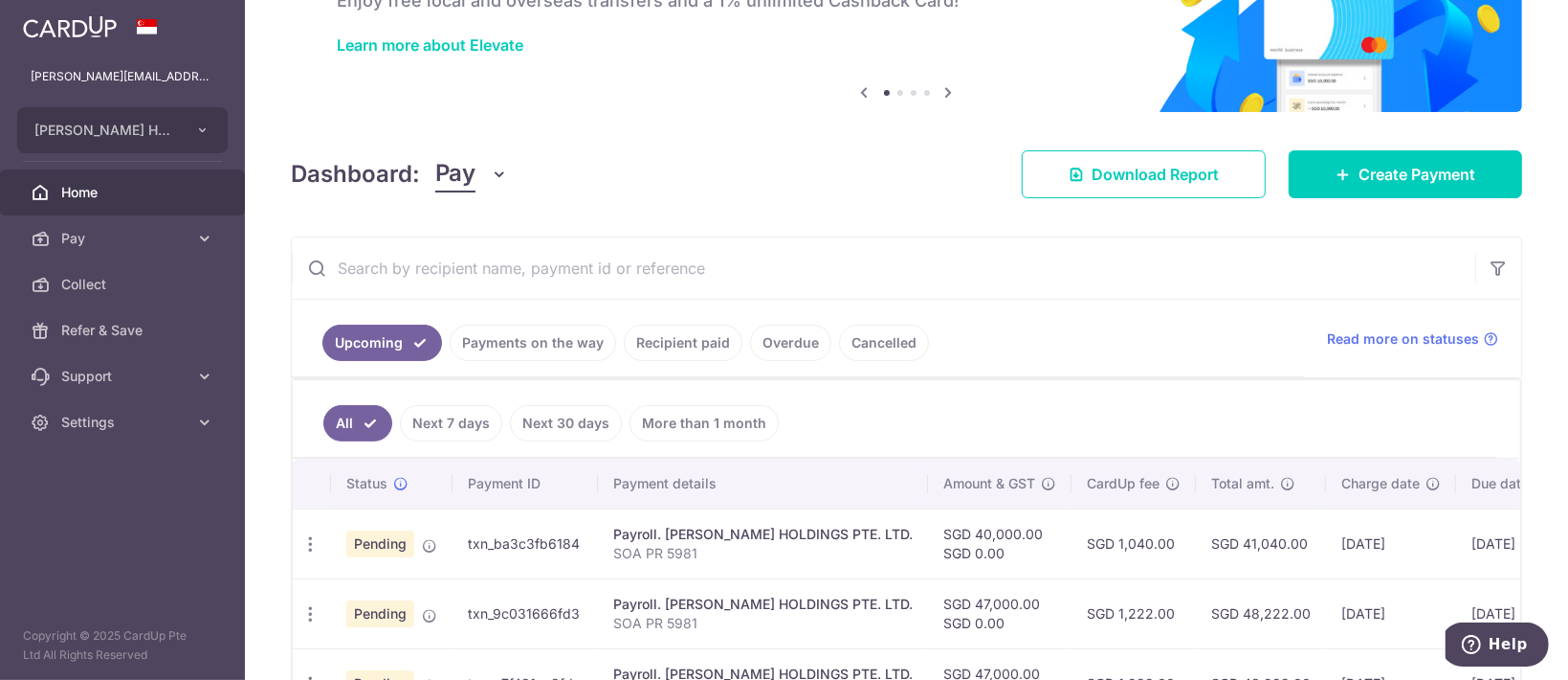
scroll to position [255, 0]
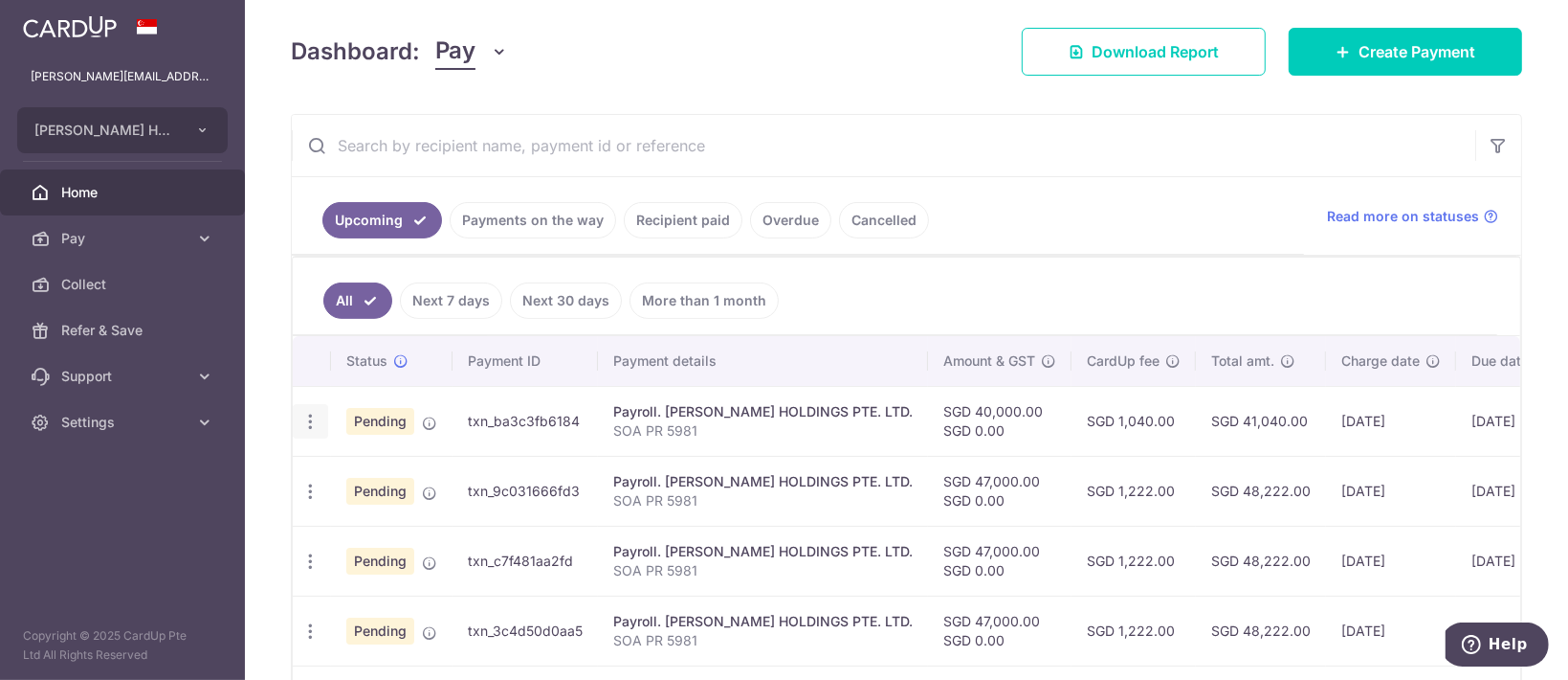
click at [313, 415] on icon "button" at bounding box center [310, 421] width 20 height 20
click at [350, 453] on link "Update payment" at bounding box center [393, 474] width 199 height 46
radio input "true"
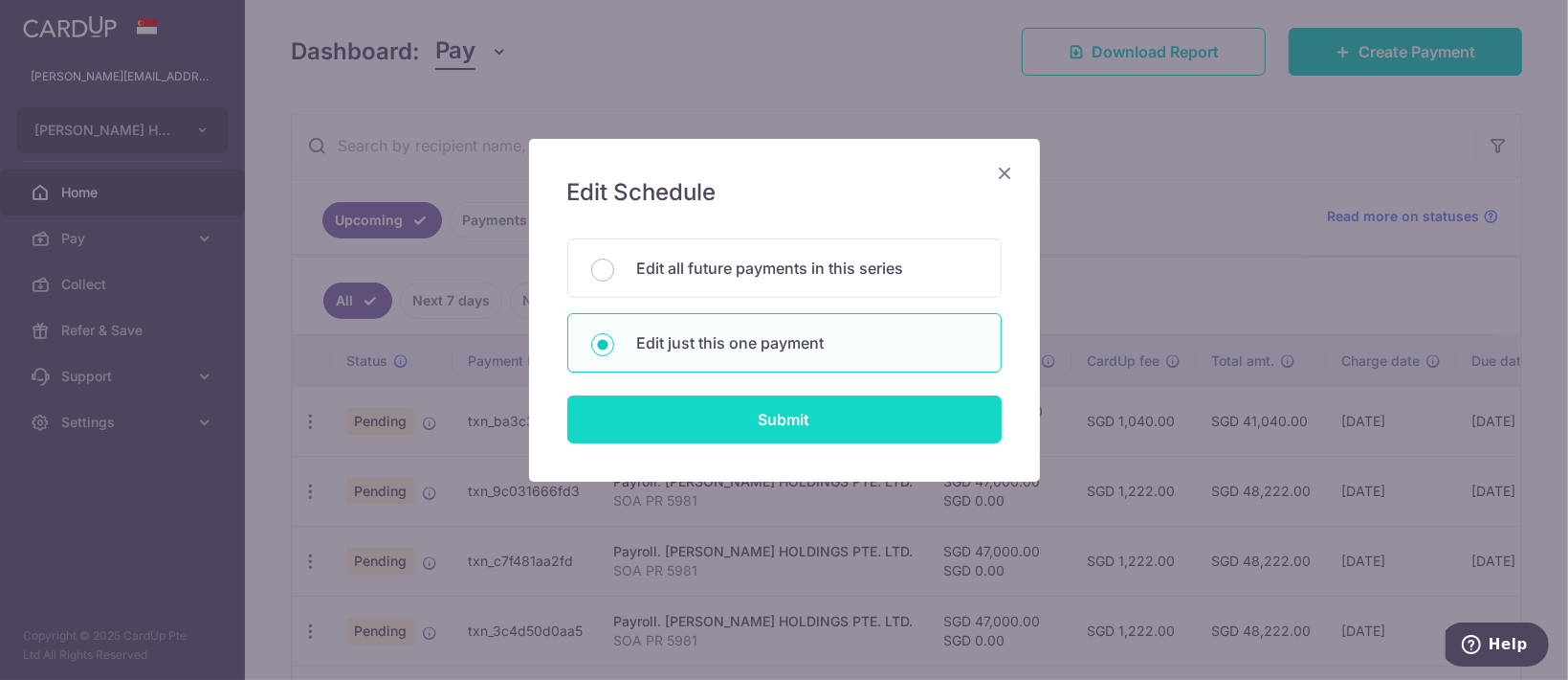
click at [673, 429] on input "Submit" at bounding box center [784, 420] width 434 height 48
radio input "true"
type input "40,000.00"
type input "[DATE]"
type input "SOA PR 5981"
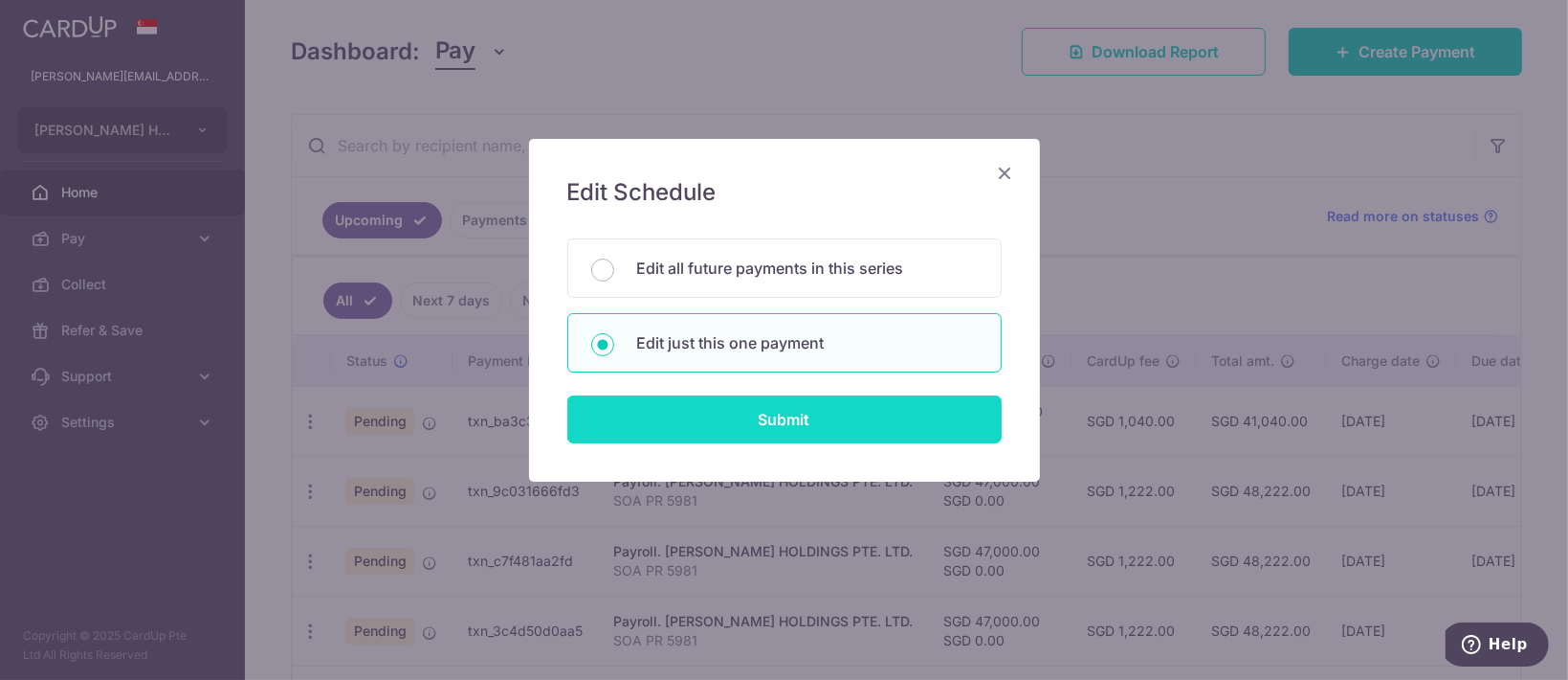
type input "SOA PR 5981"
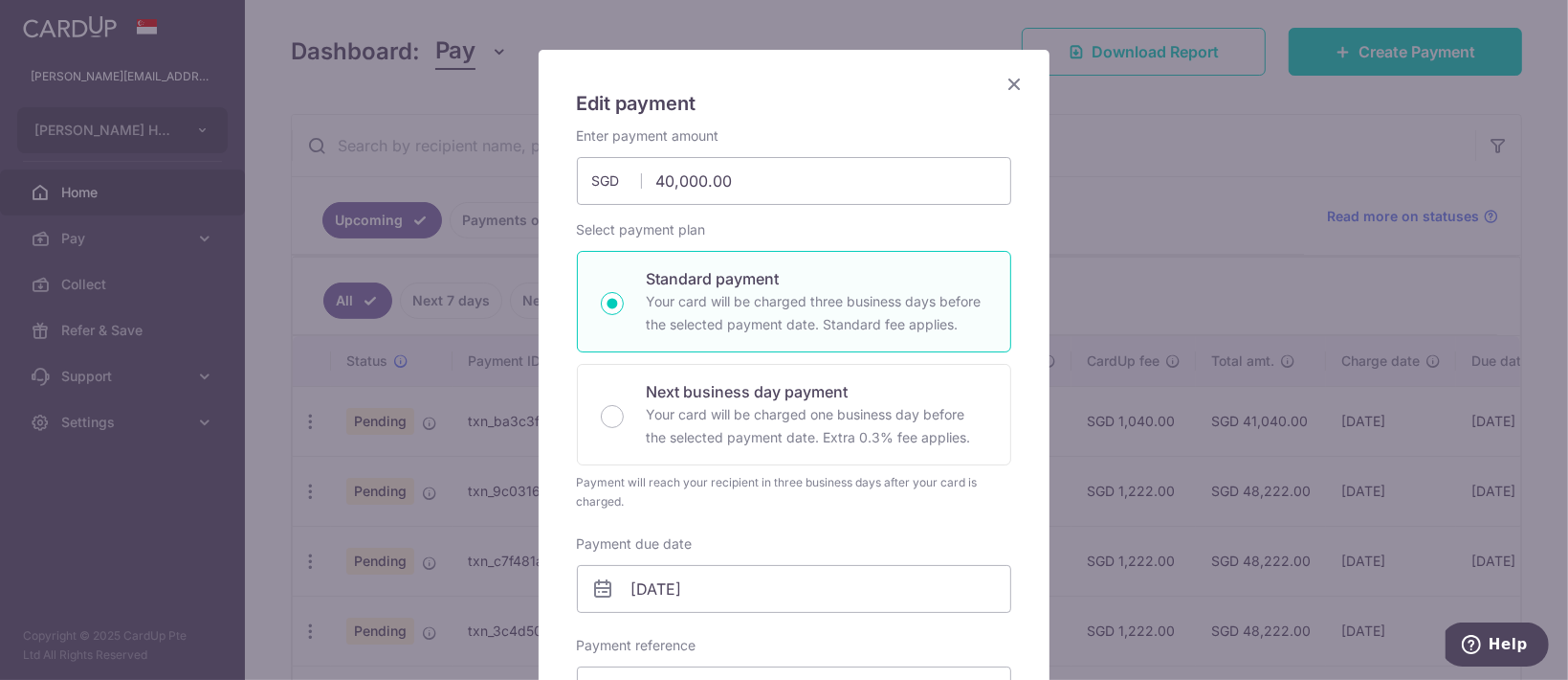
scroll to position [127, 0]
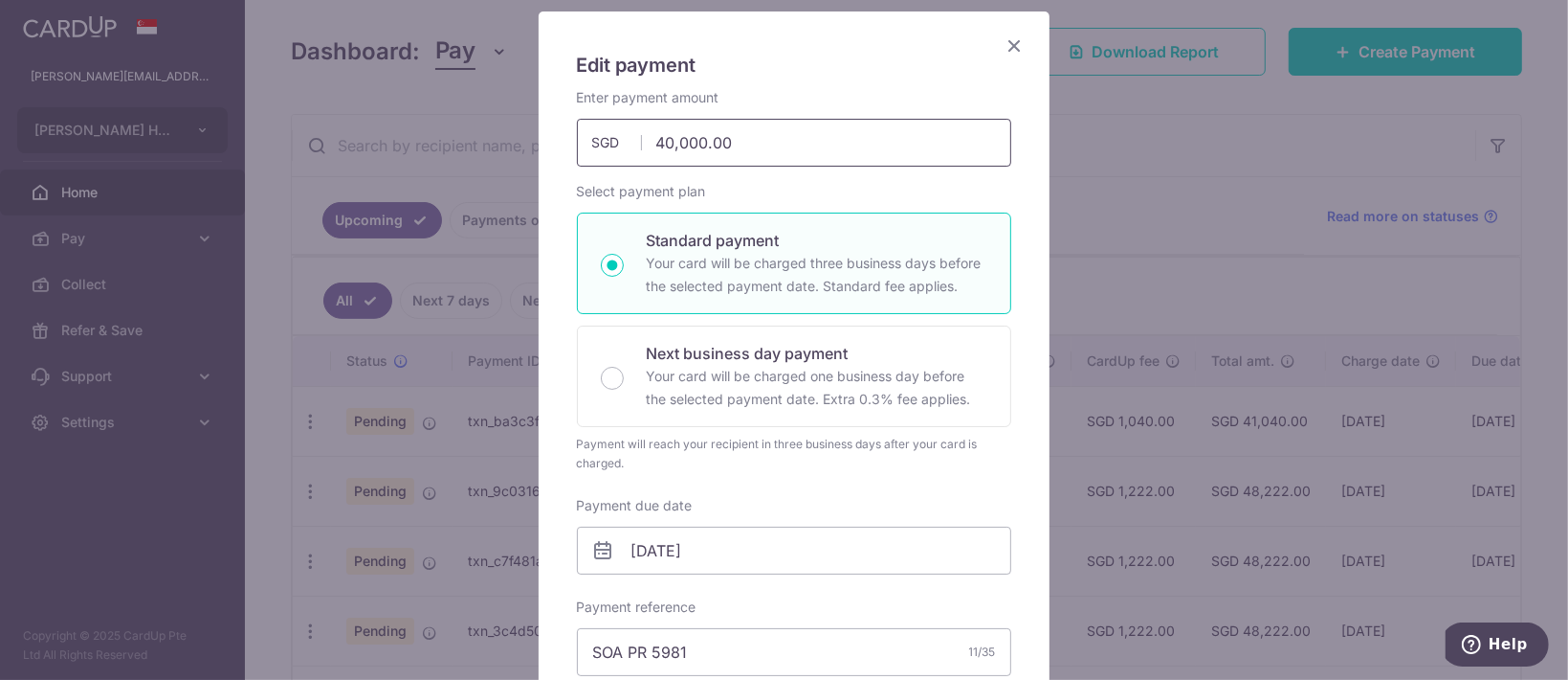
click at [656, 145] on input "40,000.00" at bounding box center [793, 143] width 434 height 48
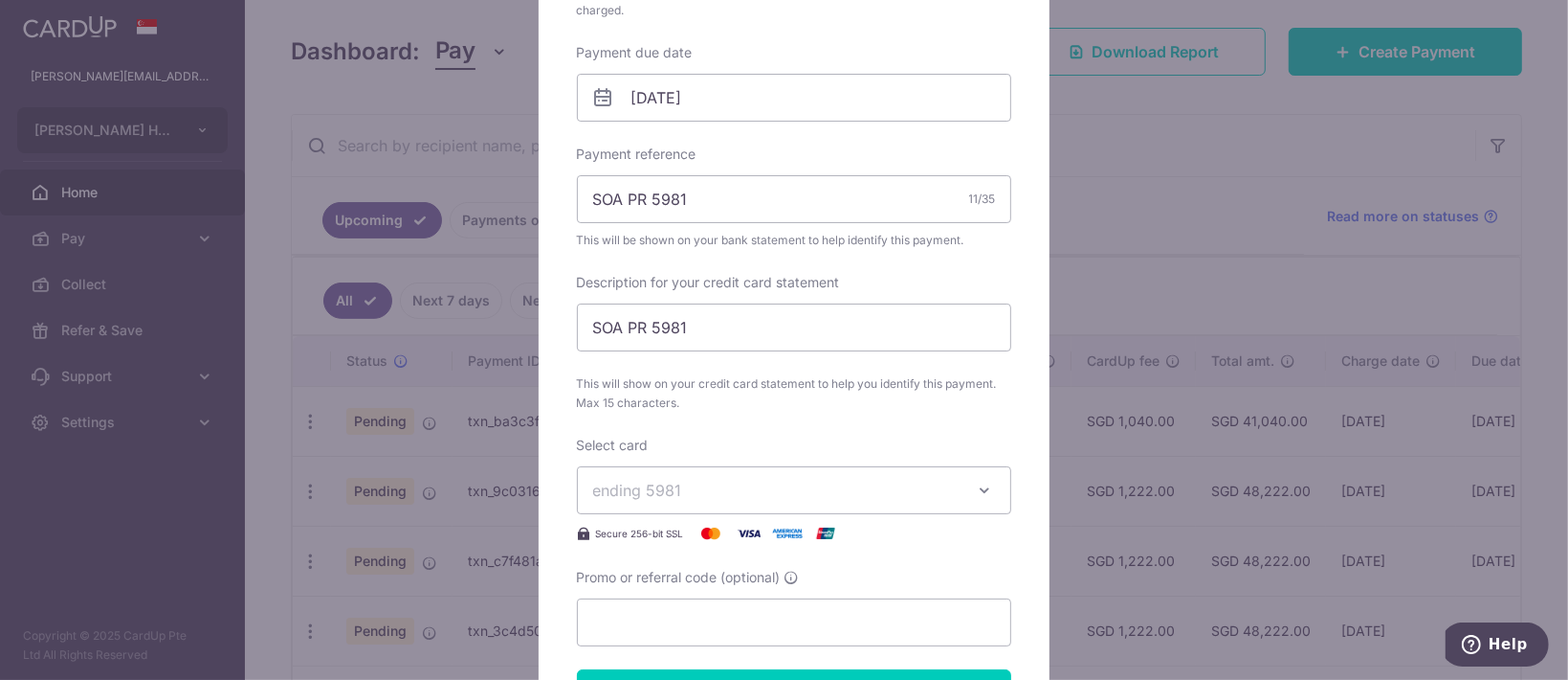
scroll to position [638, 0]
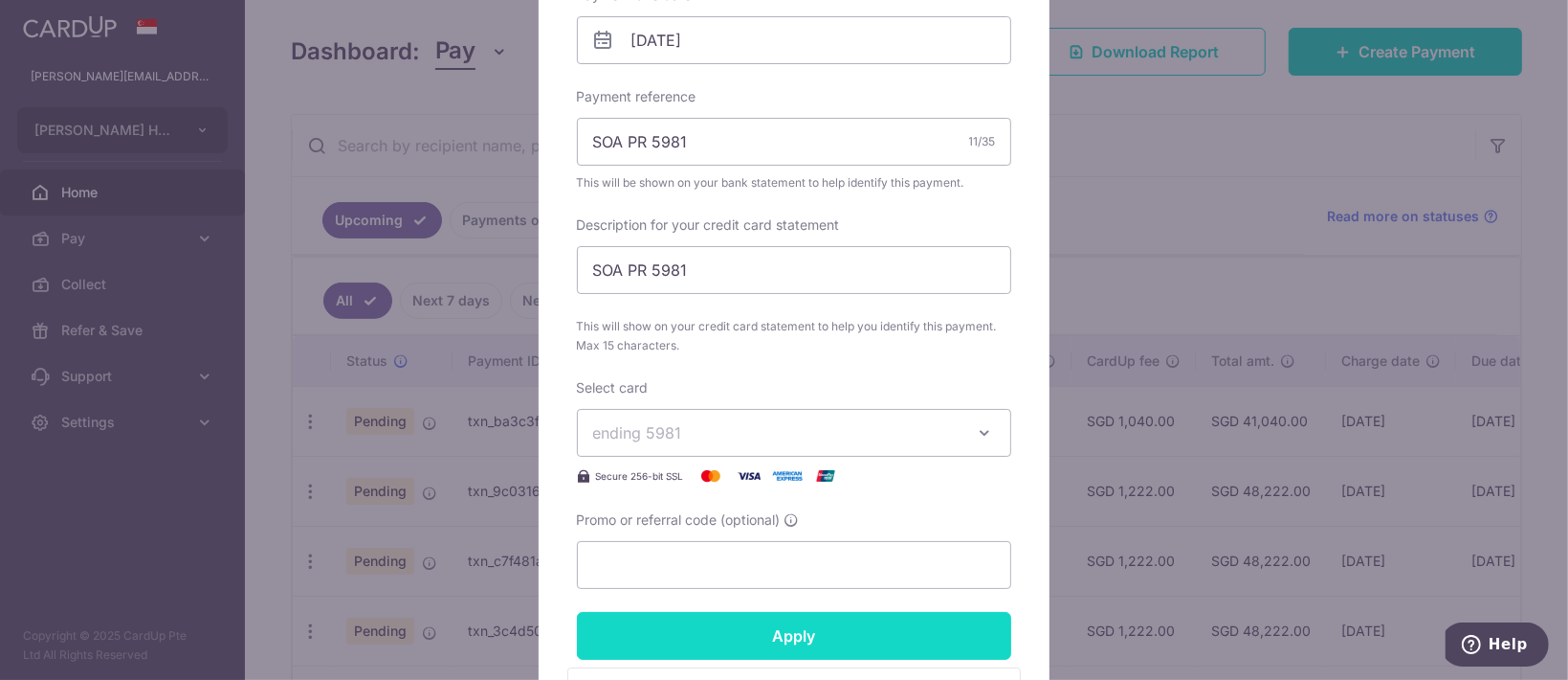
type input "43,000.00"
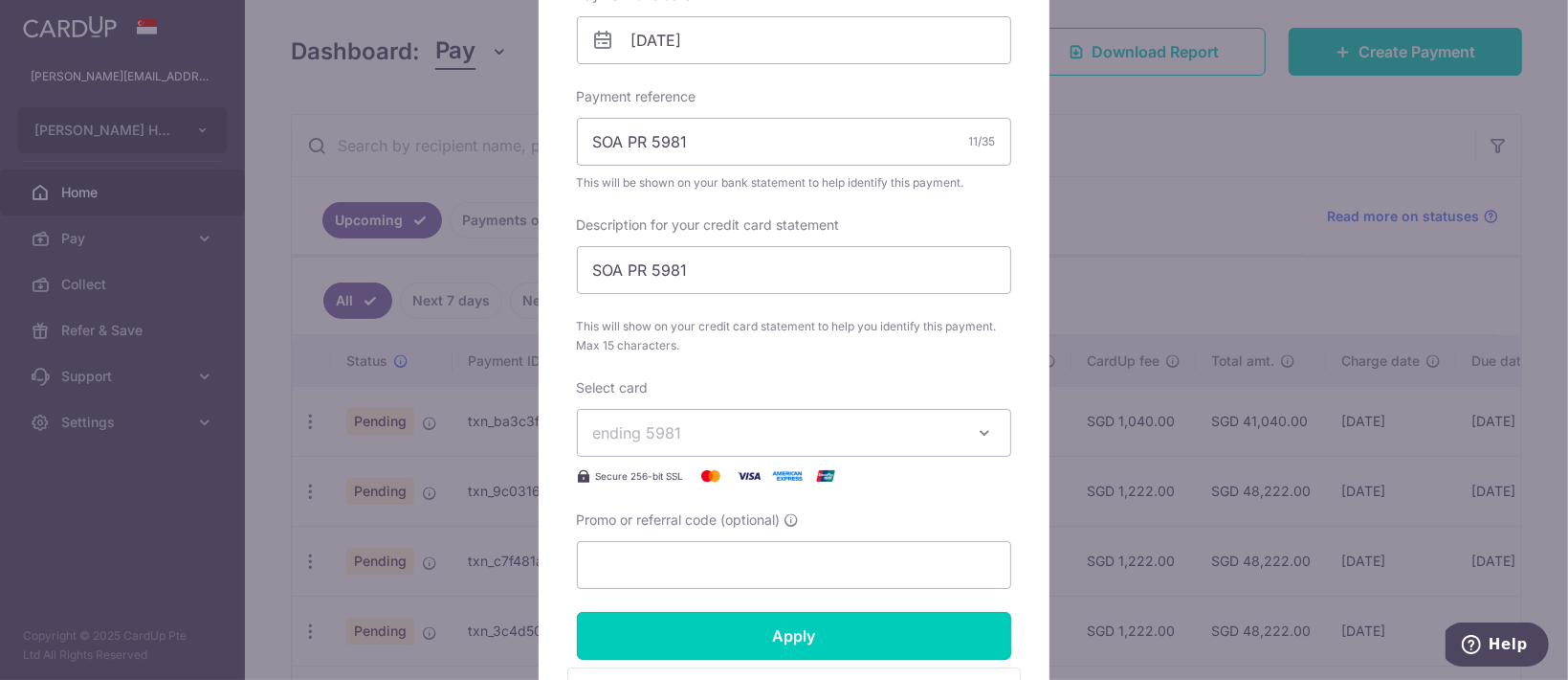
click at [798, 623] on form "By clicking apply, you will make changes to all payments to EDITH PATISSERIE HO…" at bounding box center [793, 229] width 434 height 1303
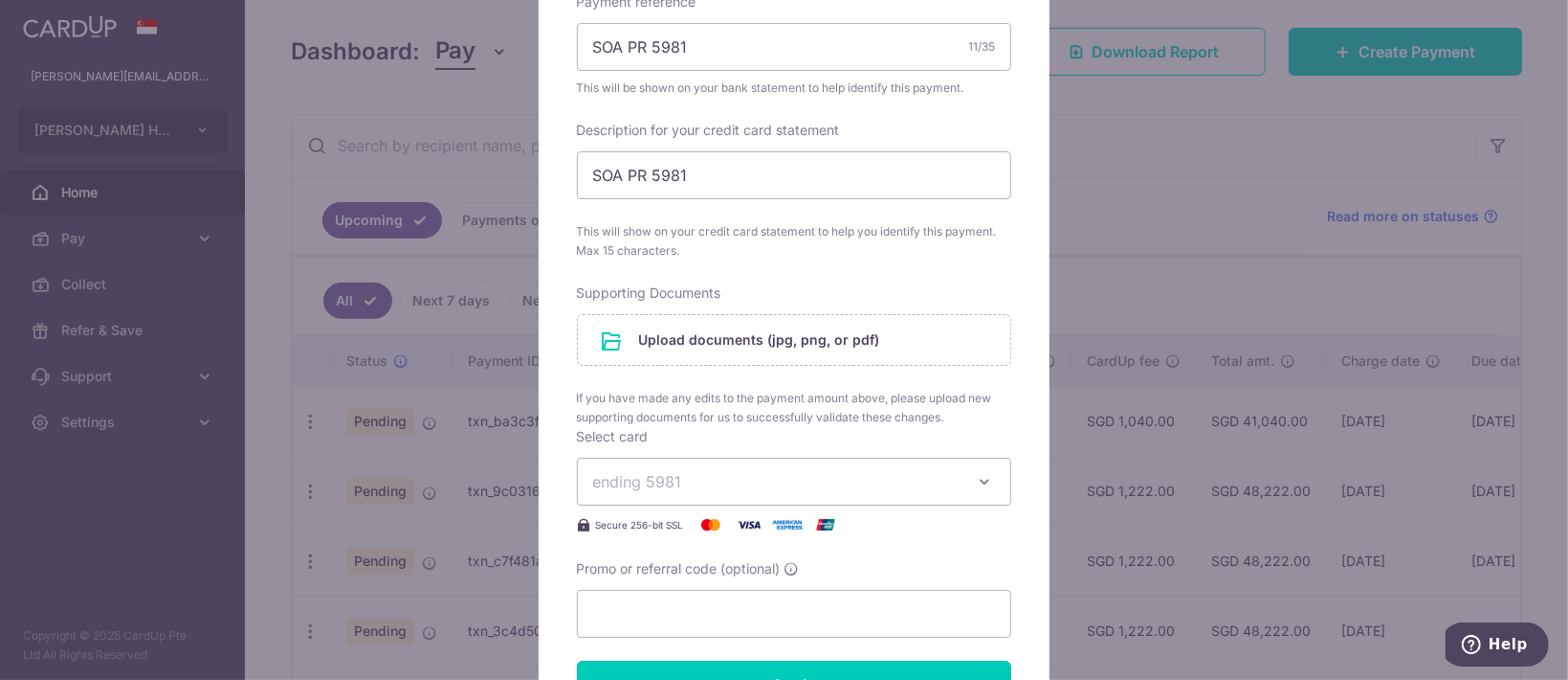
scroll to position [766, 0]
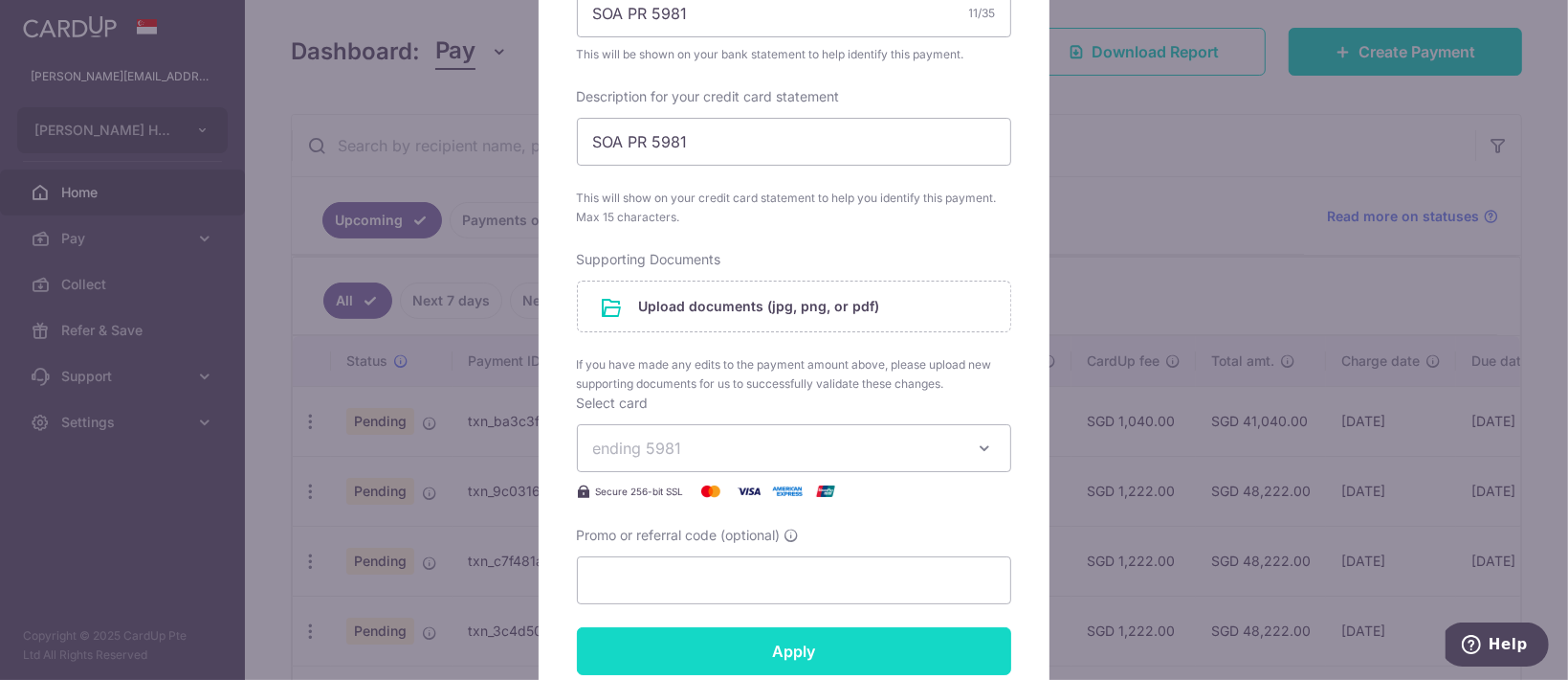
click at [747, 641] on input "Apply" at bounding box center [793, 651] width 434 height 48
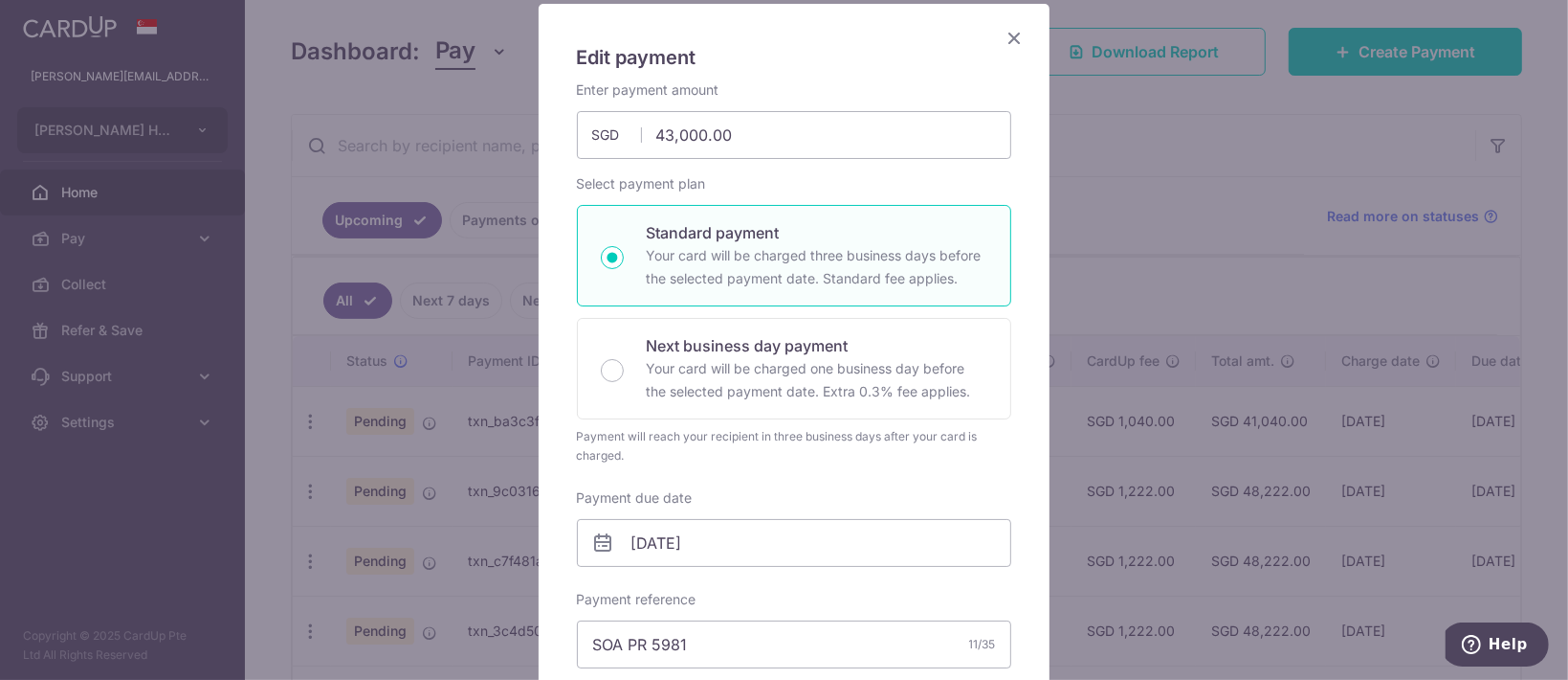
scroll to position [0, 0]
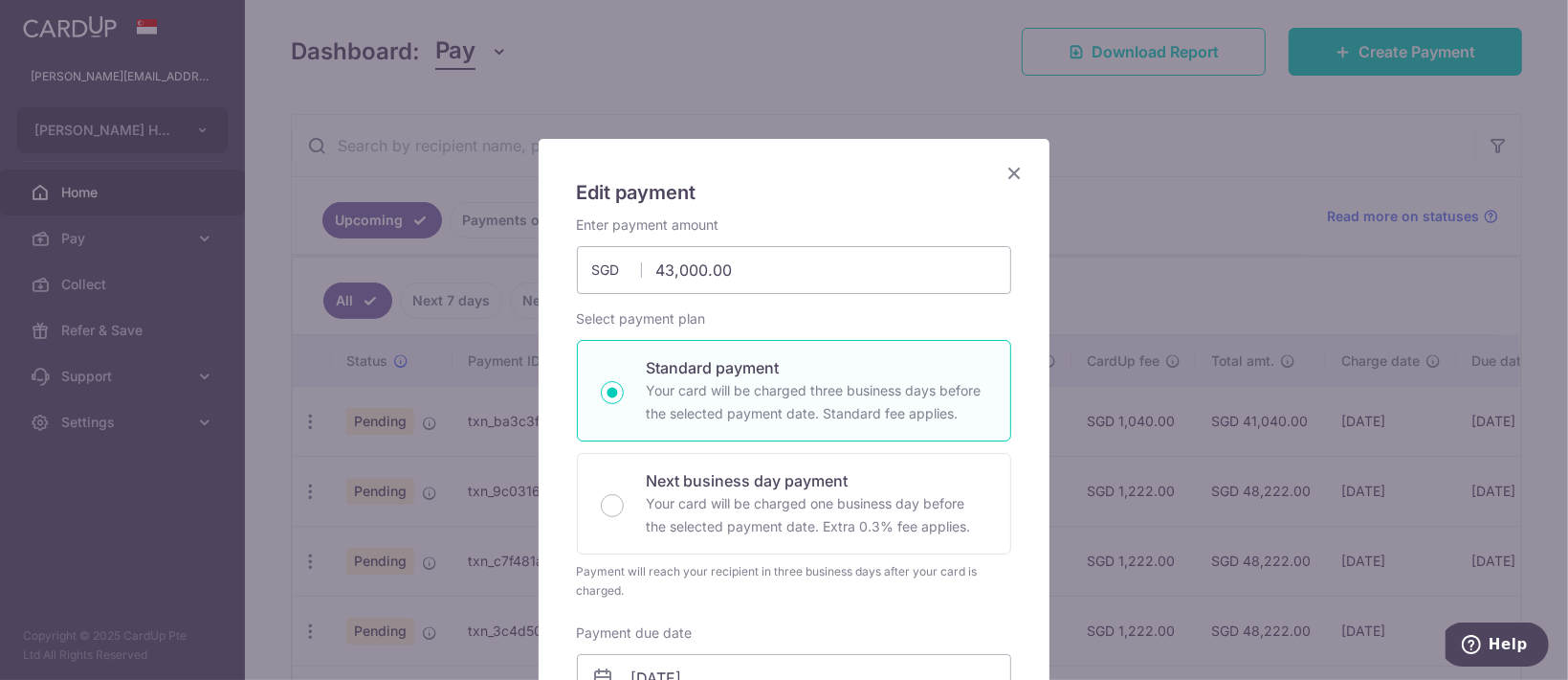
click at [1006, 176] on icon "Close" at bounding box center [1015, 172] width 23 height 24
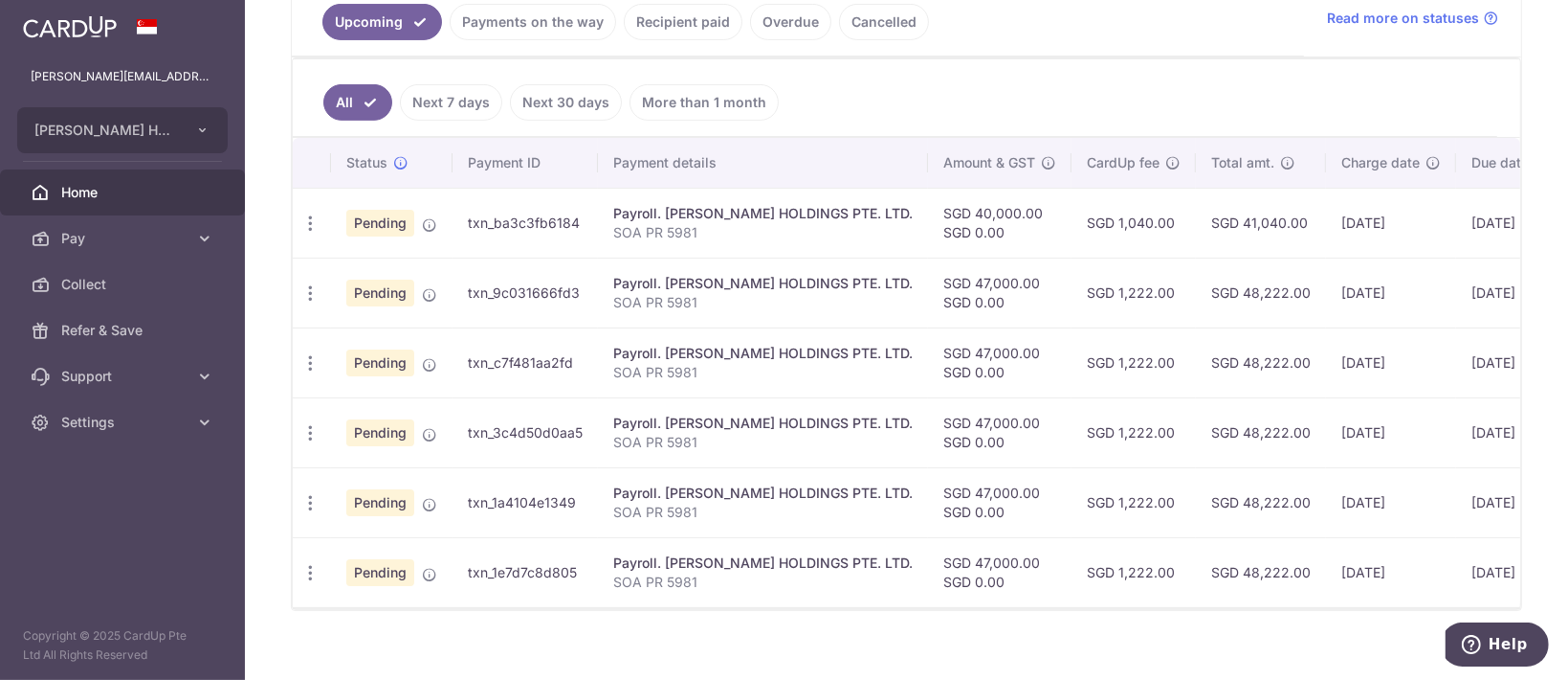
scroll to position [484, 0]
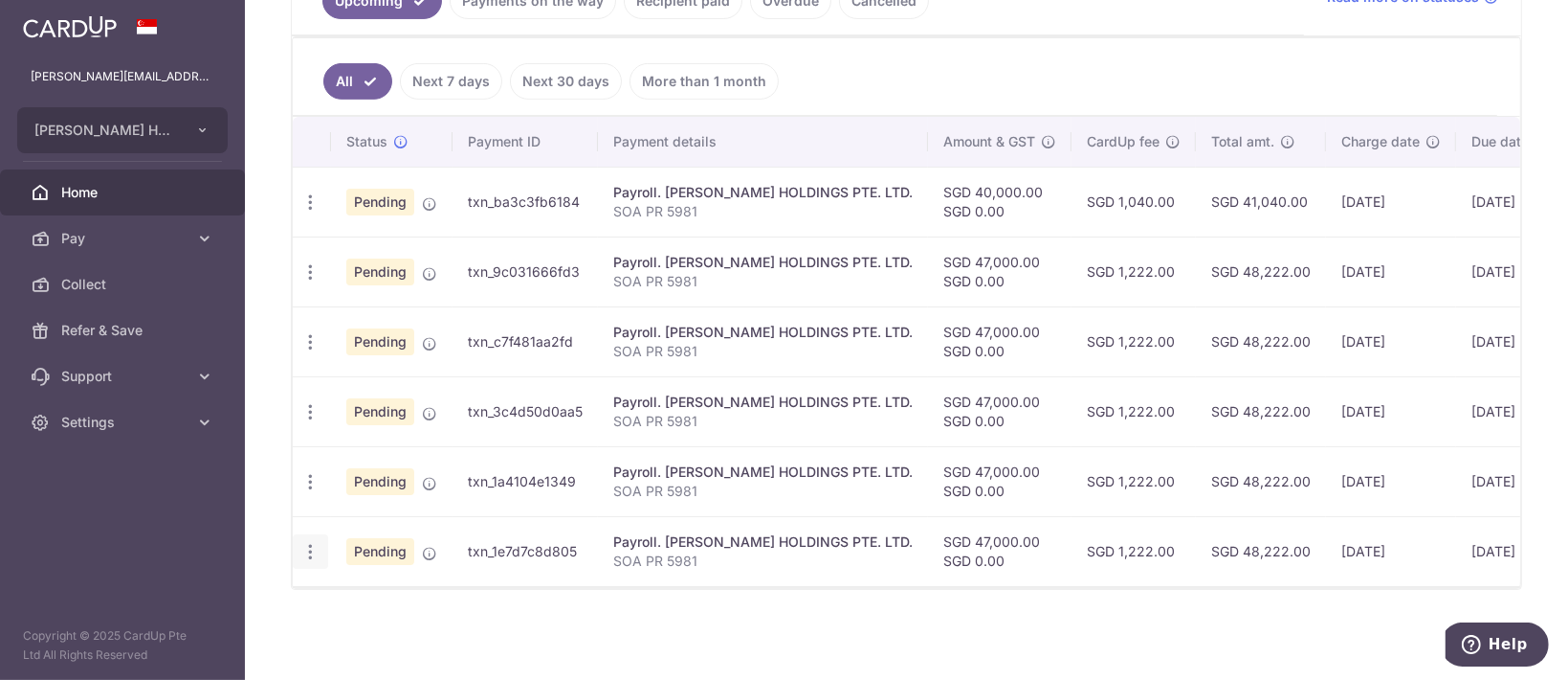
click at [317, 546] on icon "button" at bounding box center [310, 552] width 20 height 20
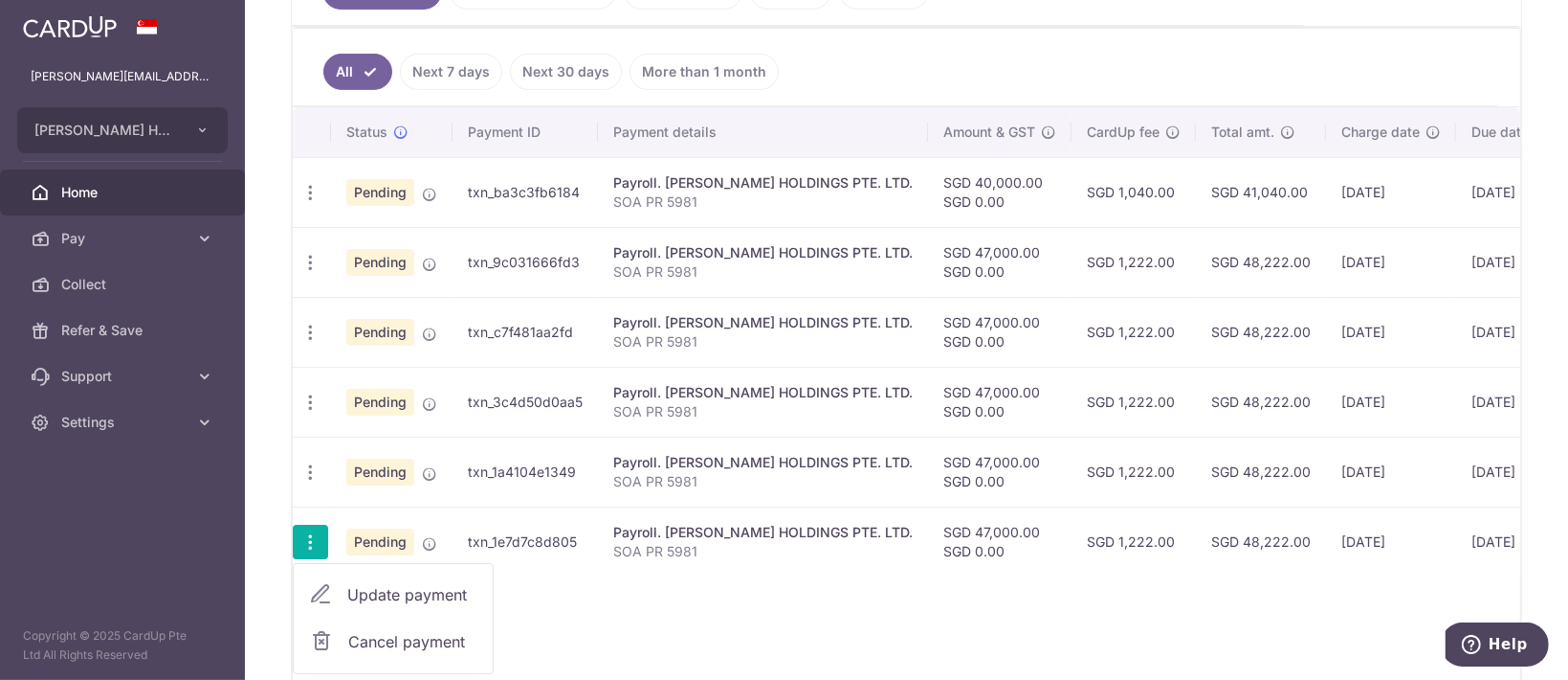
click at [341, 578] on link "Update payment" at bounding box center [393, 594] width 199 height 46
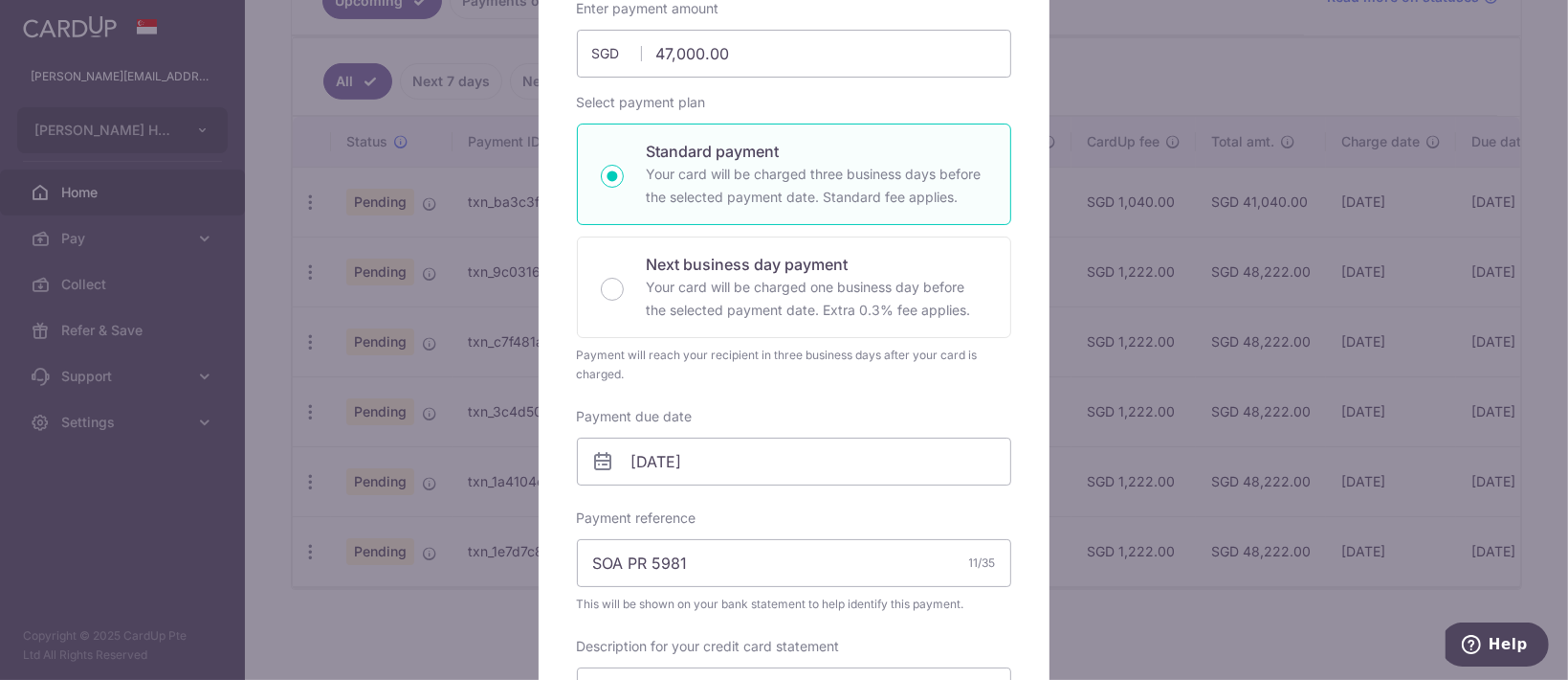
scroll to position [255, 0]
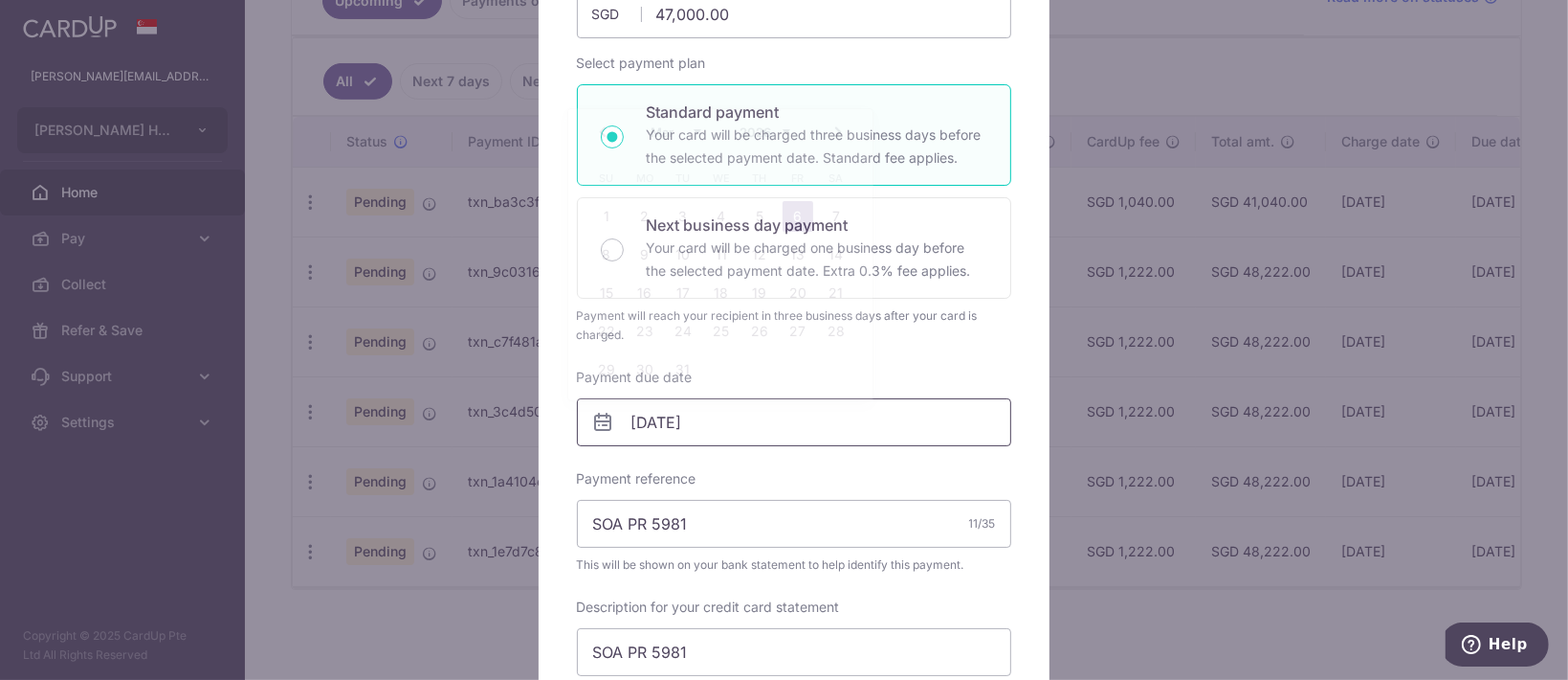
click at [661, 430] on input "[DATE]" at bounding box center [793, 423] width 434 height 48
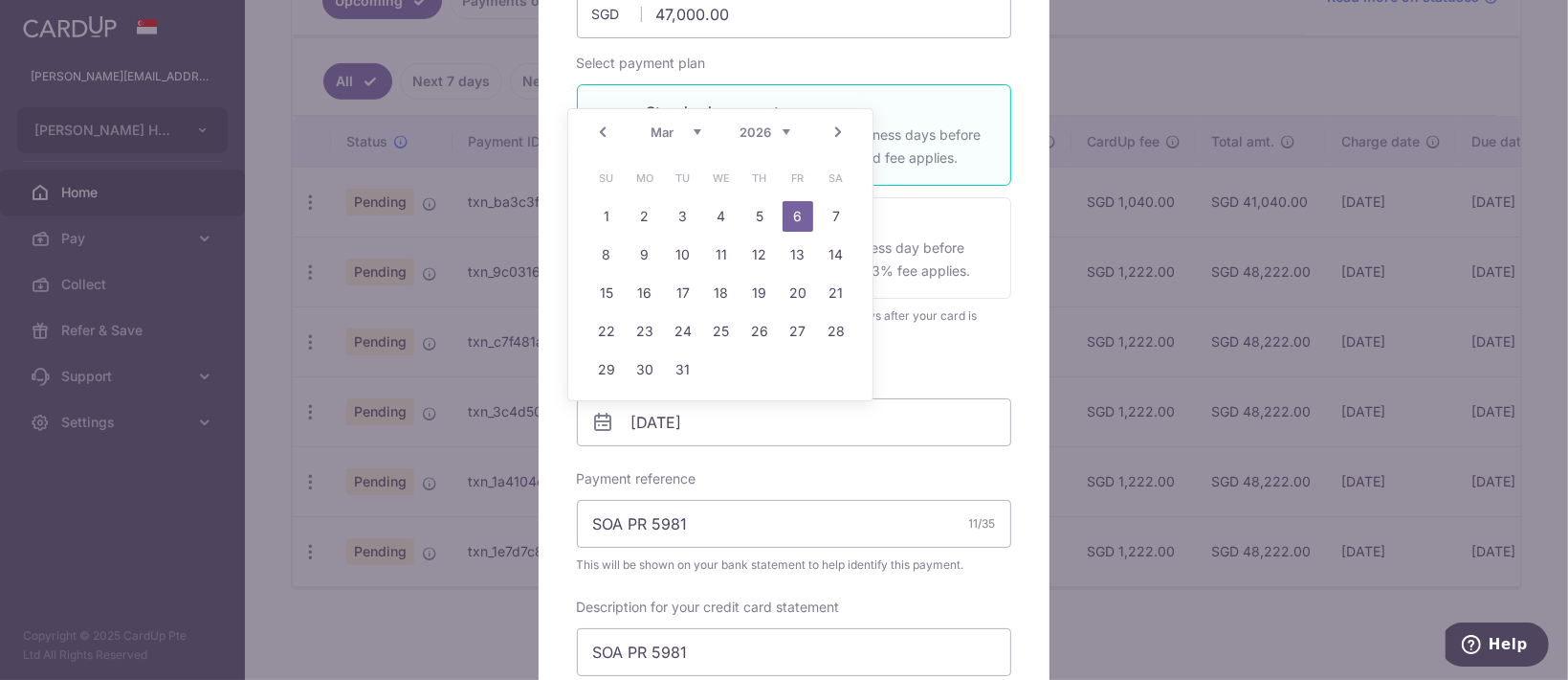
click at [604, 139] on link "Prev" at bounding box center [603, 132] width 23 height 23
click at [604, 139] on div "Prev Next Oct Nov Dec 2025 2026 2027 2028 2029 2030 2031 2032 2033 2034 2035" at bounding box center [720, 132] width 304 height 46
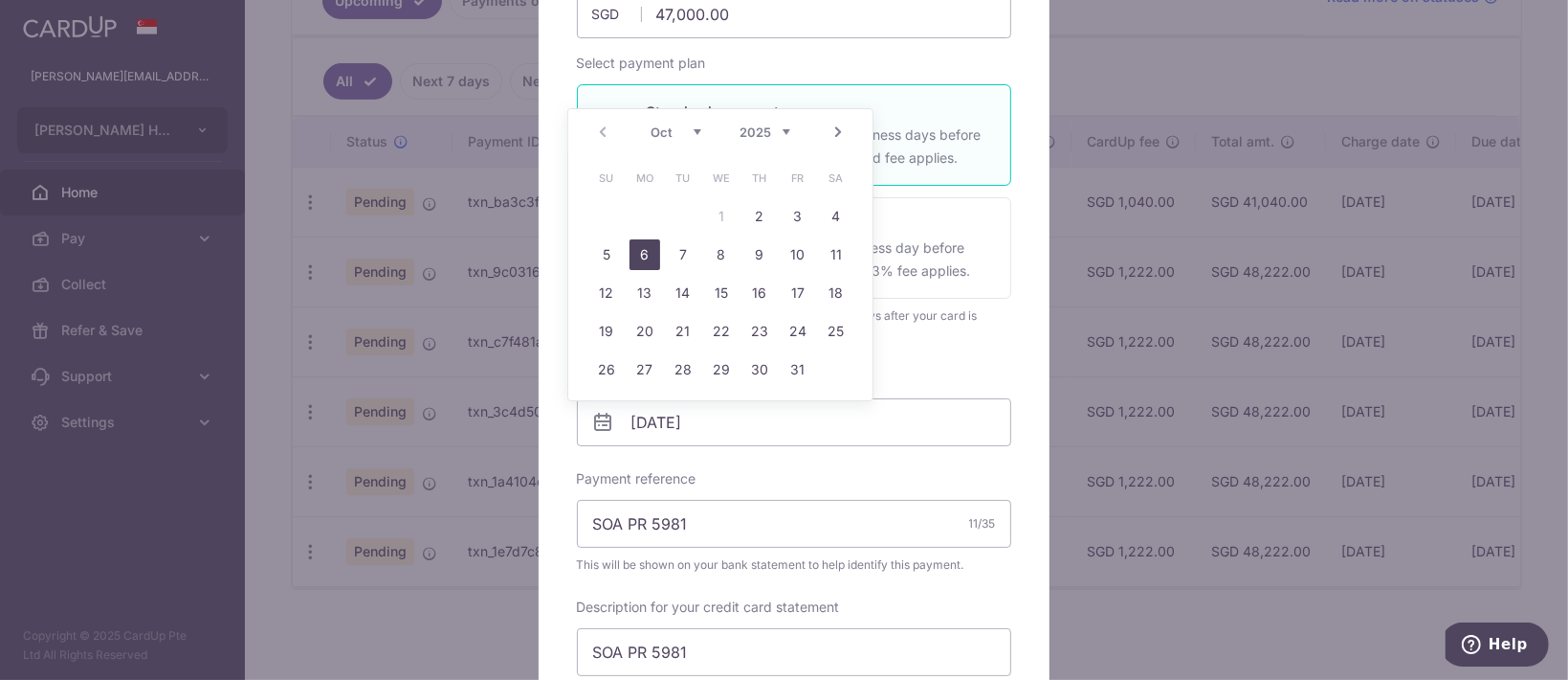
click at [638, 259] on link "6" at bounding box center [645, 255] width 31 height 31
type input "[DATE]"
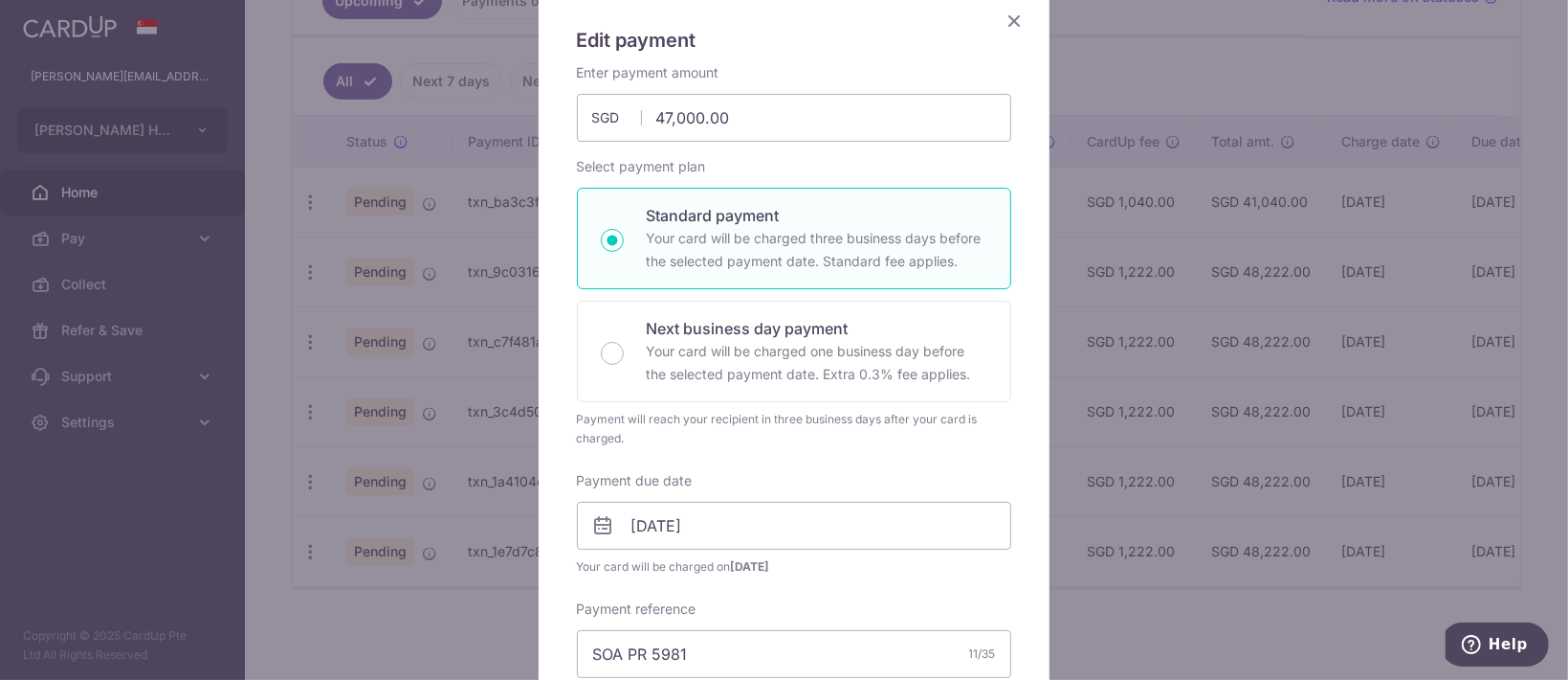
scroll to position [0, 0]
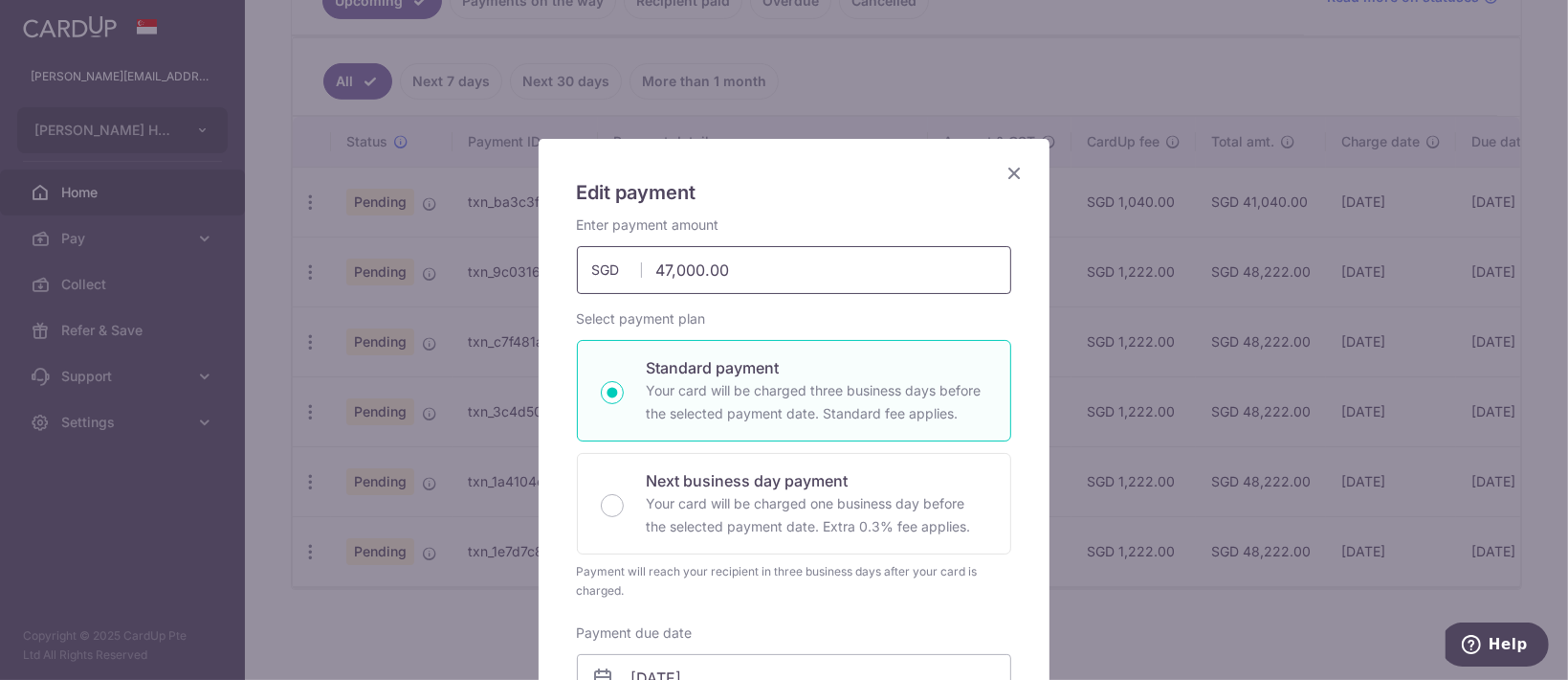
click at [656, 268] on input "47,000.00" at bounding box center [793, 270] width 434 height 48
click at [856, 246] on input "43000.00" at bounding box center [793, 270] width 434 height 48
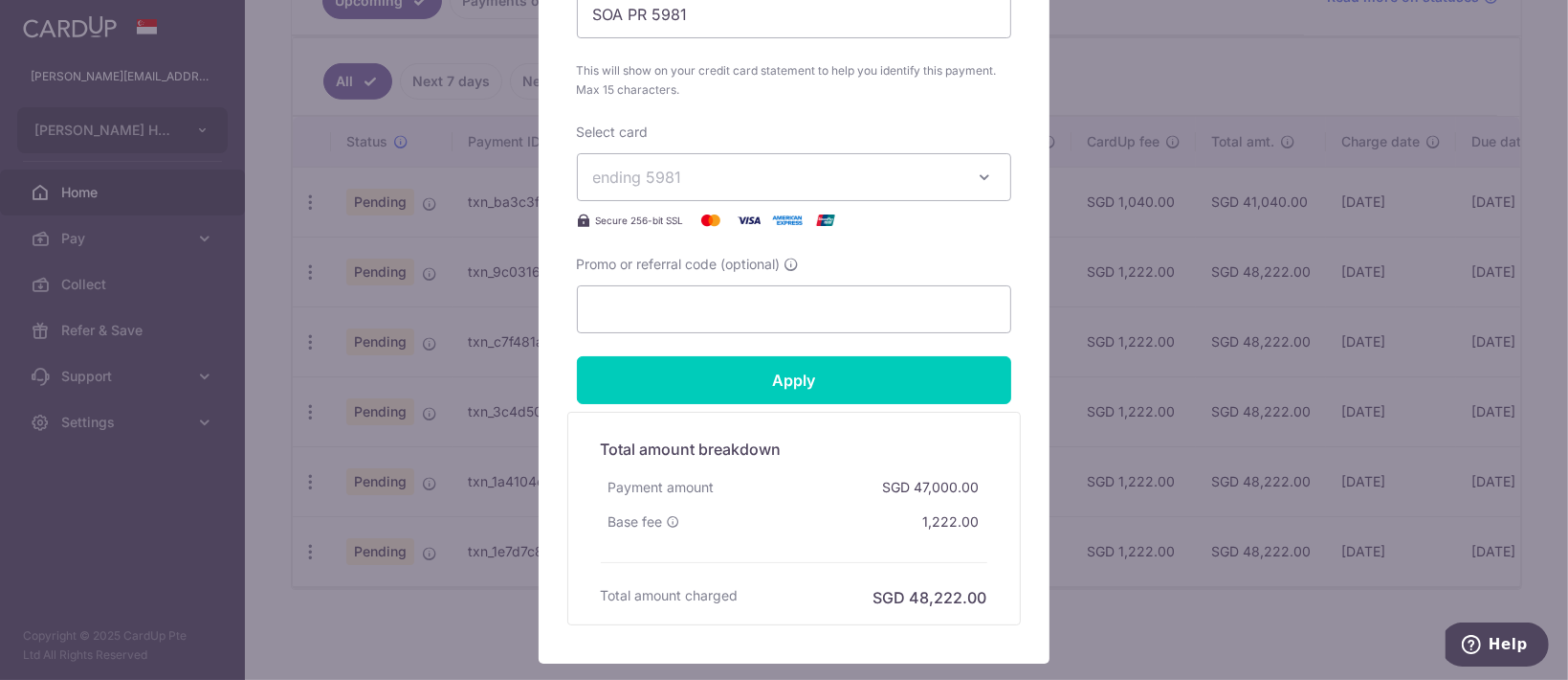
scroll to position [1021, 0]
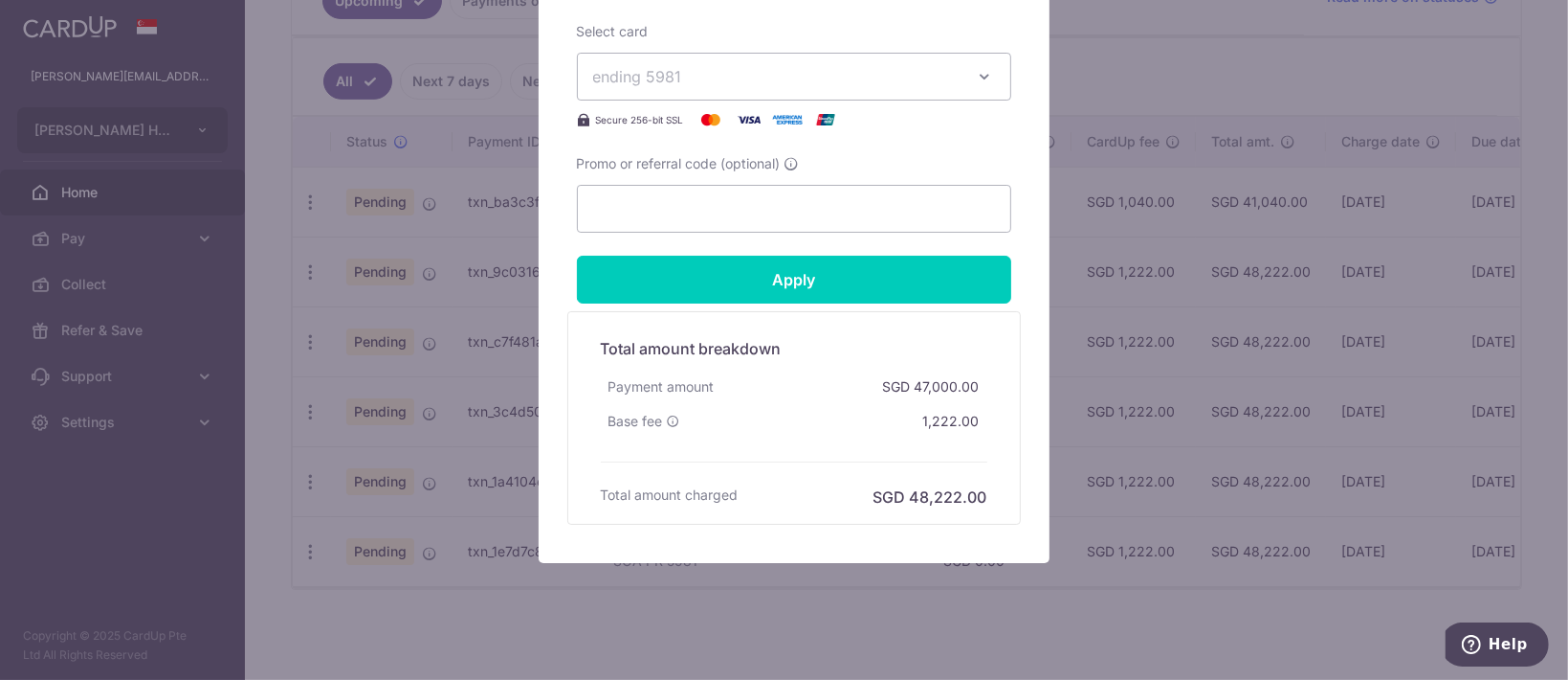
type input "43,000.00"
drag, startPoint x: 816, startPoint y: 456, endPoint x: 818, endPoint y: 421, distance: 35.1
click at [815, 455] on div "Total amount breakdown Payment amount SGD 47,000.00 Base fee 1,222.00 Processin…" at bounding box center [793, 418] width 405 height 181
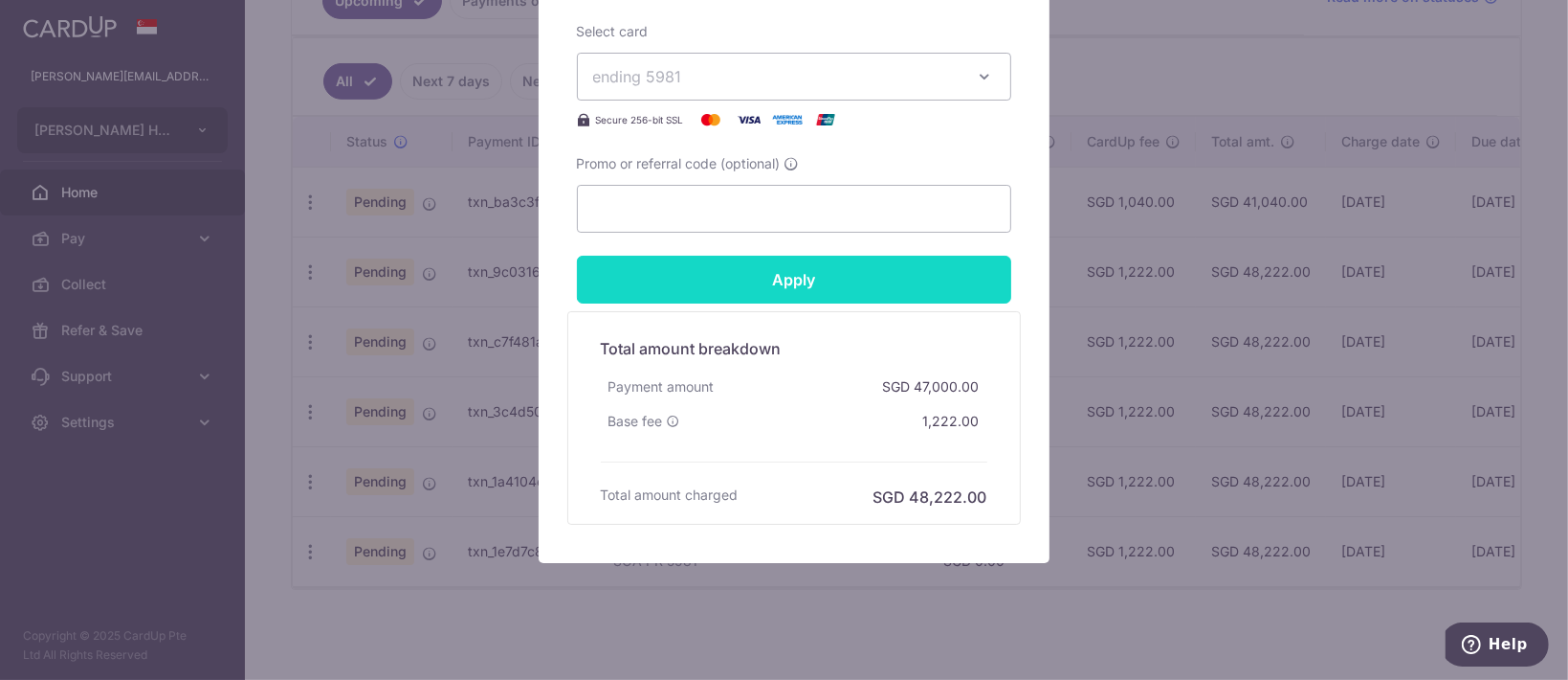
click at [840, 290] on input "Apply" at bounding box center [793, 279] width 434 height 48
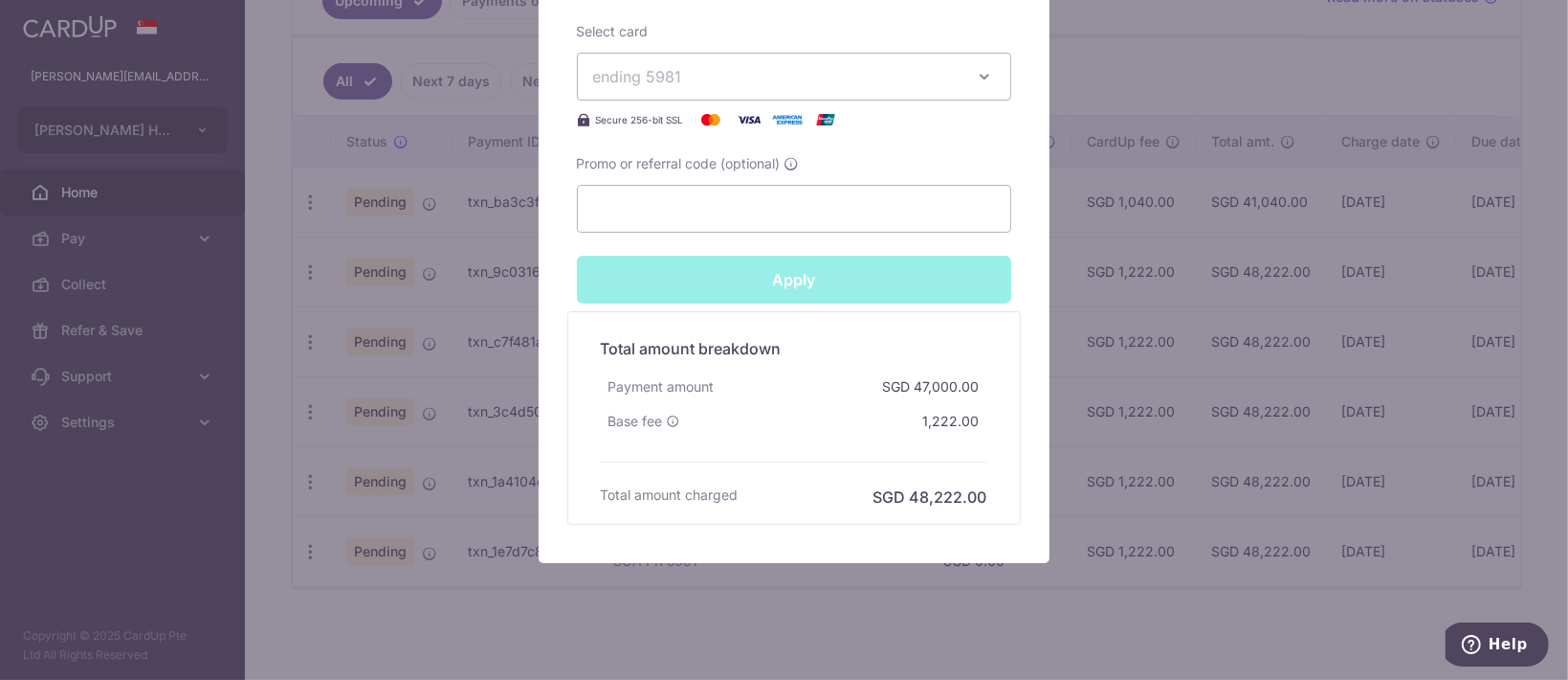
type input "Successfully Applied"
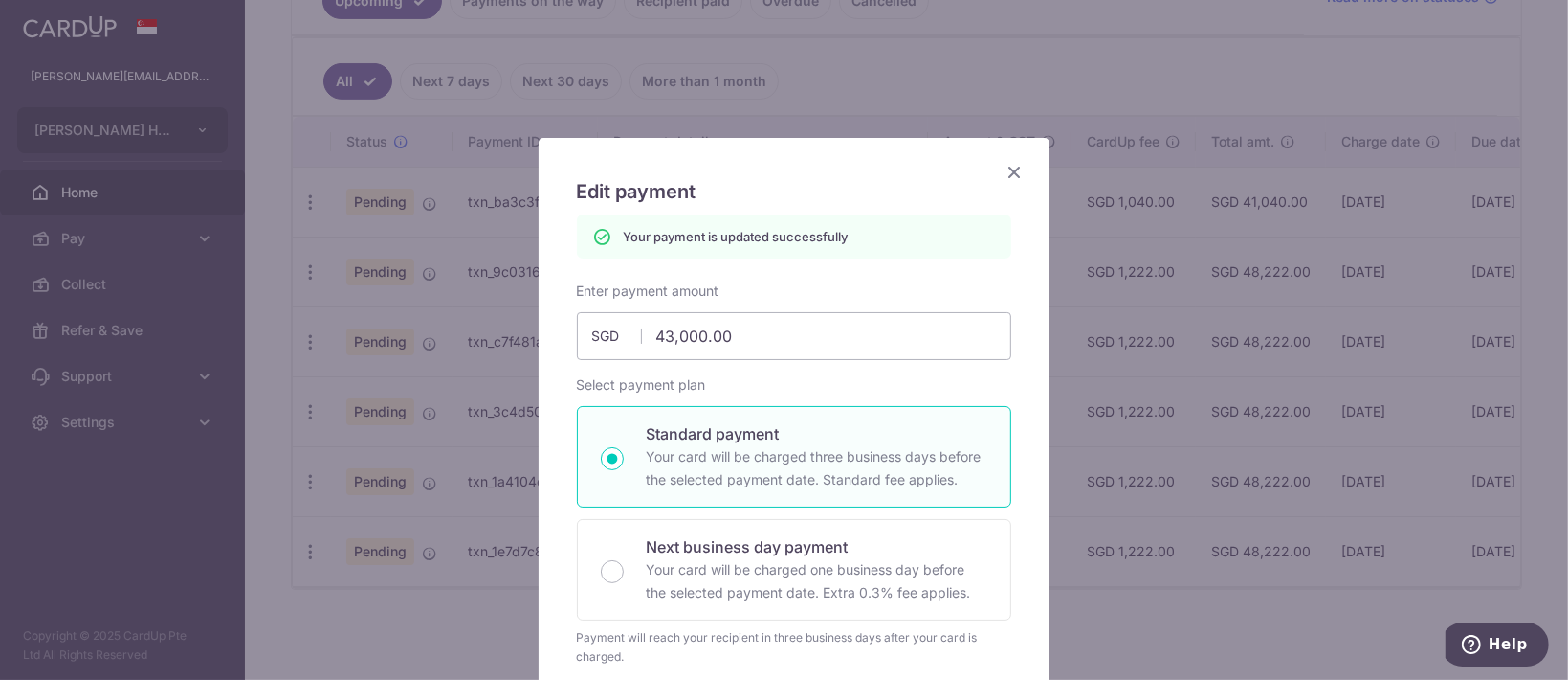
scroll to position [0, 0]
click at [1009, 170] on icon "Close" at bounding box center [1015, 172] width 23 height 24
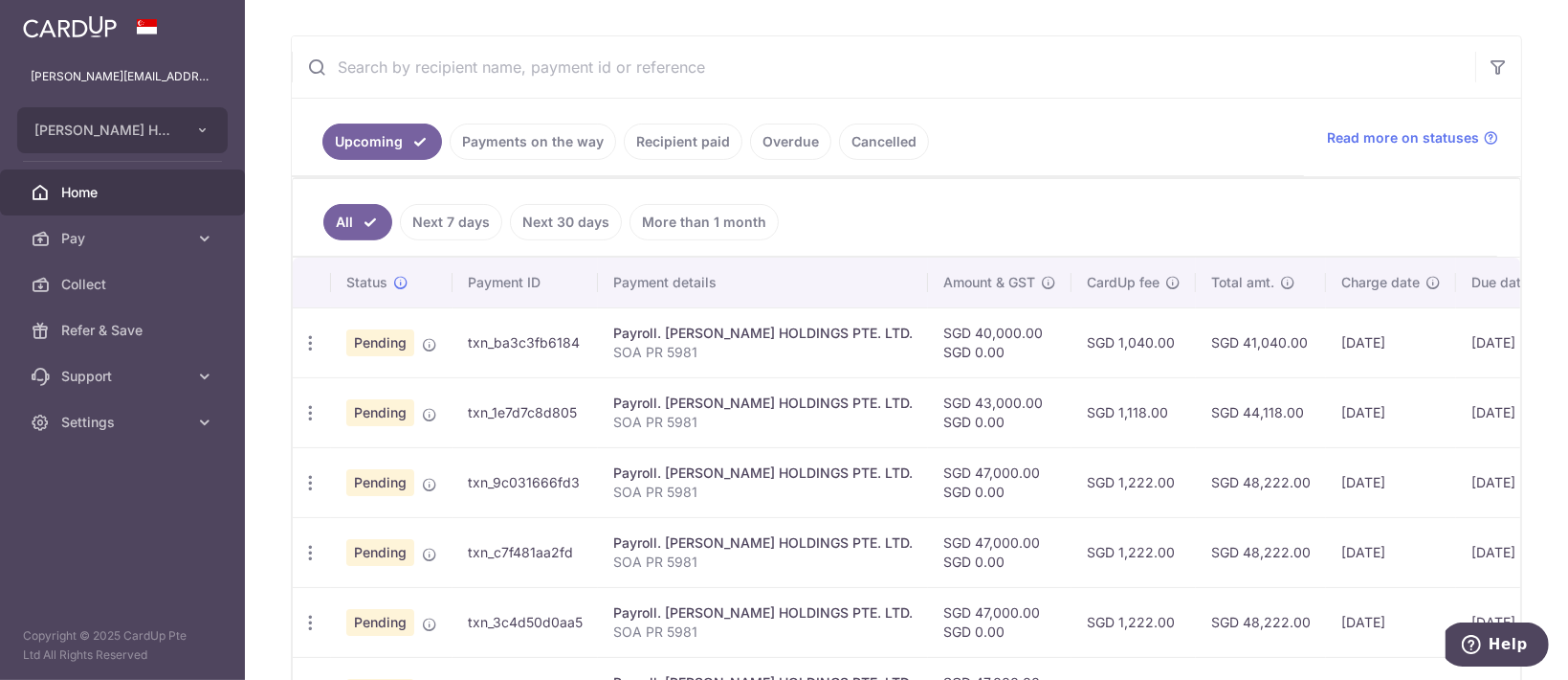
scroll to position [405, 0]
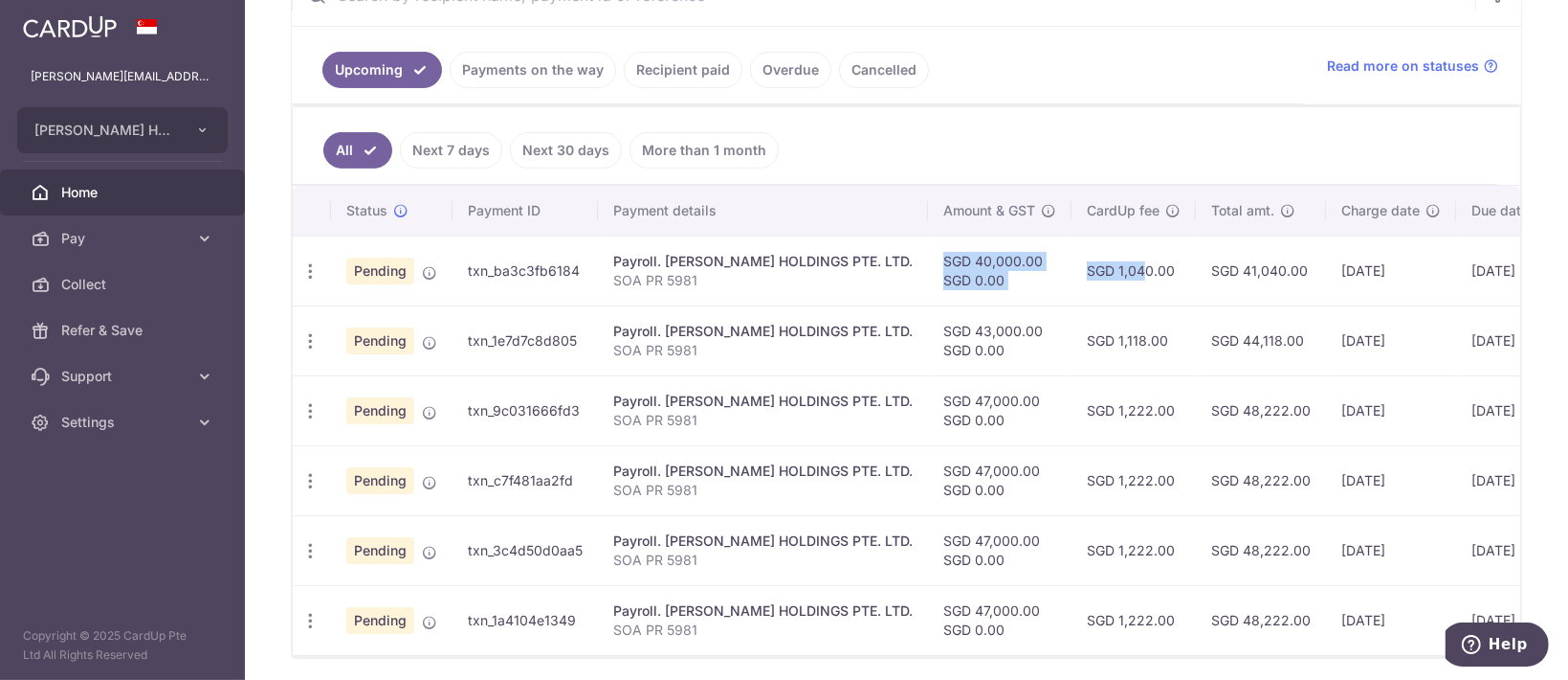
drag, startPoint x: 1053, startPoint y: 248, endPoint x: 1118, endPoint y: 252, distance: 65.1
click at [1118, 252] on tr "Update payment Cancel payment Pending txn_ba3c3fb6184 Payroll. [PERSON_NAME] HO…" at bounding box center [1001, 271] width 1418 height 70
click at [1164, 258] on td "SGD 1,040.00" at bounding box center [1133, 271] width 124 height 70
click at [314, 265] on icon "button" at bounding box center [310, 271] width 20 height 20
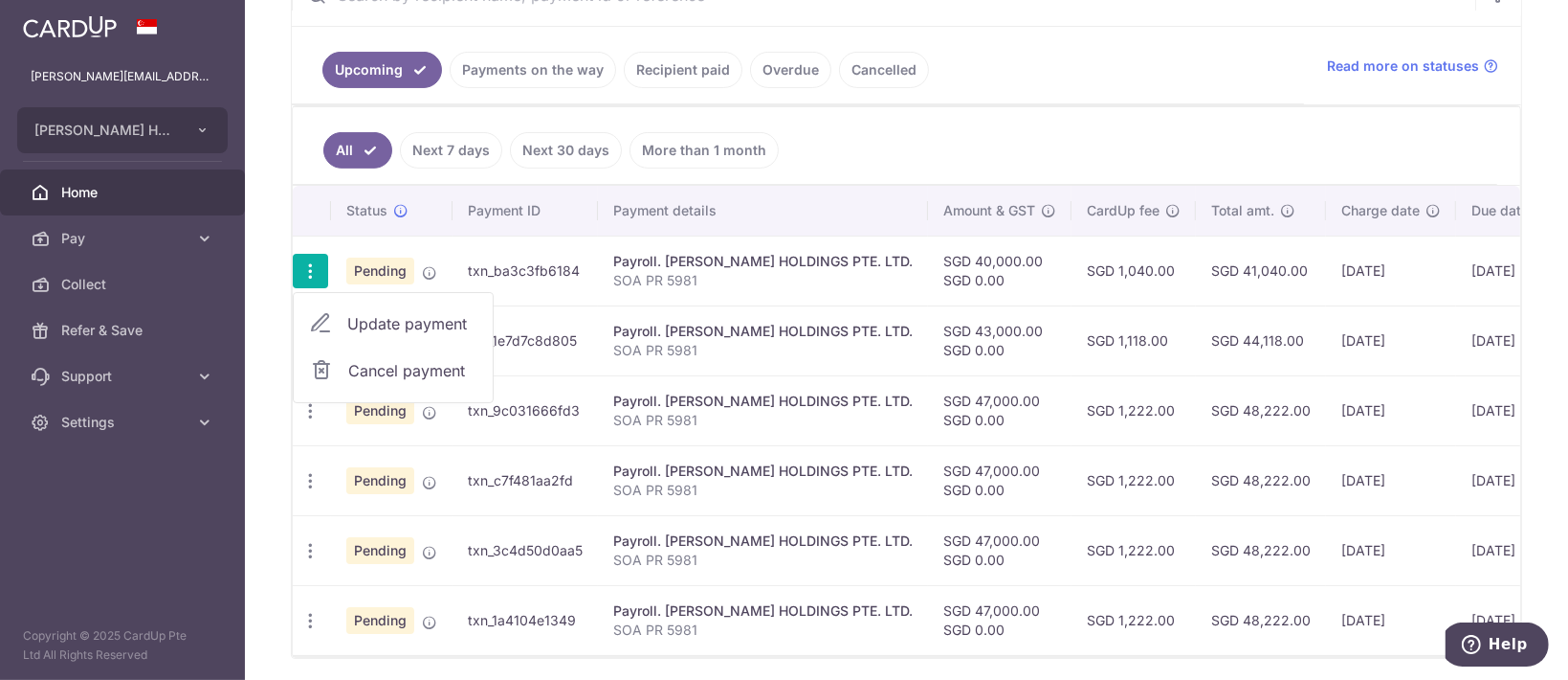
click at [366, 362] on span "Cancel payment" at bounding box center [412, 371] width 128 height 23
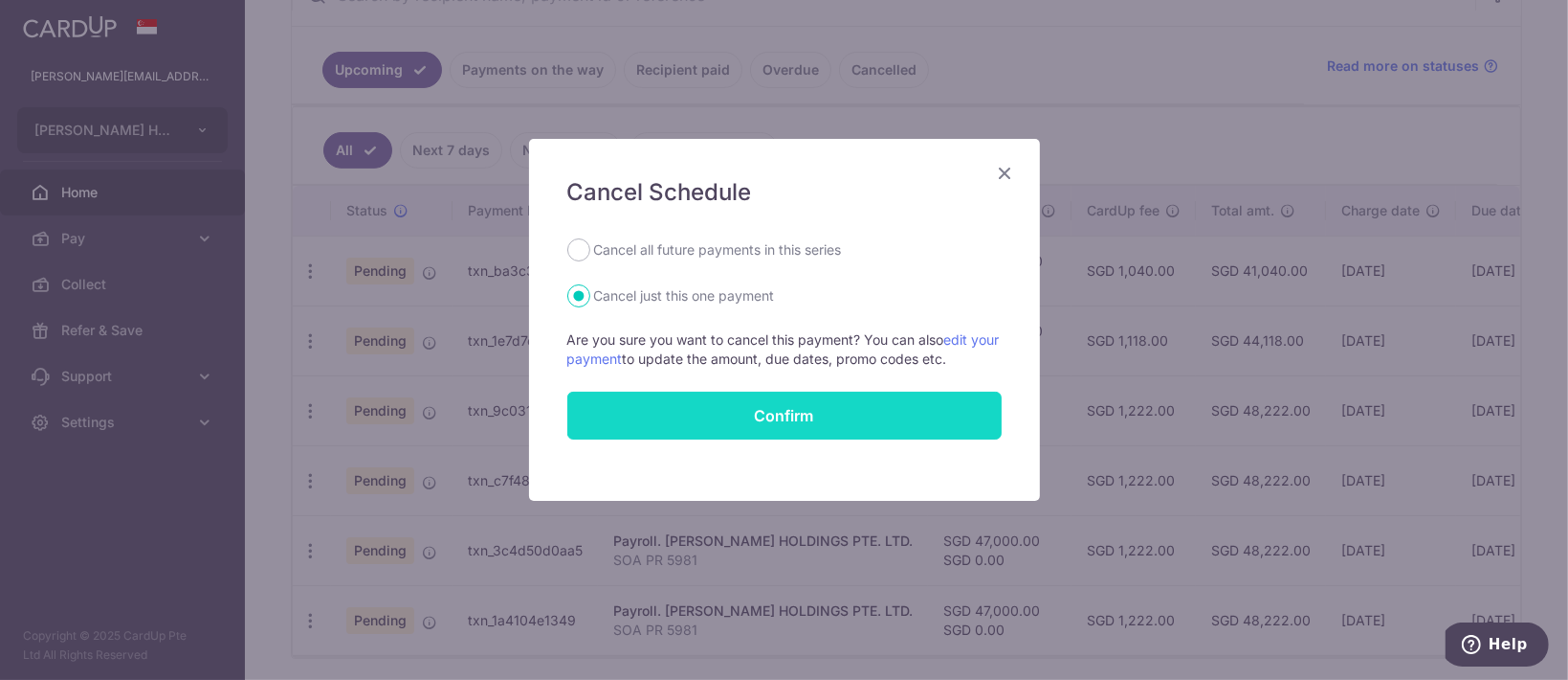
click at [733, 405] on button "Confirm" at bounding box center [784, 416] width 434 height 48
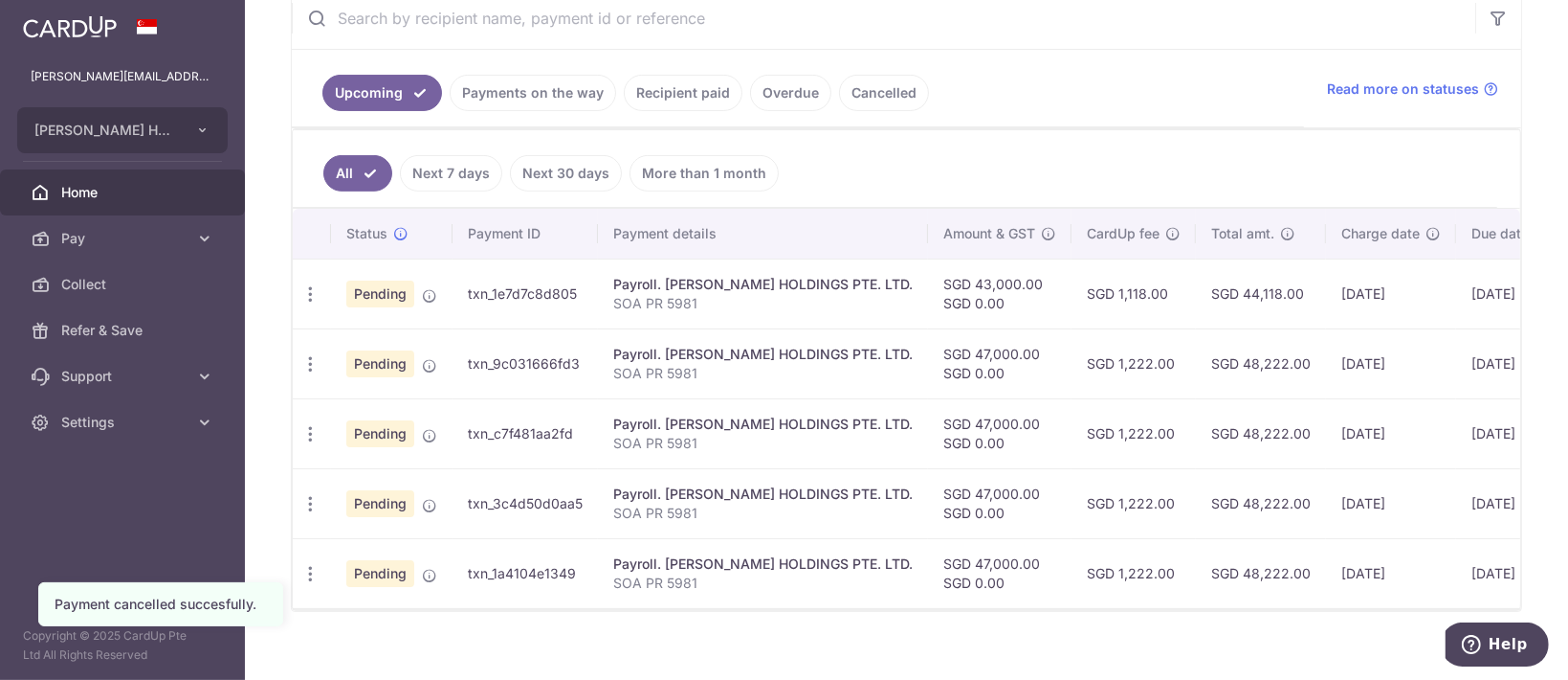
scroll to position [0, 200]
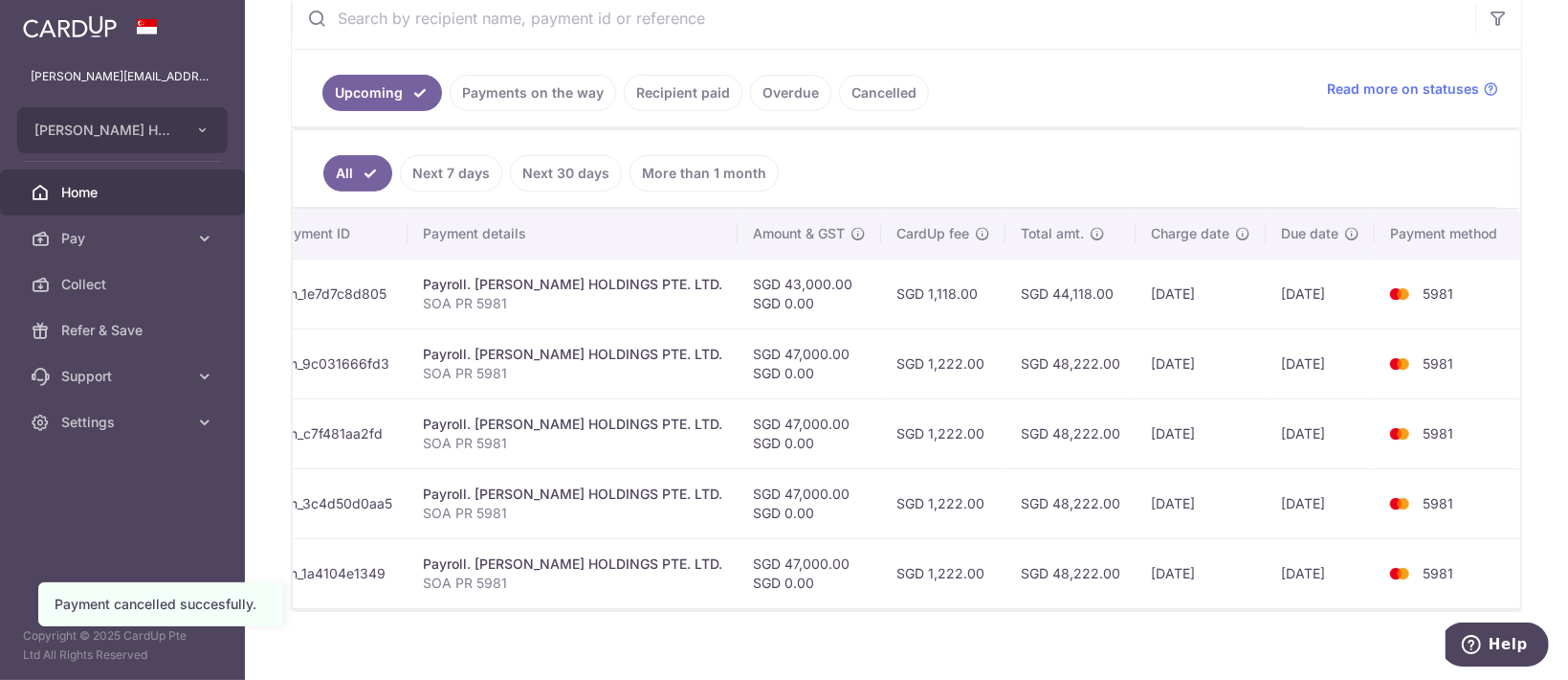
drag, startPoint x: 995, startPoint y: 304, endPoint x: 1450, endPoint y: 347, distance: 457.0
click at [1450, 347] on tbody "Update payment Cancel payment Pending txn_1e7d7c8d805 Payroll. [PERSON_NAME] HO…" at bounding box center [810, 432] width 1418 height 350
click at [1308, 376] on td "[DATE]" at bounding box center [1320, 363] width 109 height 70
